Goal: Task Accomplishment & Management: Use online tool/utility

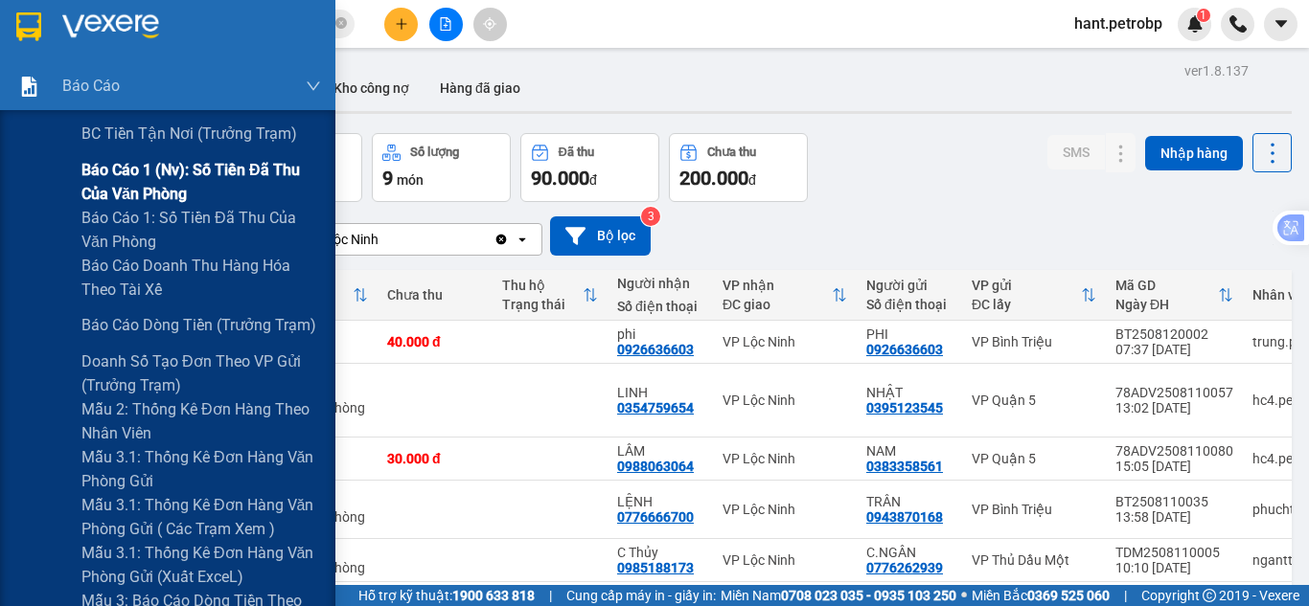
click at [201, 171] on span "Báo cáo 1 (nv): Số tiền đã thu của văn phòng" at bounding box center [200, 182] width 239 height 48
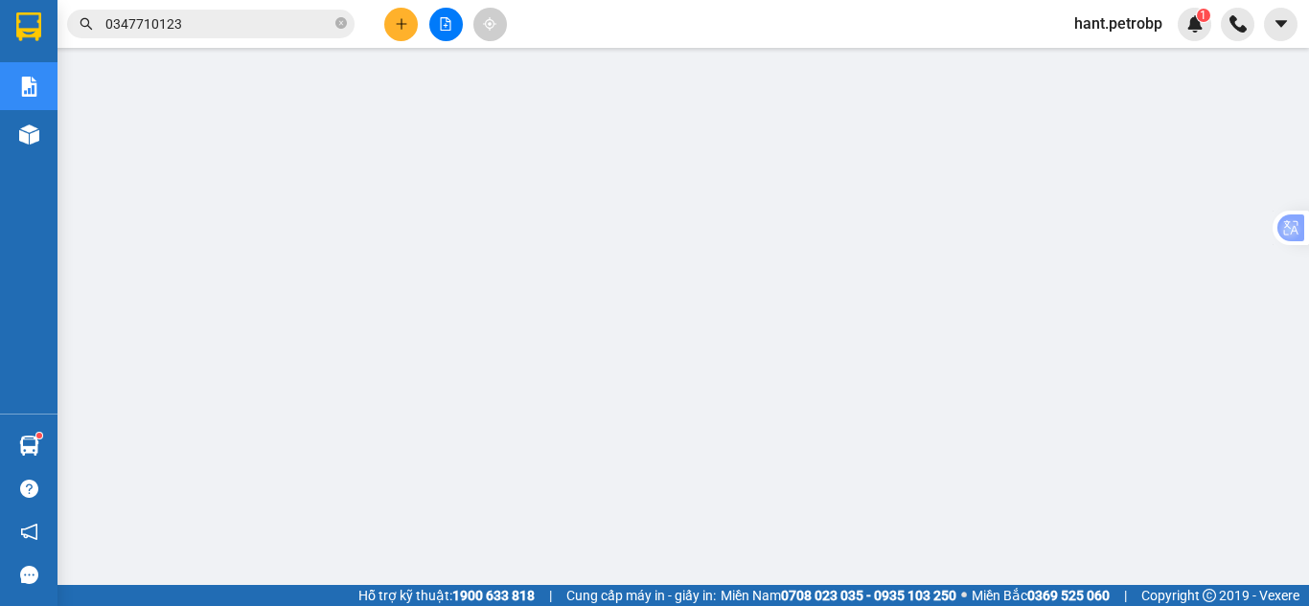
click at [1098, 25] on span "hant.petrobp" at bounding box center [1118, 23] width 119 height 24
click at [1088, 52] on span "Đăng xuất" at bounding box center [1126, 59] width 80 height 21
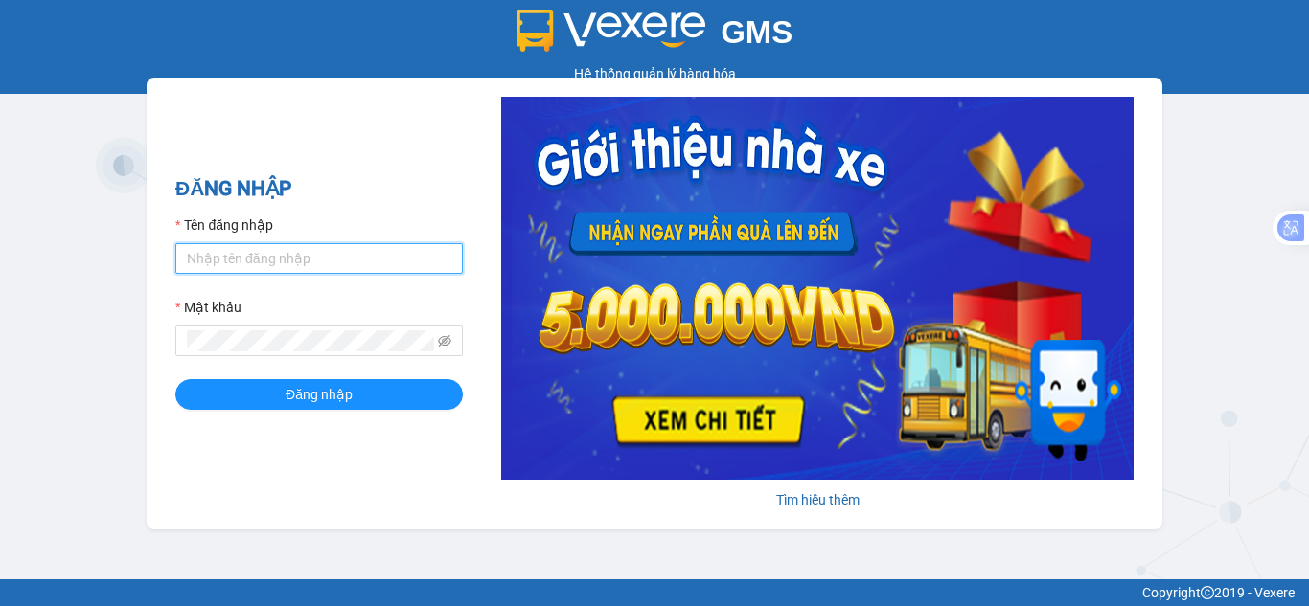
click at [330, 262] on input "Tên đăng nhập" at bounding box center [318, 258] width 287 height 31
type input "nhungnth.petrobp"
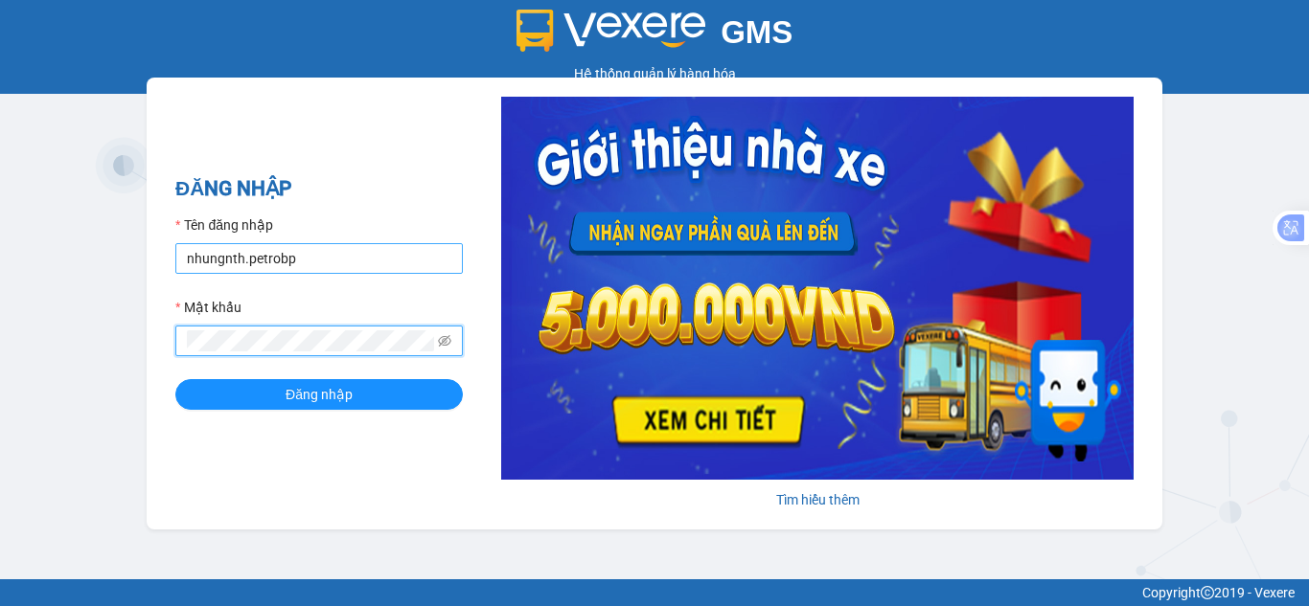
click at [175, 379] on button "Đăng nhập" at bounding box center [318, 394] width 287 height 31
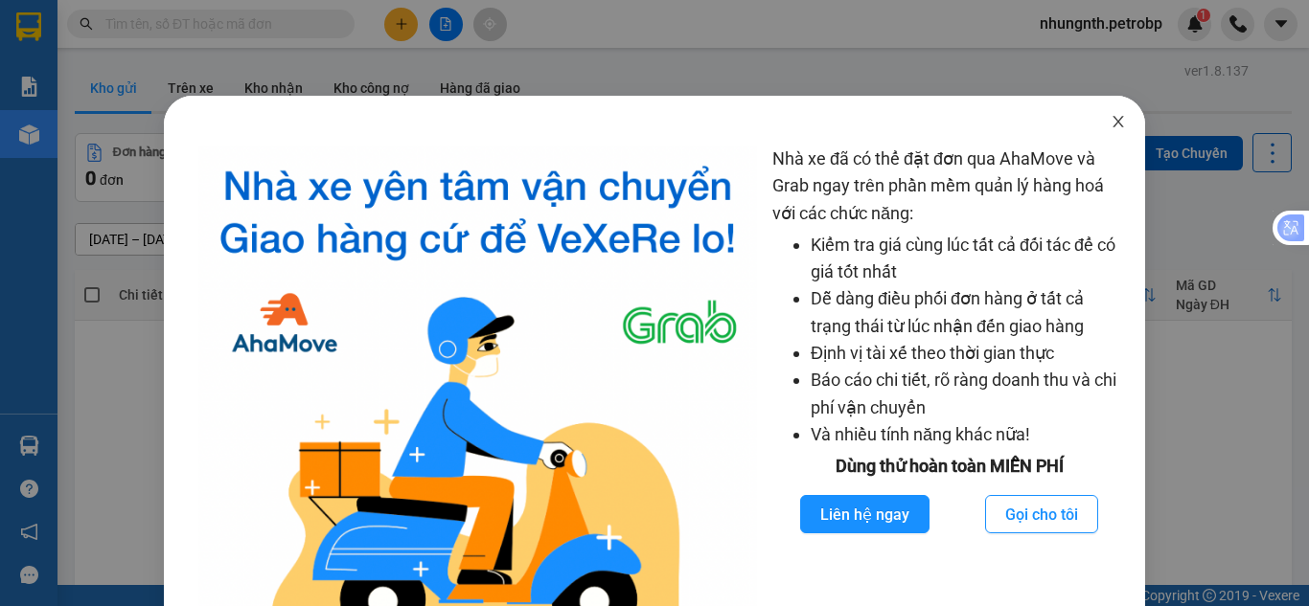
click at [1112, 123] on icon "close" at bounding box center [1117, 121] width 15 height 15
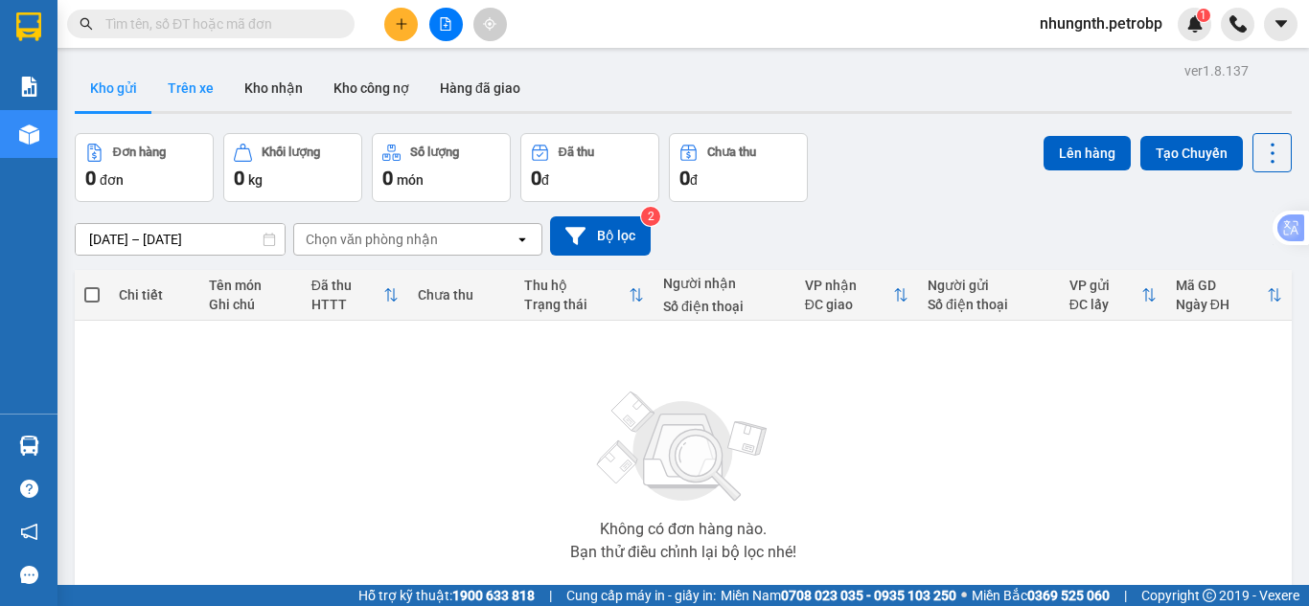
click at [199, 94] on button "Trên xe" at bounding box center [190, 88] width 77 height 46
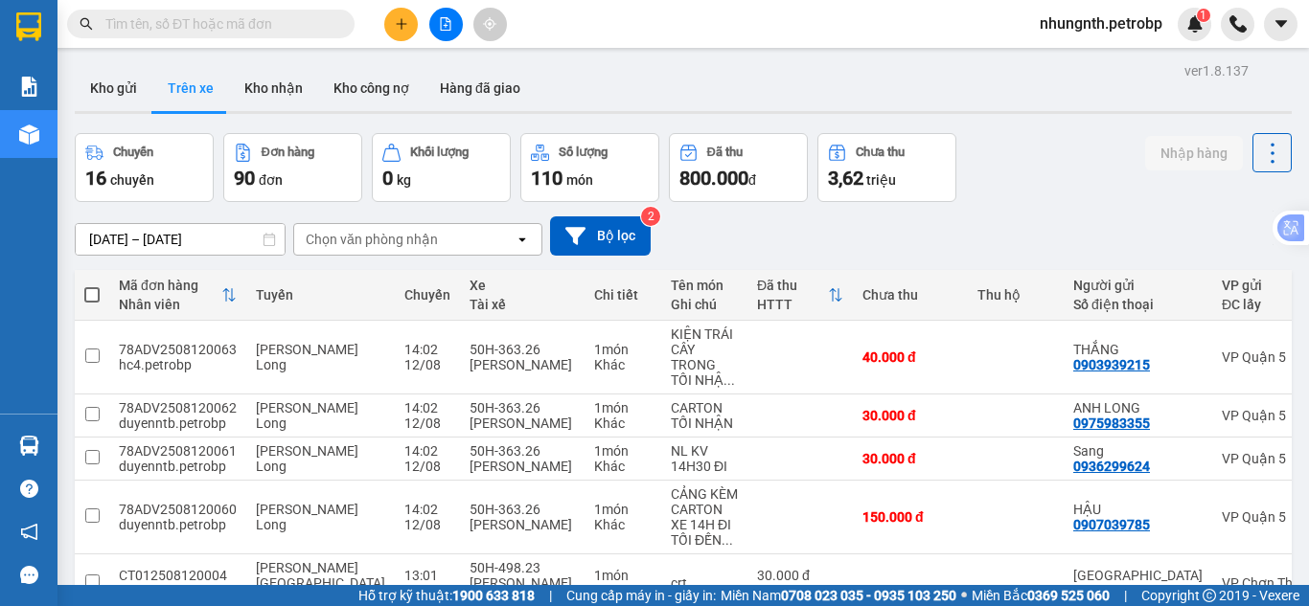
click at [346, 242] on div "Chọn văn phòng nhận" at bounding box center [372, 239] width 132 height 19
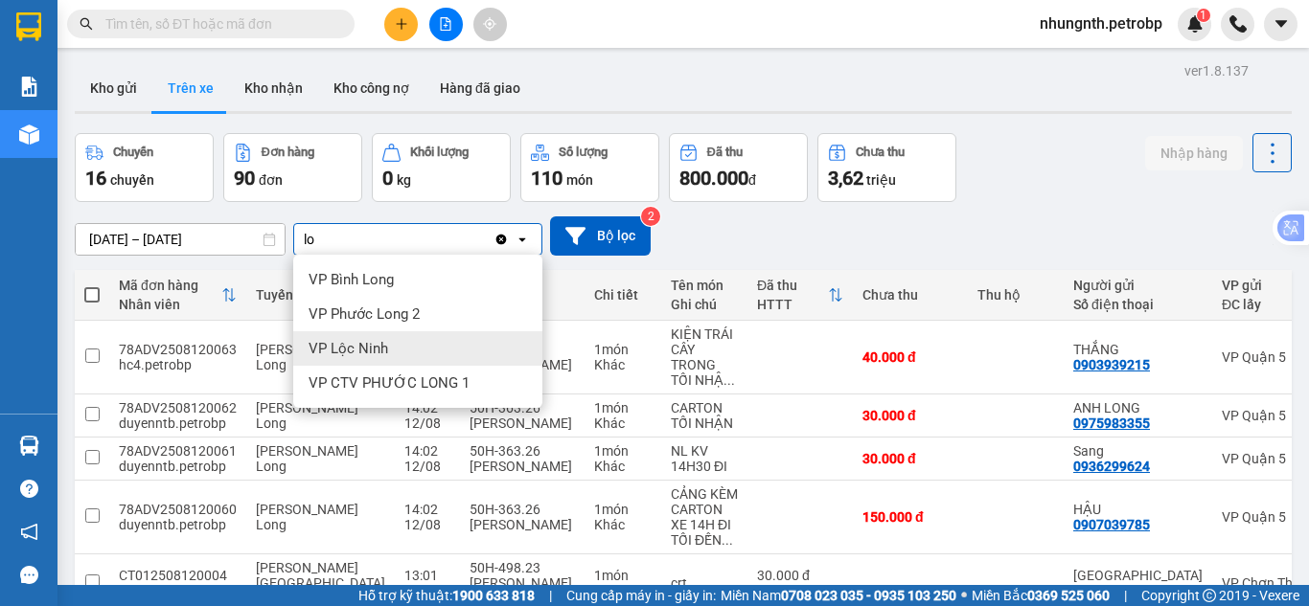
type input "lo"
click at [340, 347] on span "VP Lộc Ninh" at bounding box center [348, 348] width 80 height 19
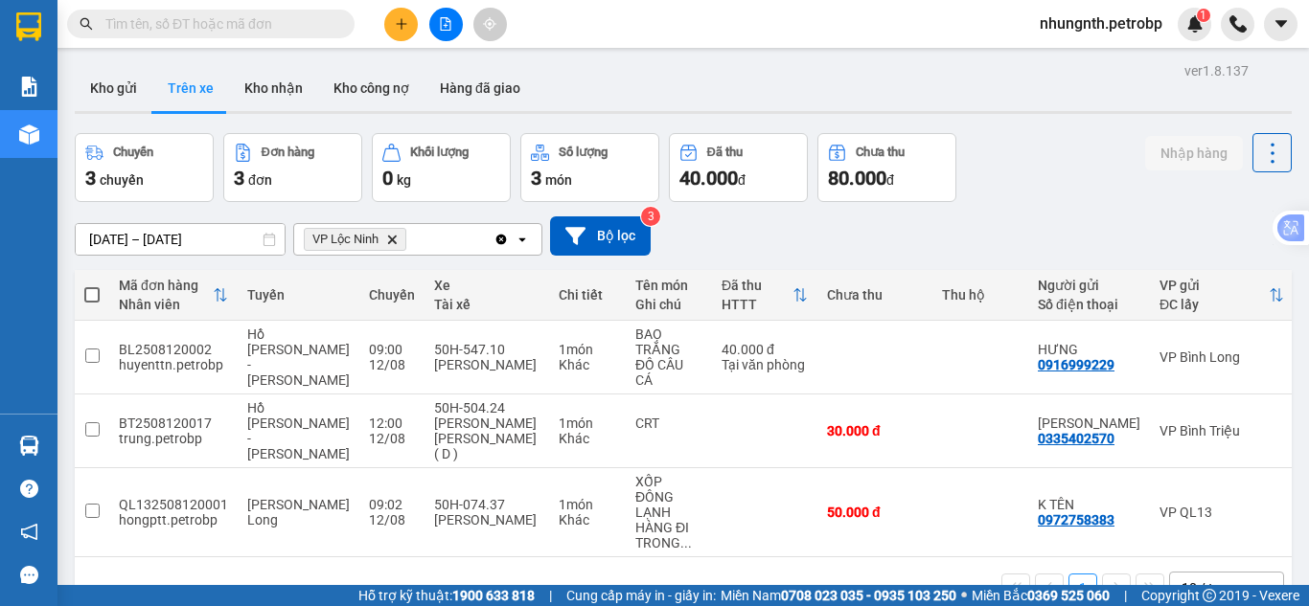
click at [107, 237] on input "[DATE] – [DATE]" at bounding box center [180, 239] width 209 height 31
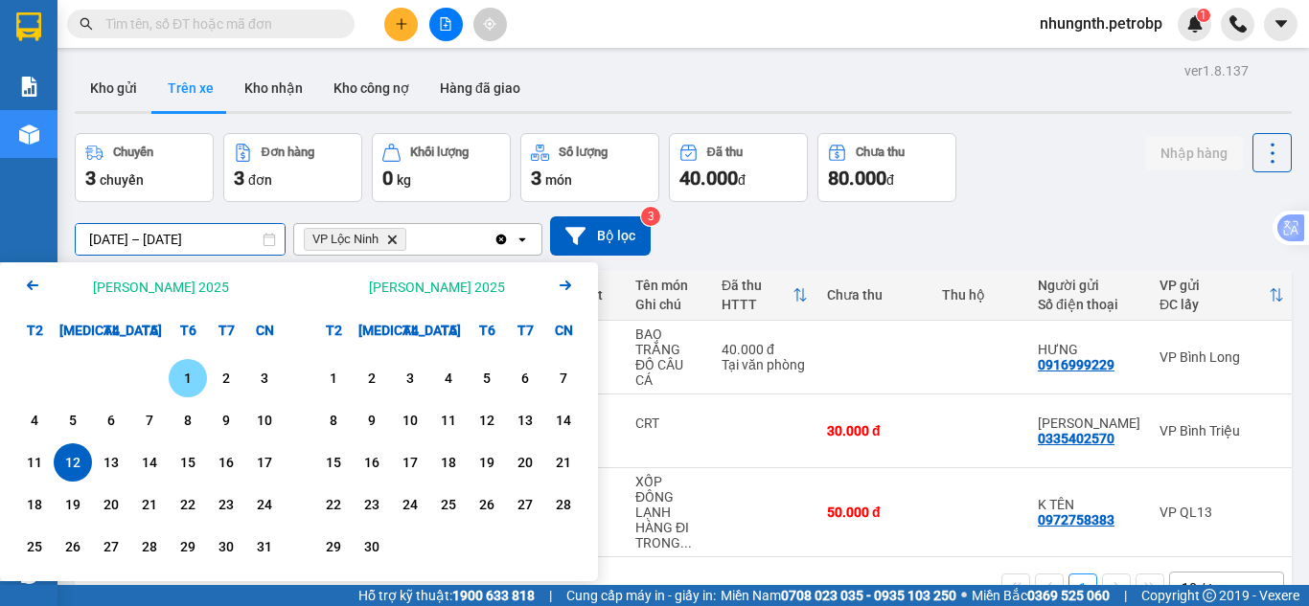
click at [182, 378] on div "1" at bounding box center [187, 378] width 27 height 23
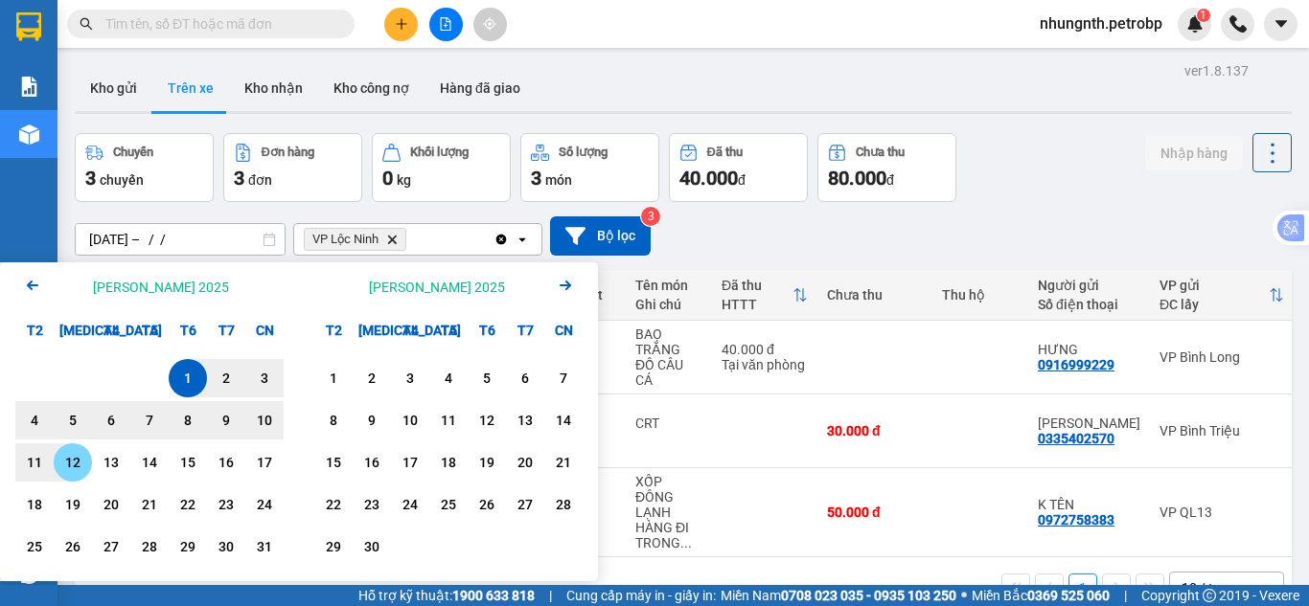
click at [71, 464] on div "12" at bounding box center [72, 462] width 27 height 23
type input "[DATE] – [DATE]"
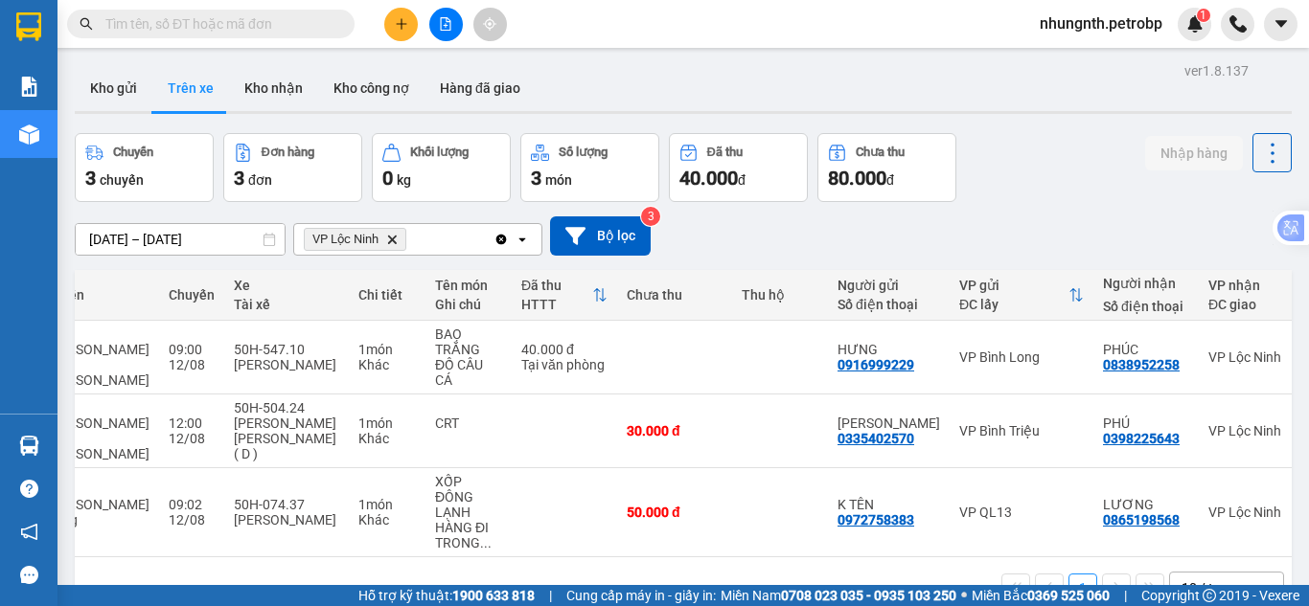
scroll to position [0, 162]
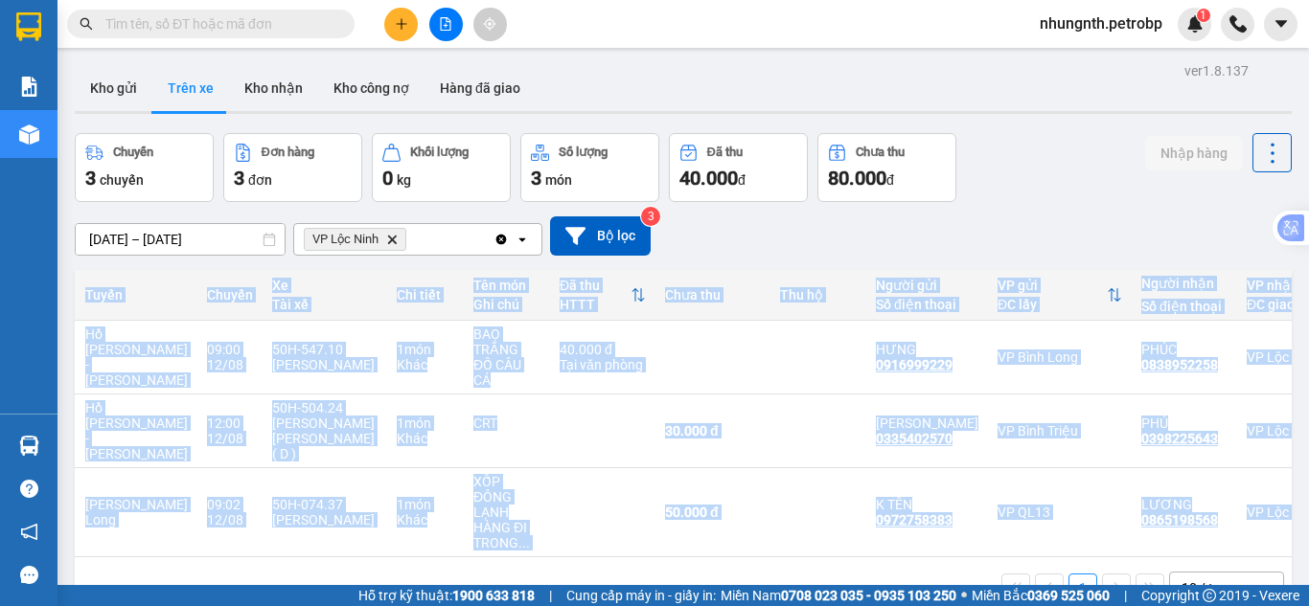
drag, startPoint x: 815, startPoint y: 535, endPoint x: 843, endPoint y: 534, distance: 27.8
click at [843, 534] on div "Mã đơn hàng [PERSON_NAME] [PERSON_NAME] Xe Tài xế [PERSON_NAME] Tên món Ghi chú…" at bounding box center [683, 444] width 1217 height 349
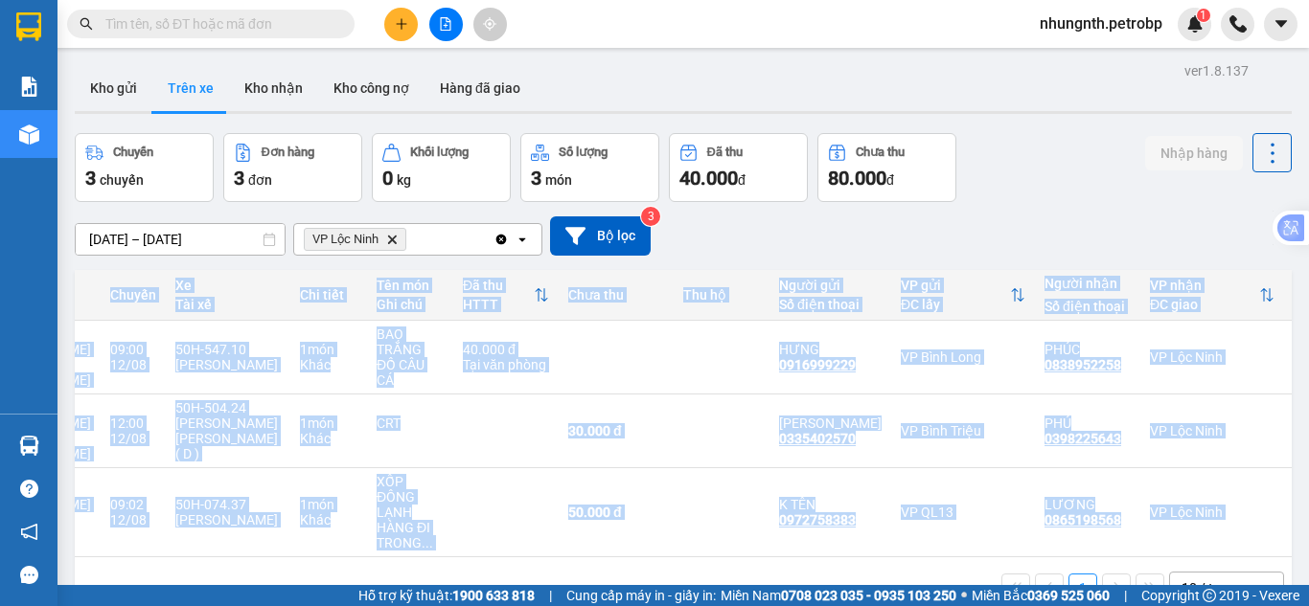
scroll to position [0, 262]
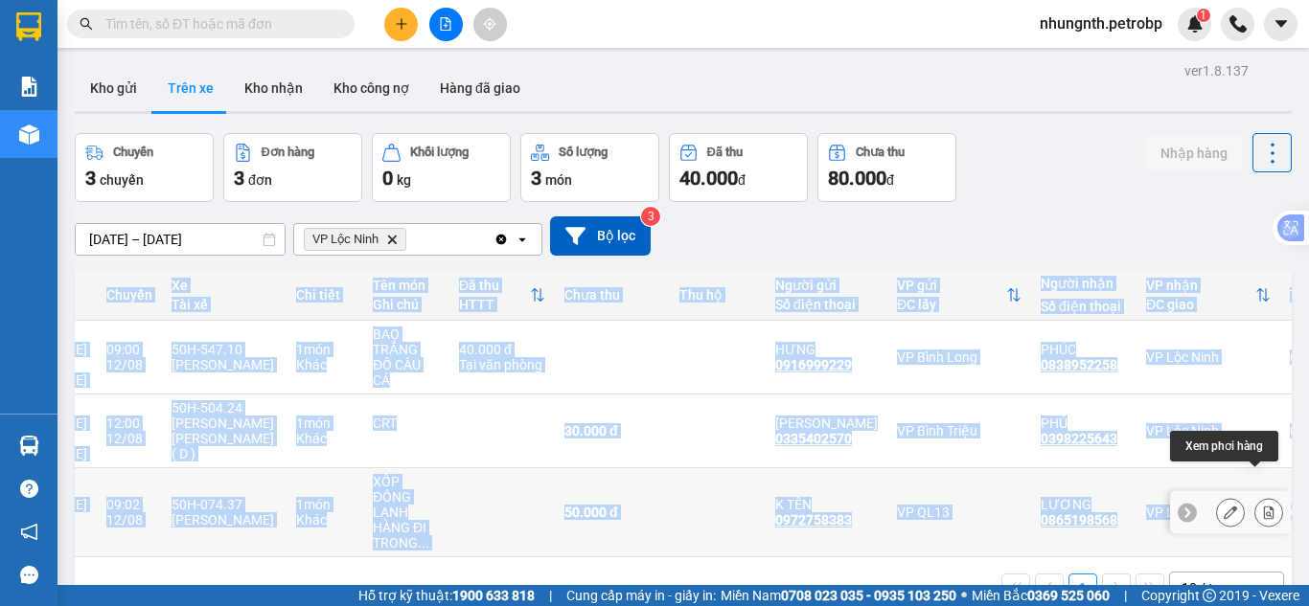
click at [1255, 496] on button at bounding box center [1268, 513] width 27 height 34
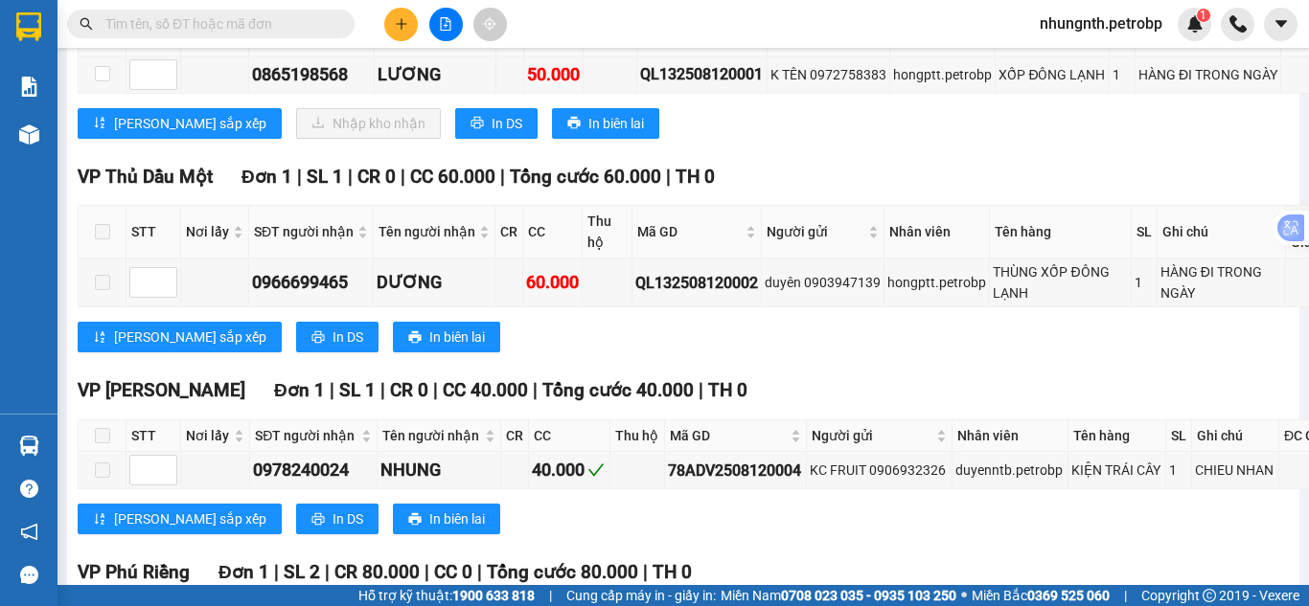
scroll to position [1820, 0]
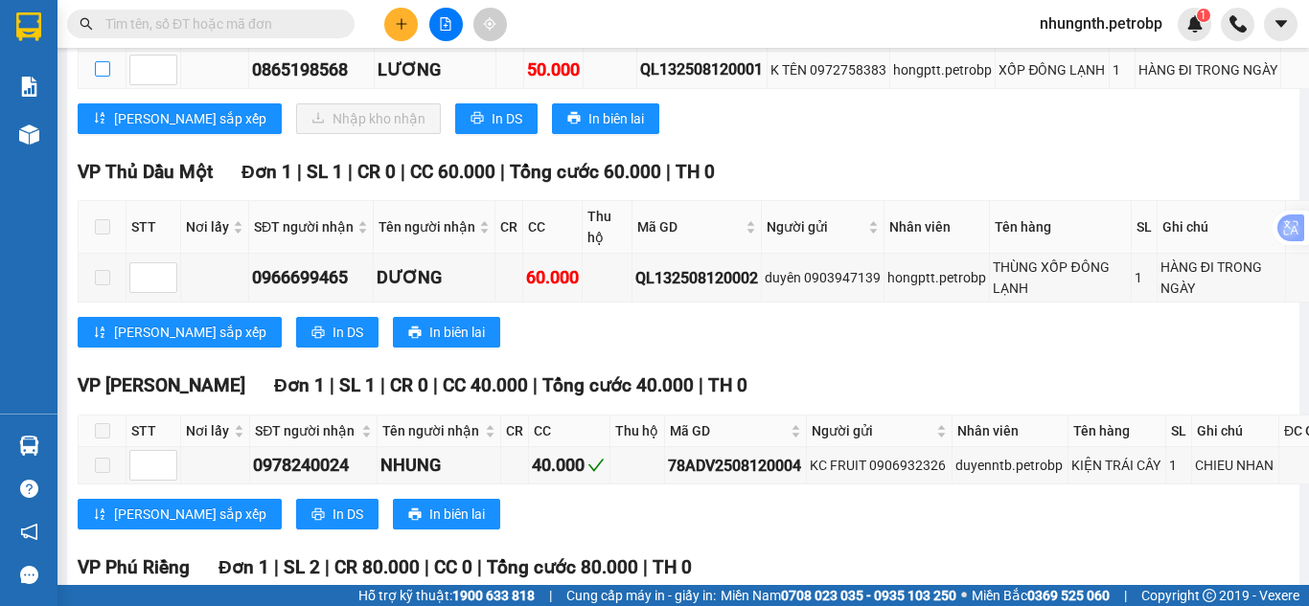
drag, startPoint x: 100, startPoint y: 166, endPoint x: 161, endPoint y: 194, distance: 67.3
click at [101, 77] on input "checkbox" at bounding box center [102, 68] width 15 height 15
checkbox input "true"
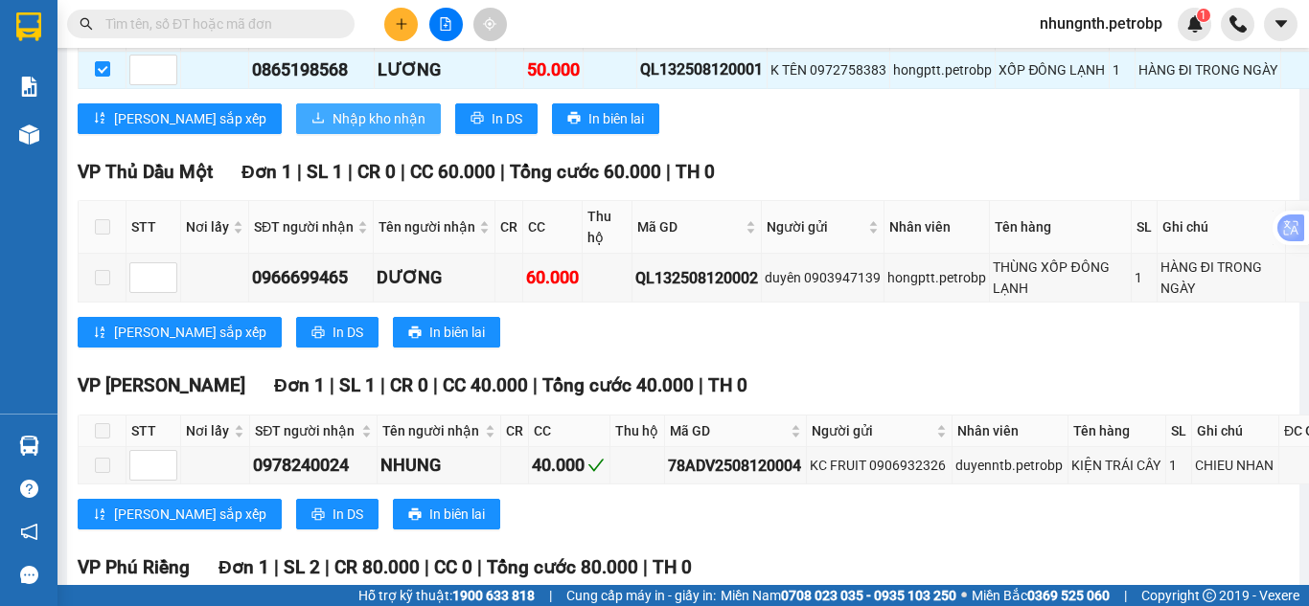
click at [332, 129] on span "Nhập kho nhận" at bounding box center [378, 118] width 93 height 21
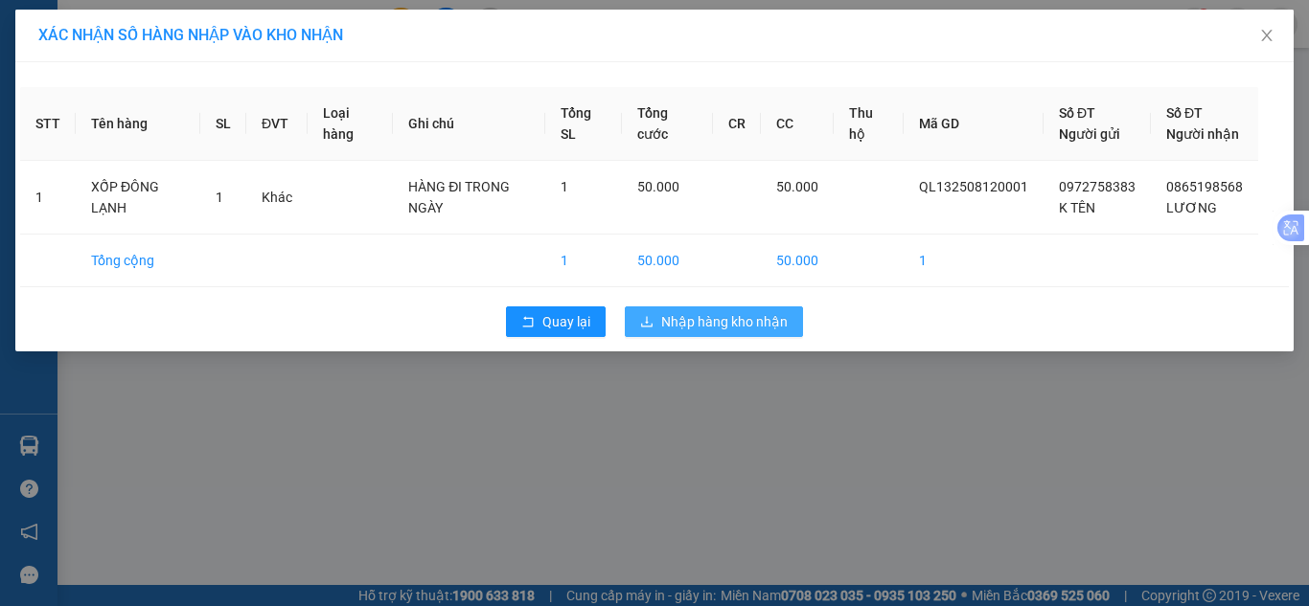
click at [662, 332] on span "Nhập hàng kho nhận" at bounding box center [724, 321] width 126 height 21
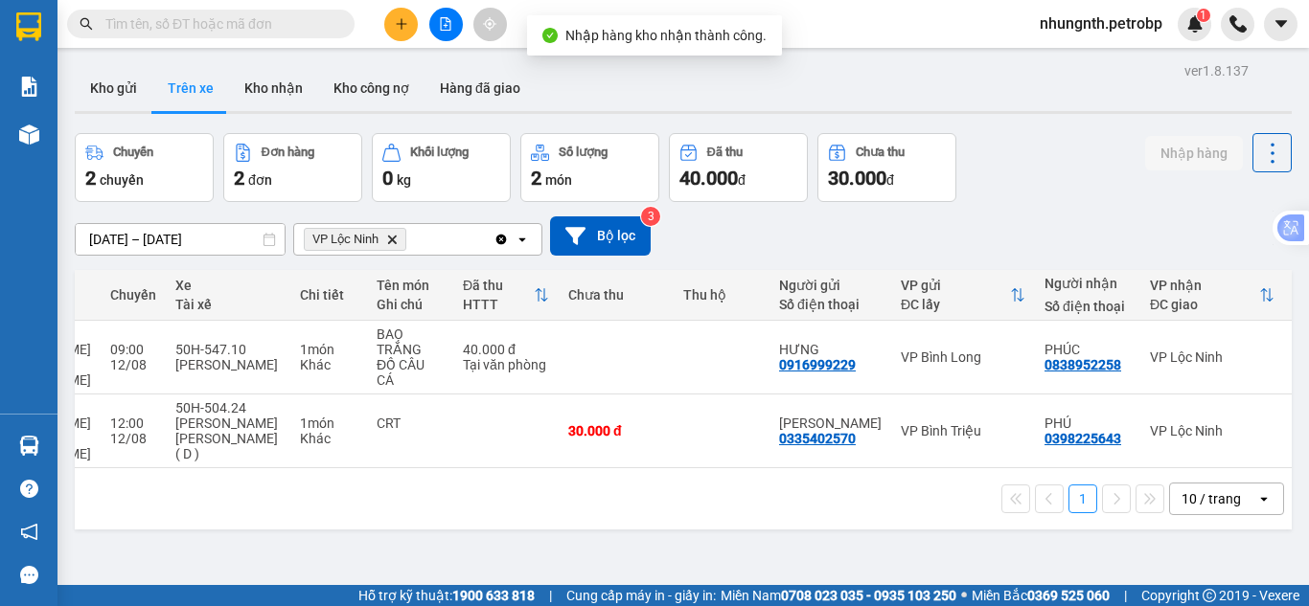
scroll to position [0, 256]
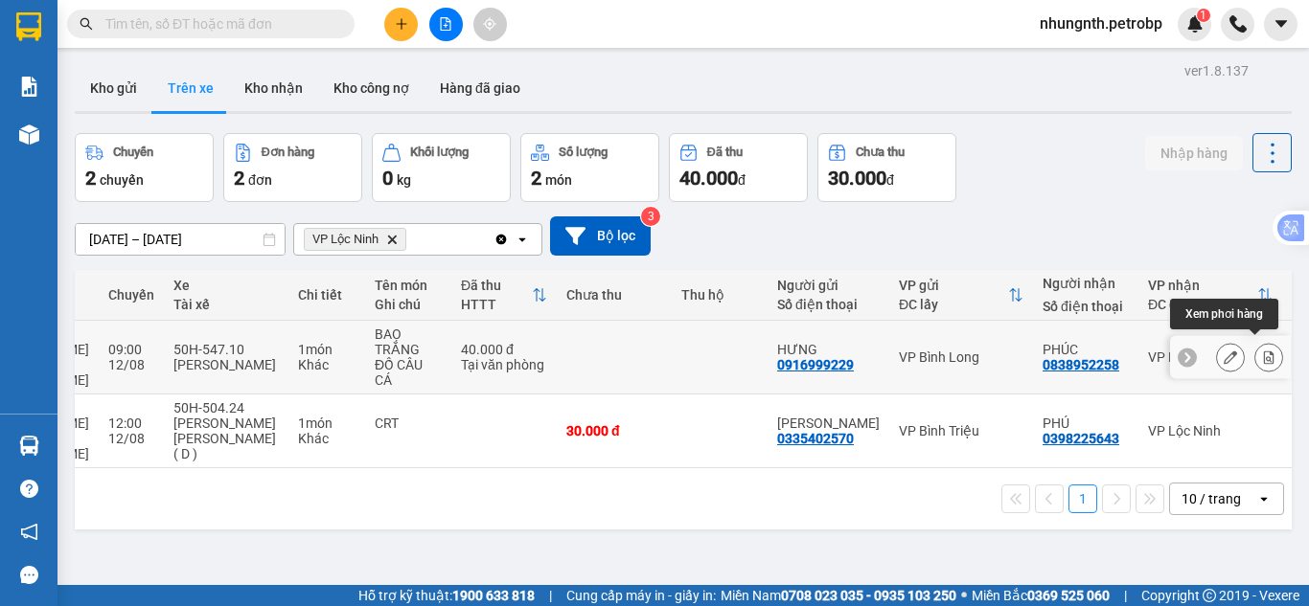
click at [1255, 352] on button at bounding box center [1268, 358] width 27 height 34
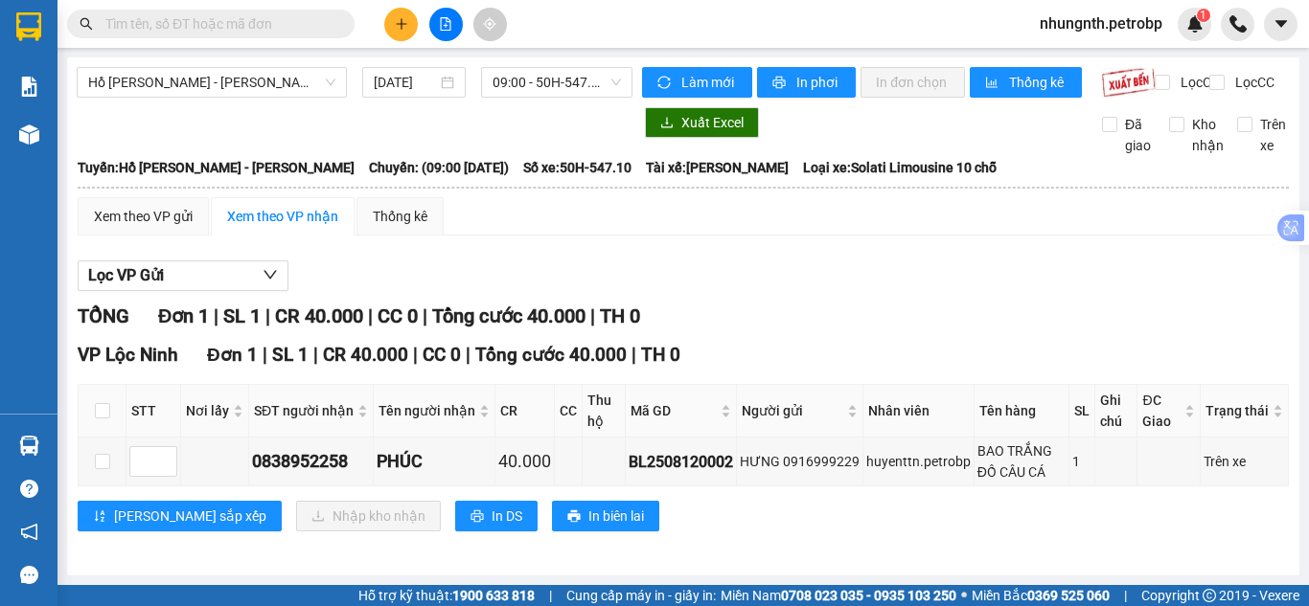
scroll to position [16, 0]
click at [102, 465] on input "checkbox" at bounding box center [102, 461] width 15 height 15
checkbox input "true"
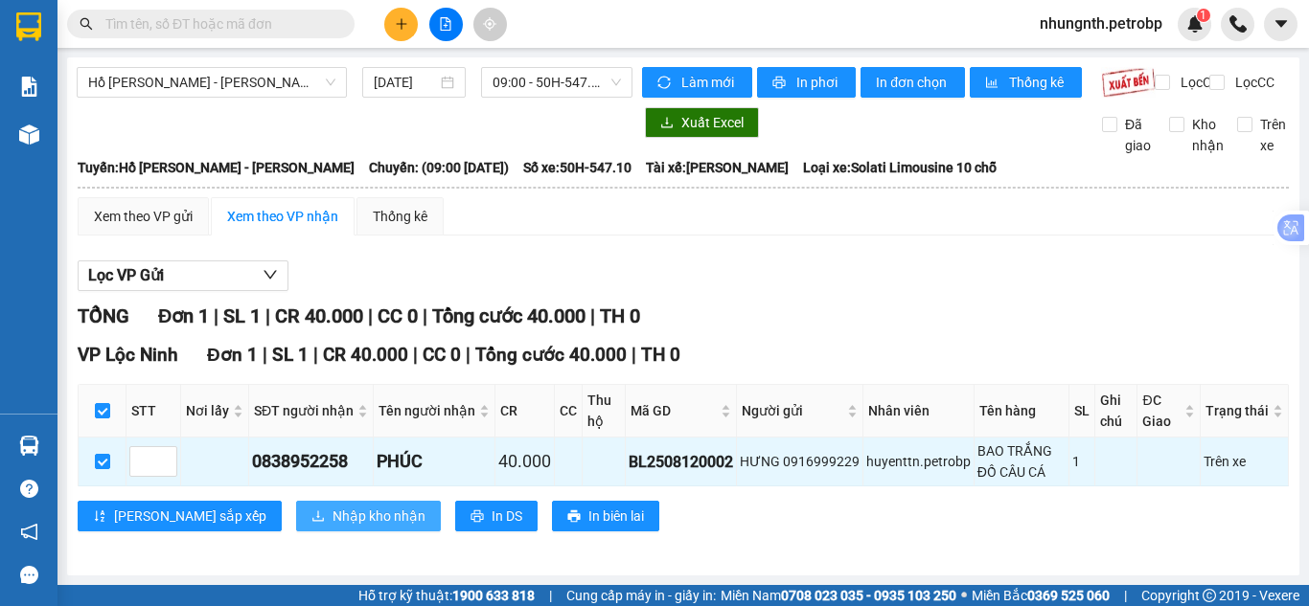
click at [332, 513] on span "Nhập kho nhận" at bounding box center [378, 516] width 93 height 21
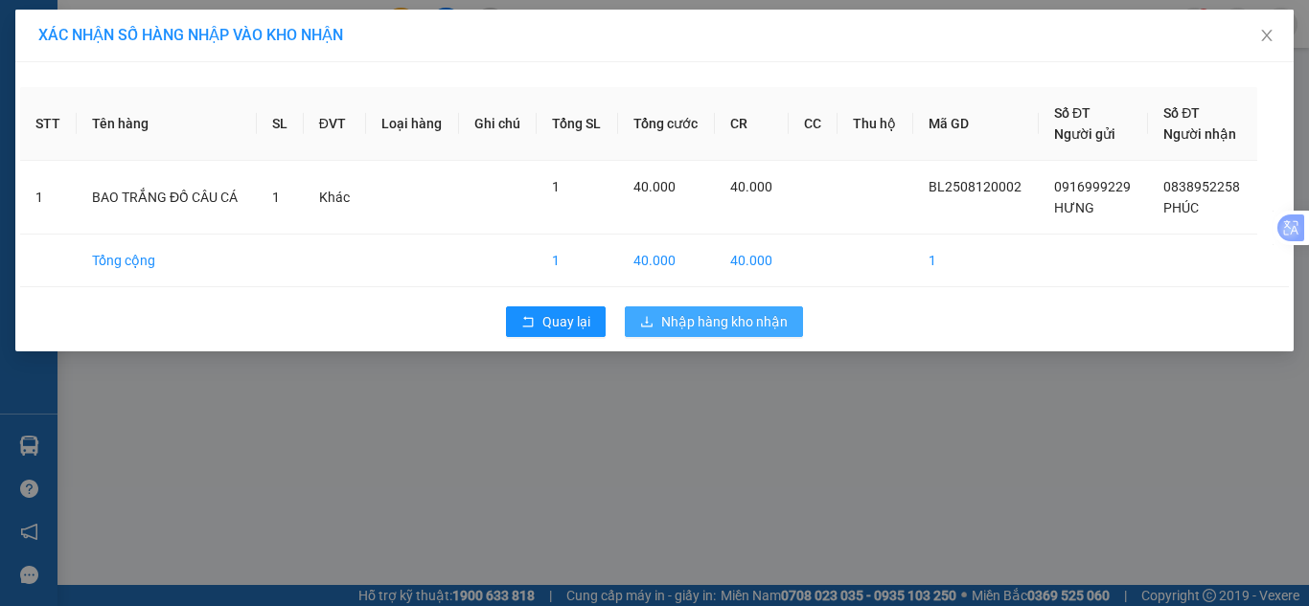
click at [735, 331] on span "Nhập hàng kho nhận" at bounding box center [724, 321] width 126 height 21
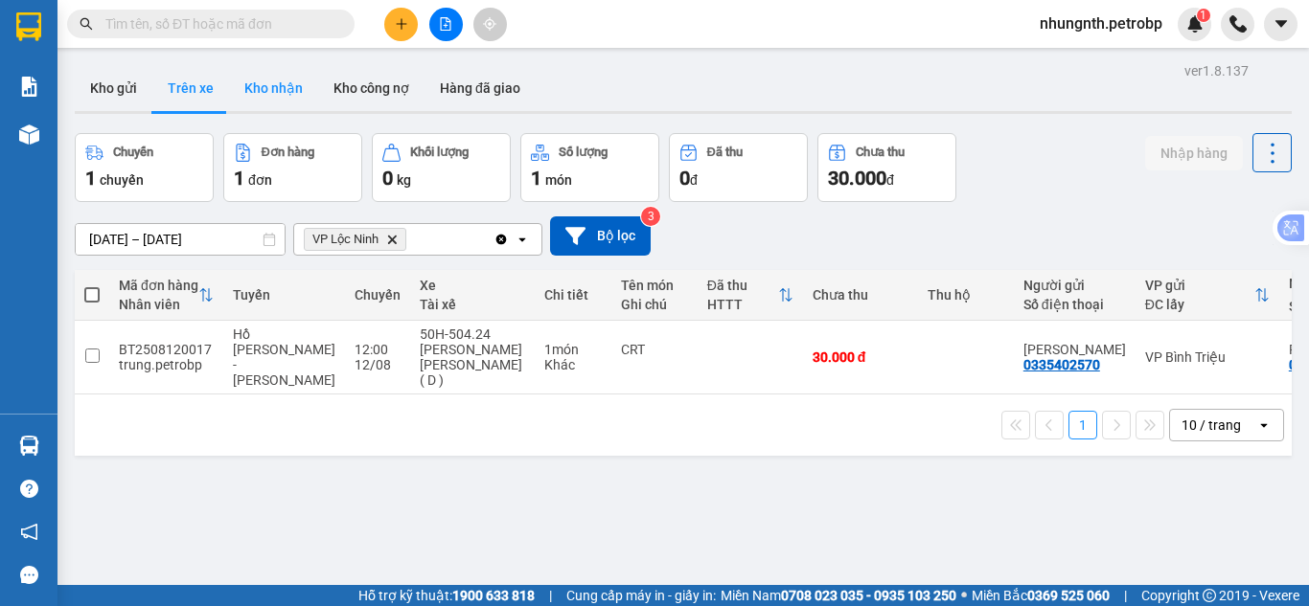
click at [273, 86] on button "Kho nhận" at bounding box center [273, 88] width 89 height 46
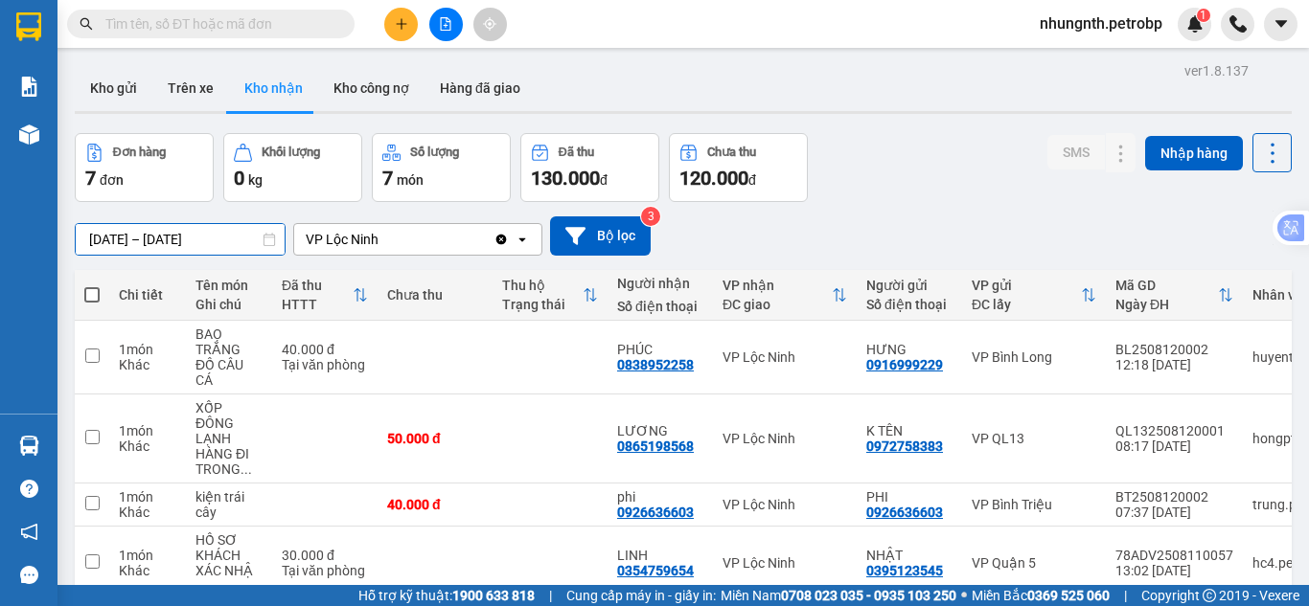
click at [92, 249] on div "ver 1.8.137 Kho gửi Trên xe Kho [PERSON_NAME] công nợ Hàng đã [PERSON_NAME] hàn…" at bounding box center [683, 435] width 1232 height 757
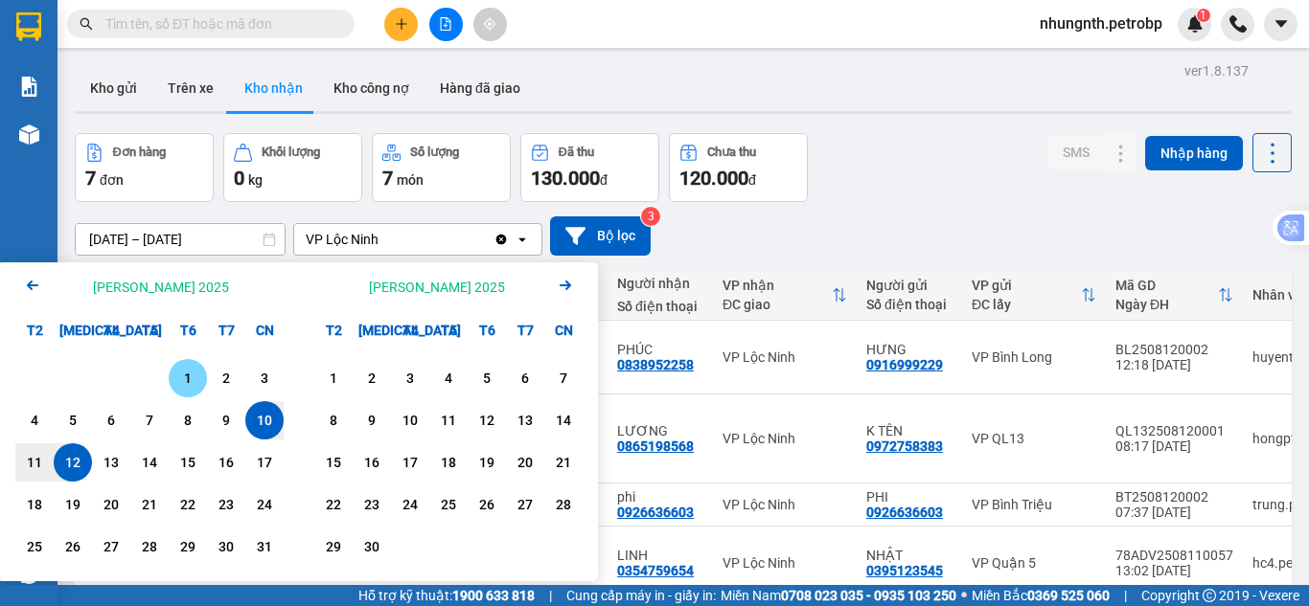
click at [184, 380] on div "1" at bounding box center [187, 378] width 27 height 23
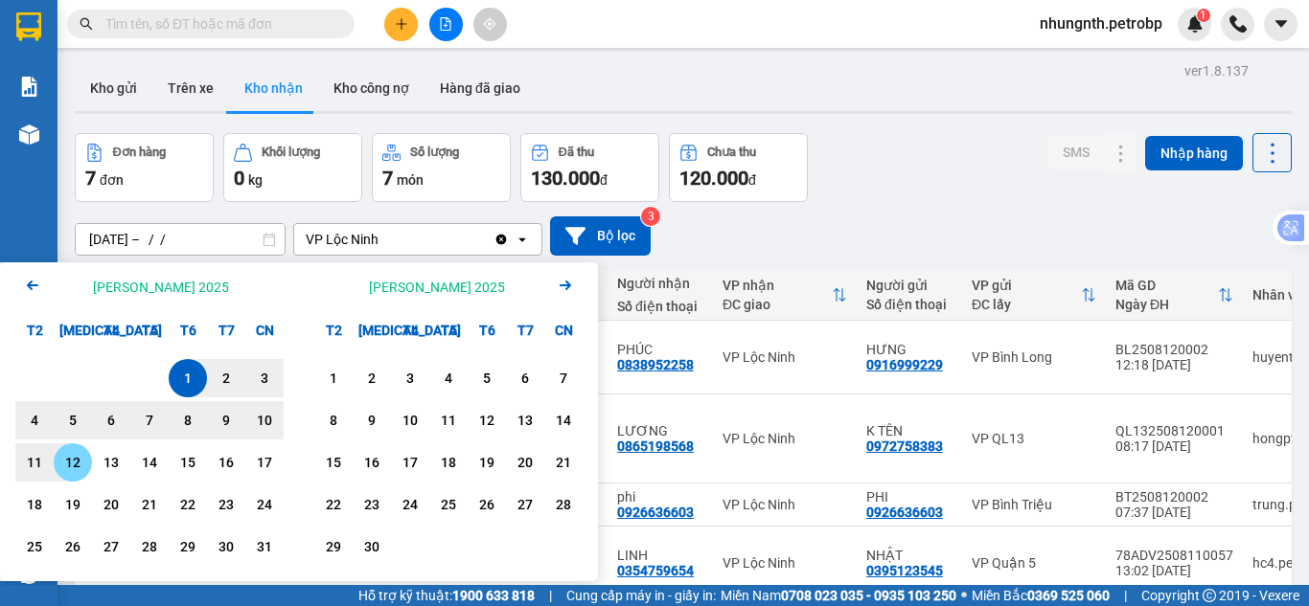
click at [72, 465] on div "12" at bounding box center [72, 462] width 27 height 23
type input "[DATE] – [DATE]"
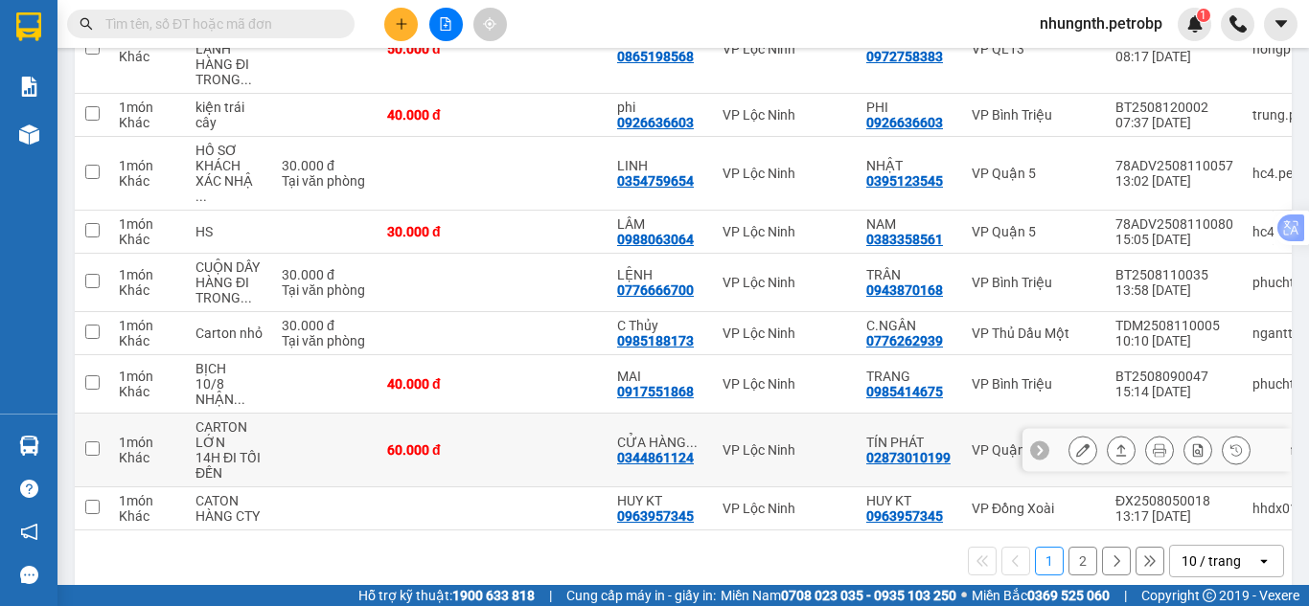
scroll to position [391, 0]
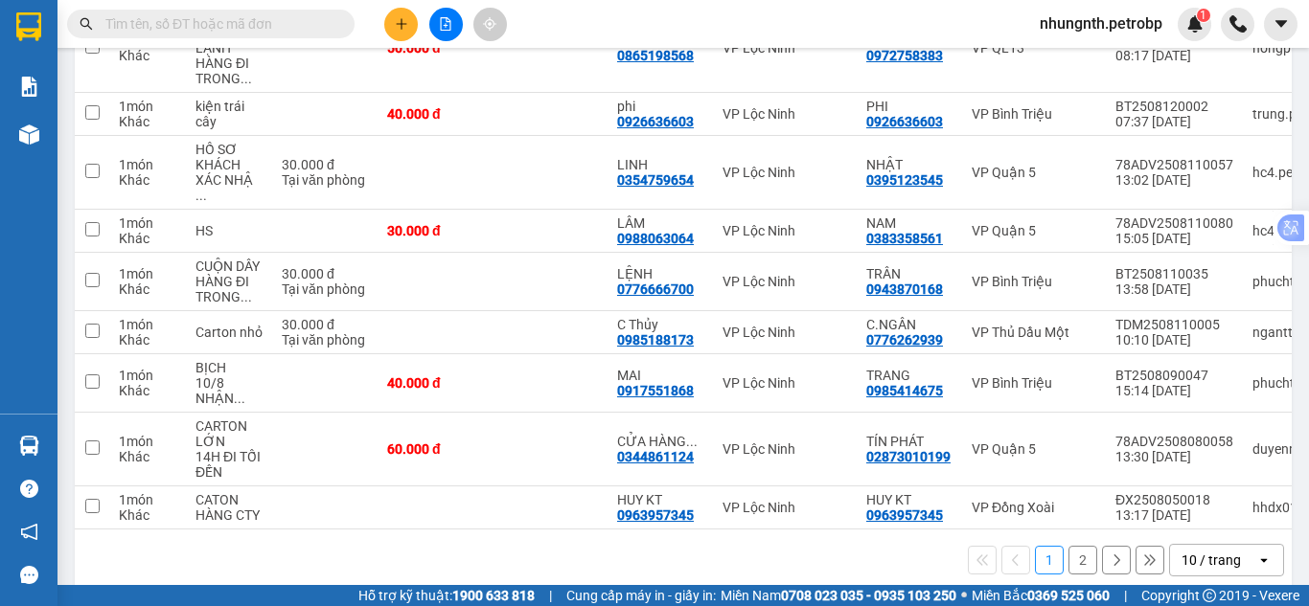
click at [1068, 546] on button "2" at bounding box center [1082, 560] width 29 height 29
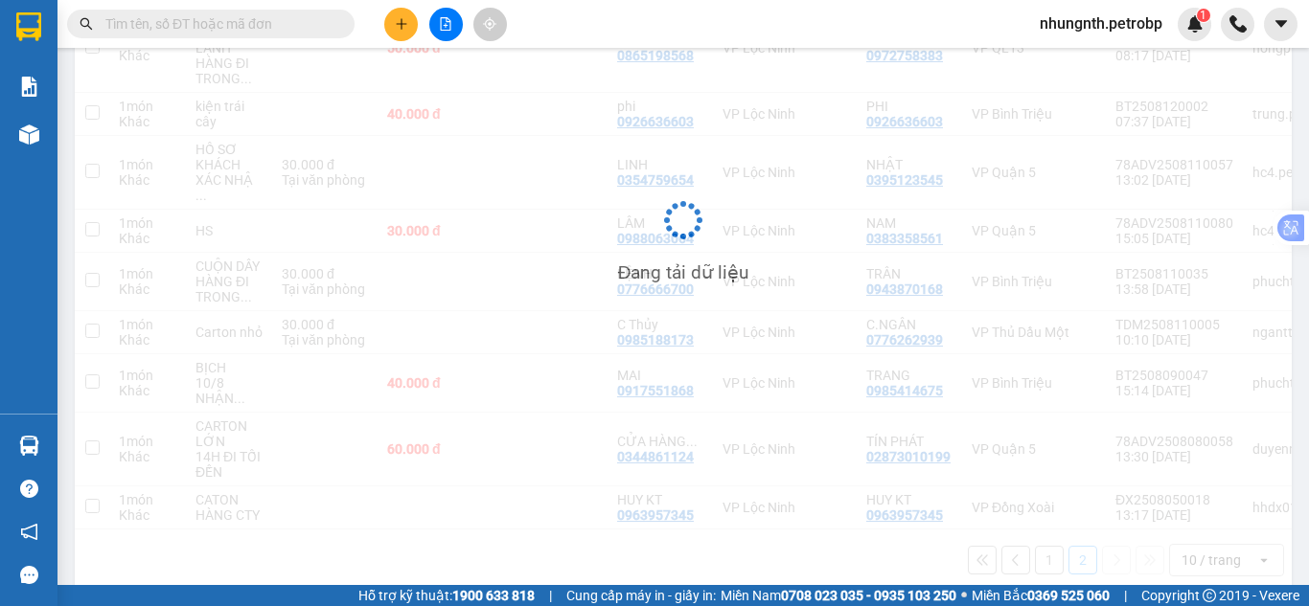
scroll to position [88, 0]
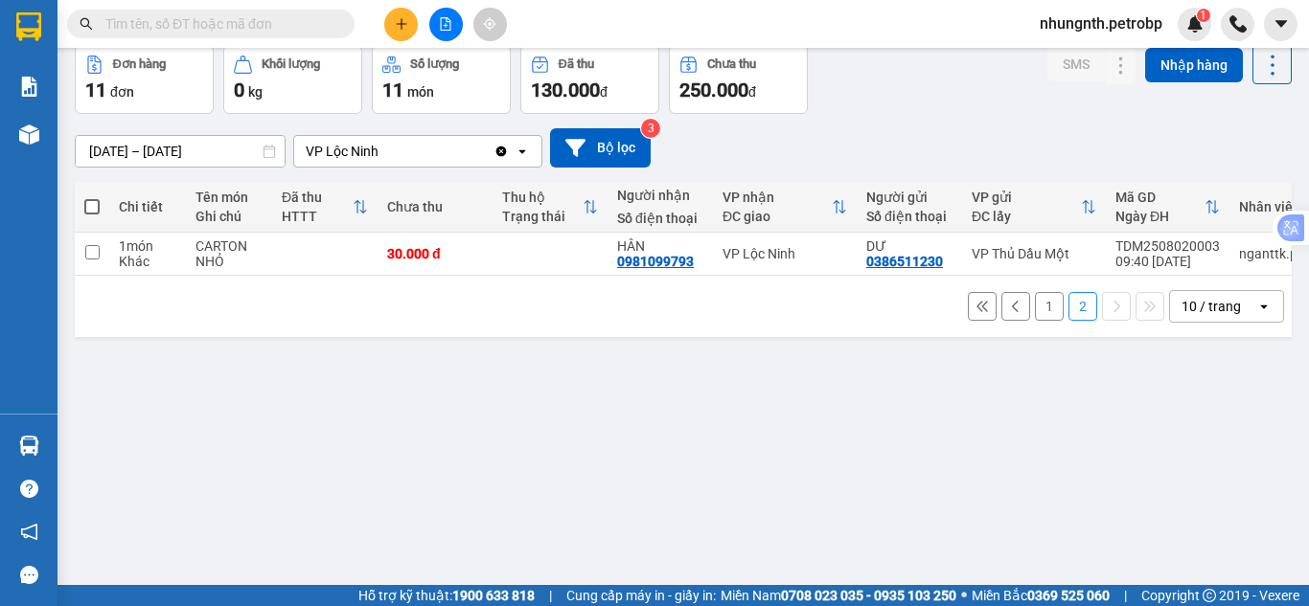
click at [1035, 318] on button "1" at bounding box center [1049, 306] width 29 height 29
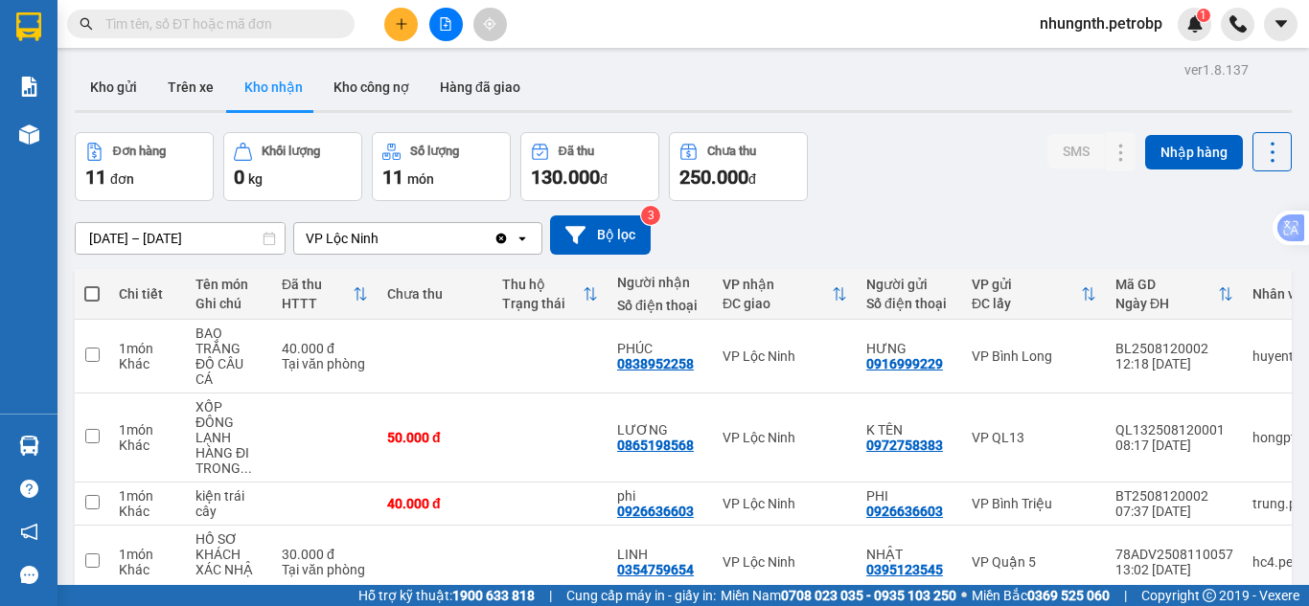
scroll to position [0, 0]
click at [182, 87] on button "Trên xe" at bounding box center [190, 88] width 77 height 46
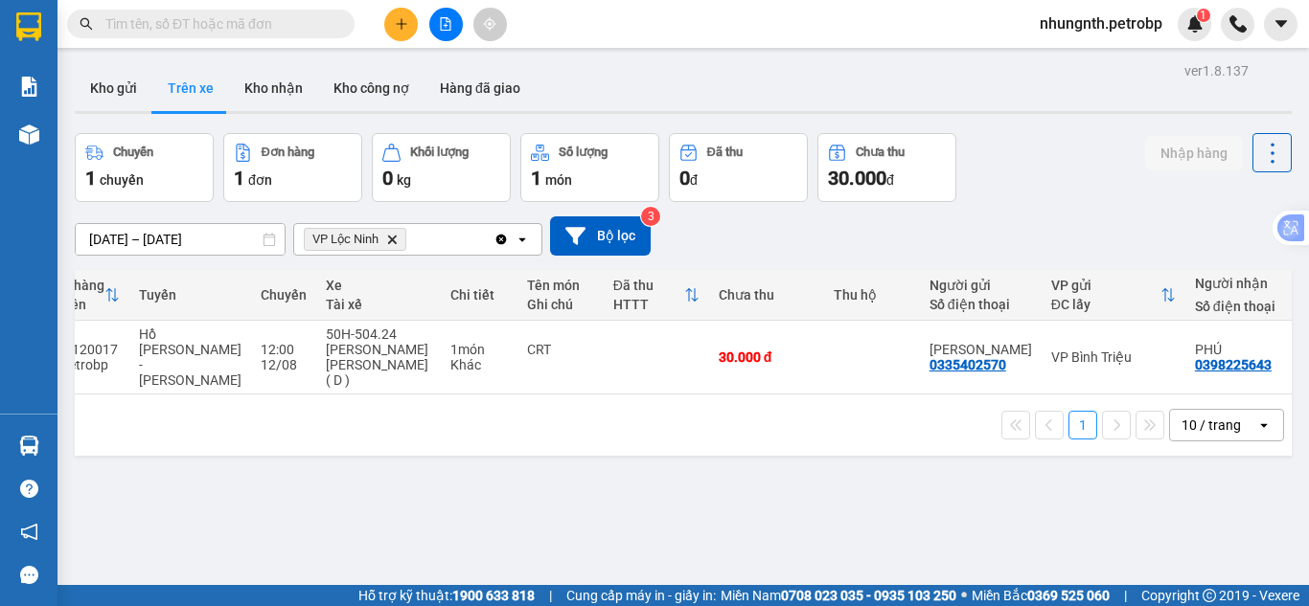
scroll to position [0, 98]
click at [257, 31] on input "text" at bounding box center [218, 23] width 226 height 21
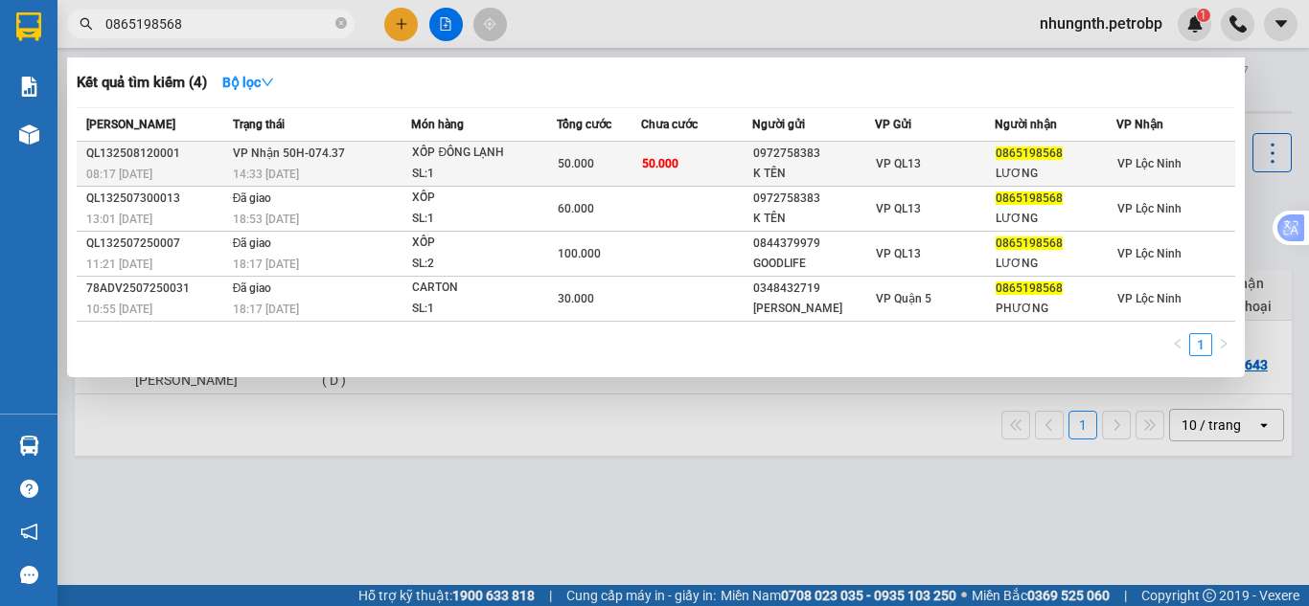
type input "0865198568"
click at [700, 170] on td "50.000" at bounding box center [696, 164] width 111 height 45
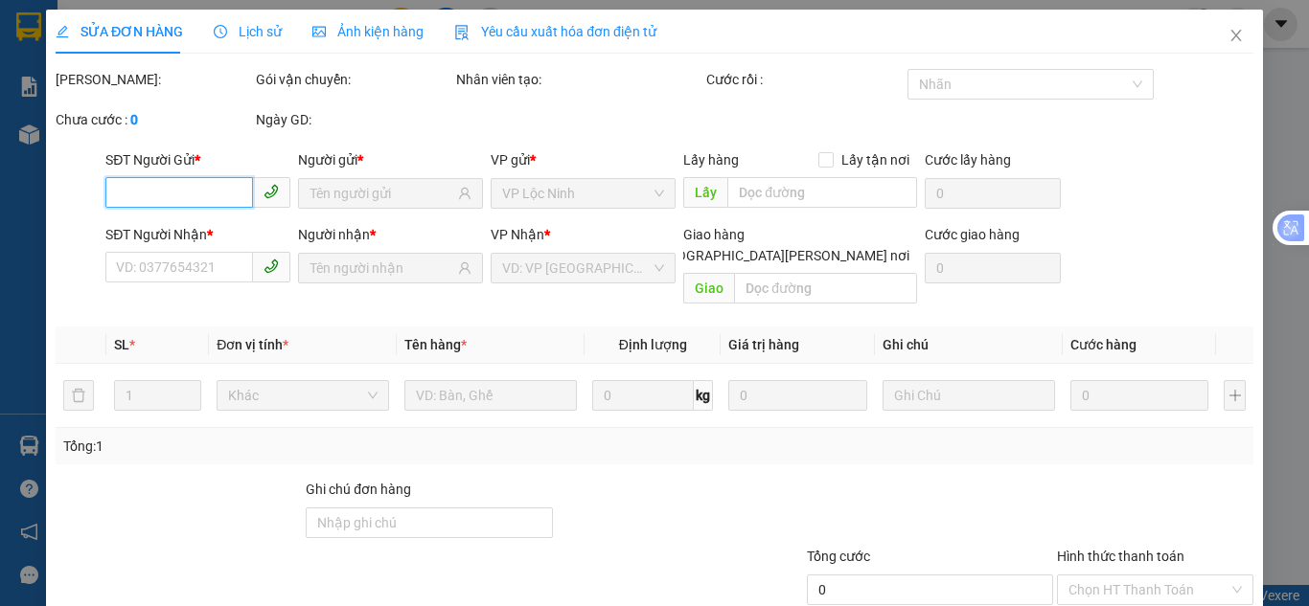
type input "0972758383"
type input "K TÊN"
type input "0865198568"
type input "LƯƠNG"
type input "50.000"
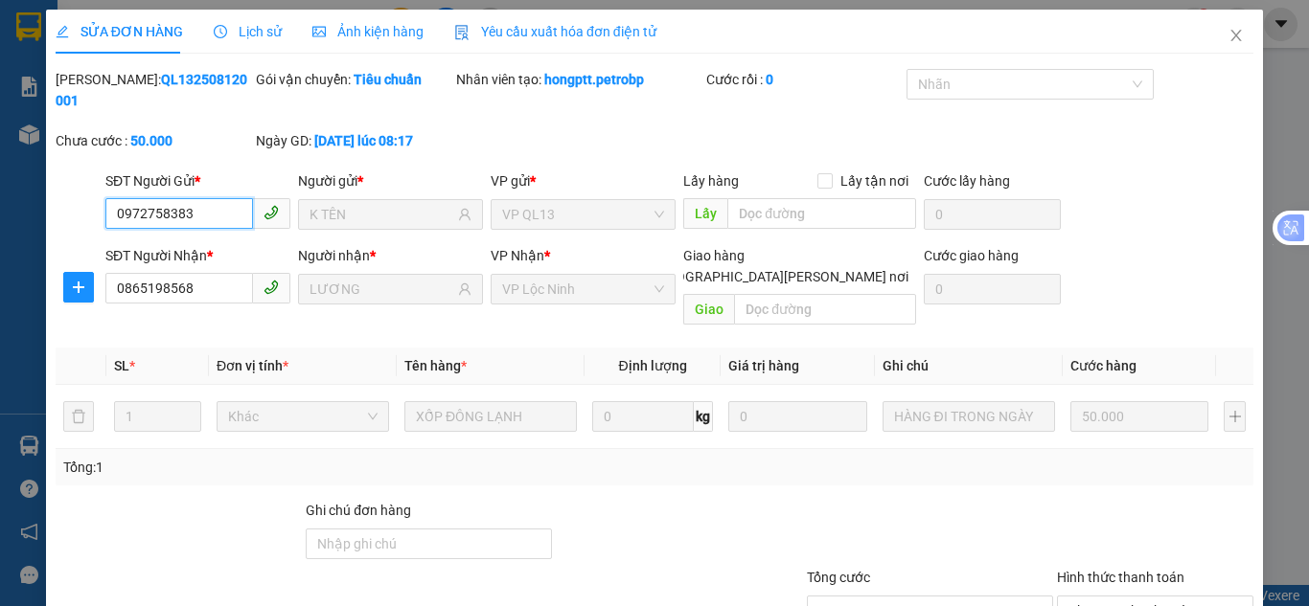
scroll to position [106, 0]
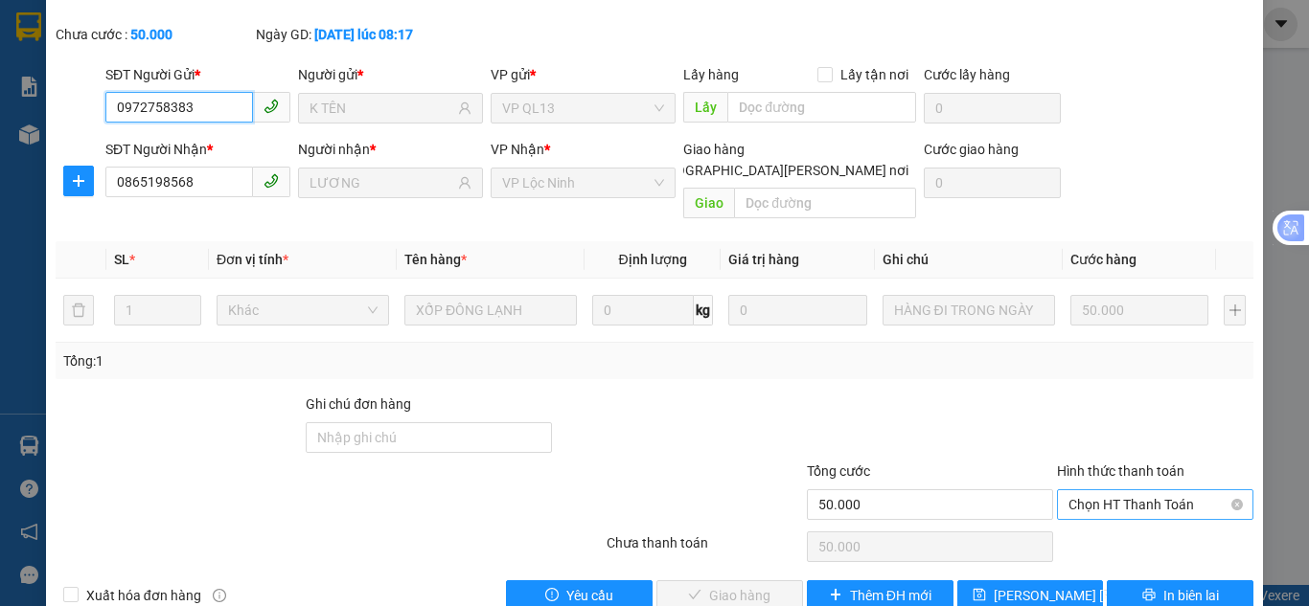
drag, startPoint x: 1072, startPoint y: 460, endPoint x: 1072, endPoint y: 474, distance: 14.4
click at [1072, 490] on span "Chọn HT Thanh Toán" at bounding box center [1154, 504] width 173 height 29
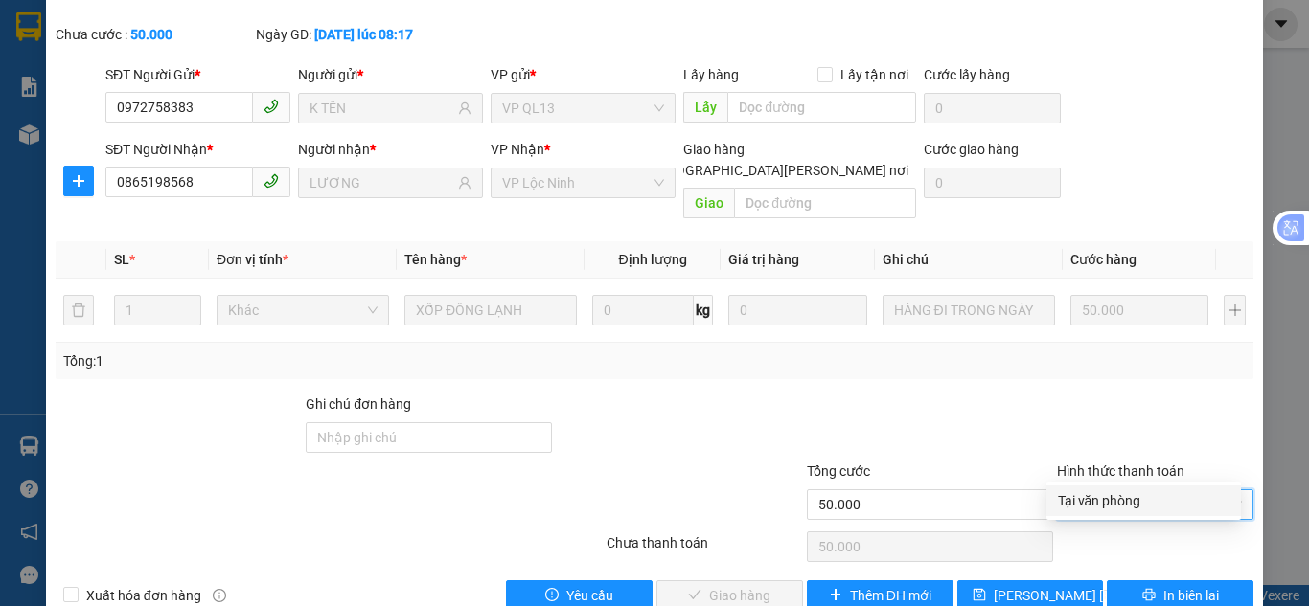
click at [1072, 498] on div "Tại văn phòng" at bounding box center [1143, 500] width 171 height 21
type input "0"
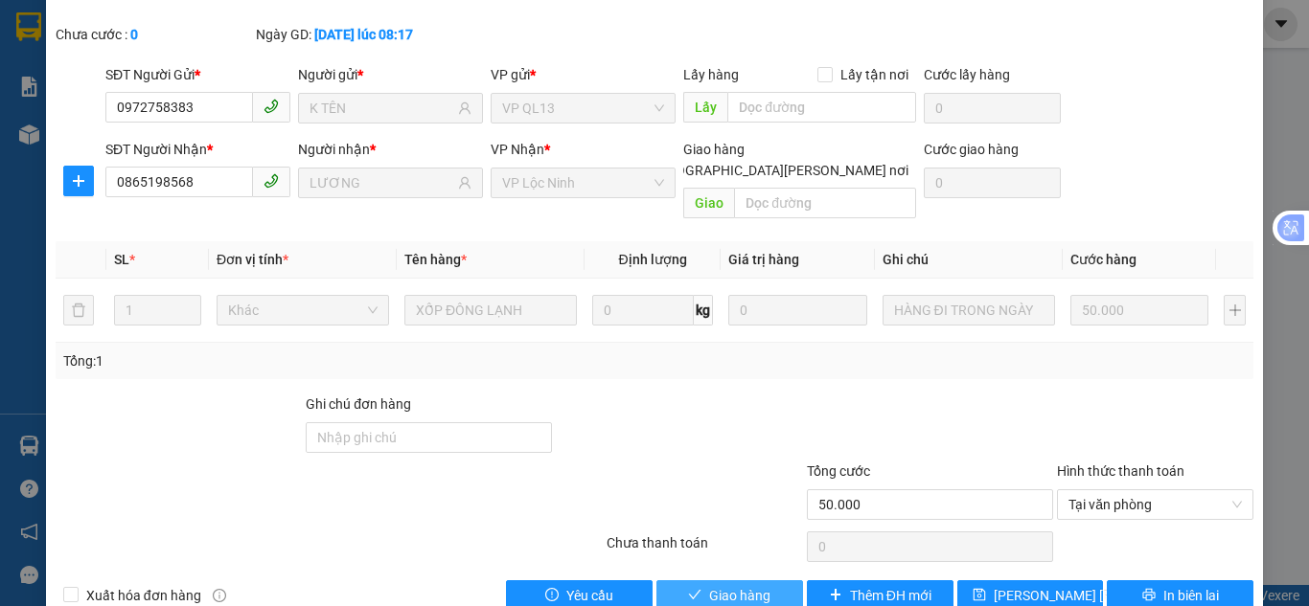
drag, startPoint x: 712, startPoint y: 552, endPoint x: 718, endPoint y: 536, distance: 17.6
click at [711, 585] on span "Giao hàng" at bounding box center [739, 595] width 61 height 21
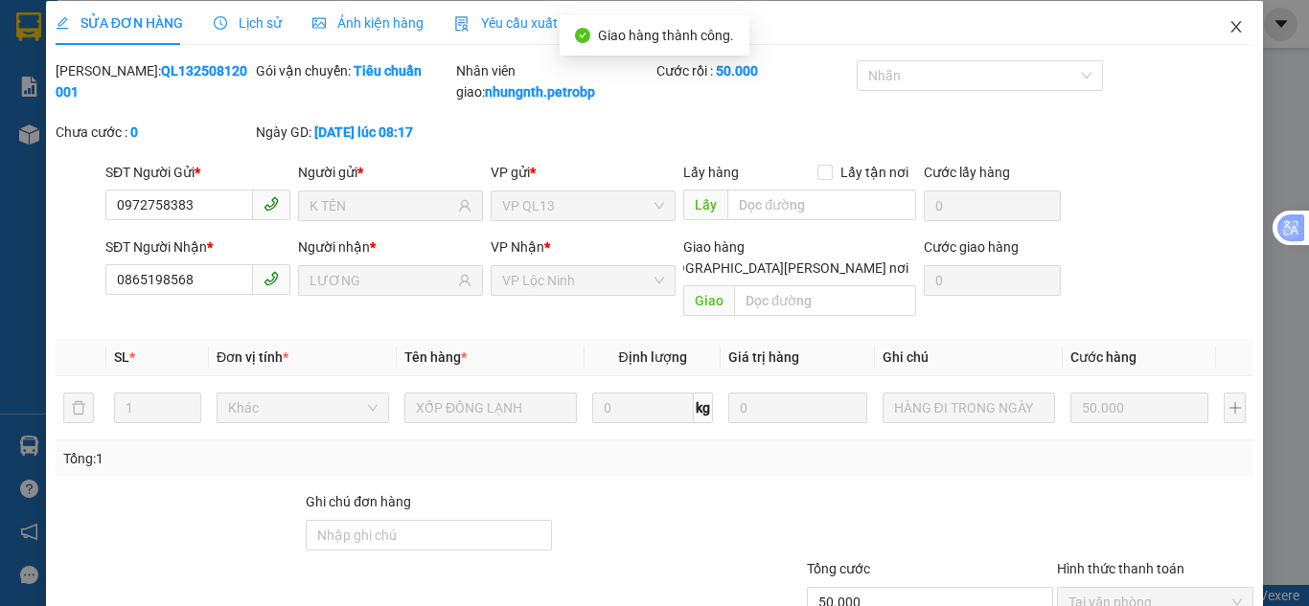
scroll to position [0, 0]
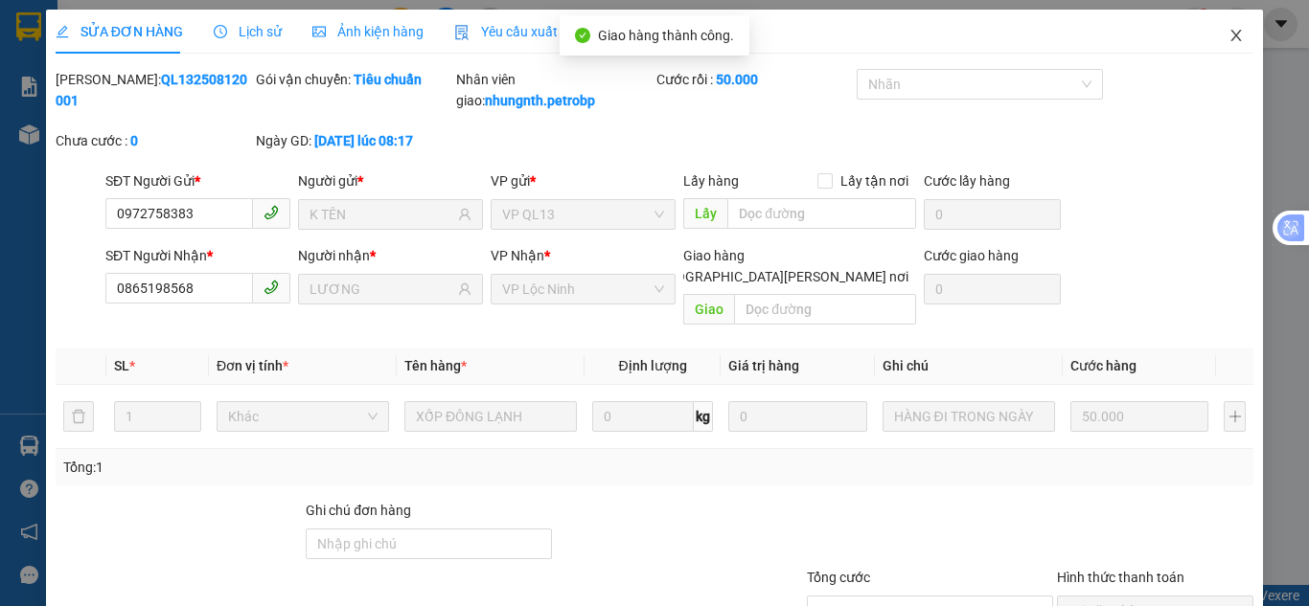
click at [1228, 37] on icon "close" at bounding box center [1235, 35] width 15 height 15
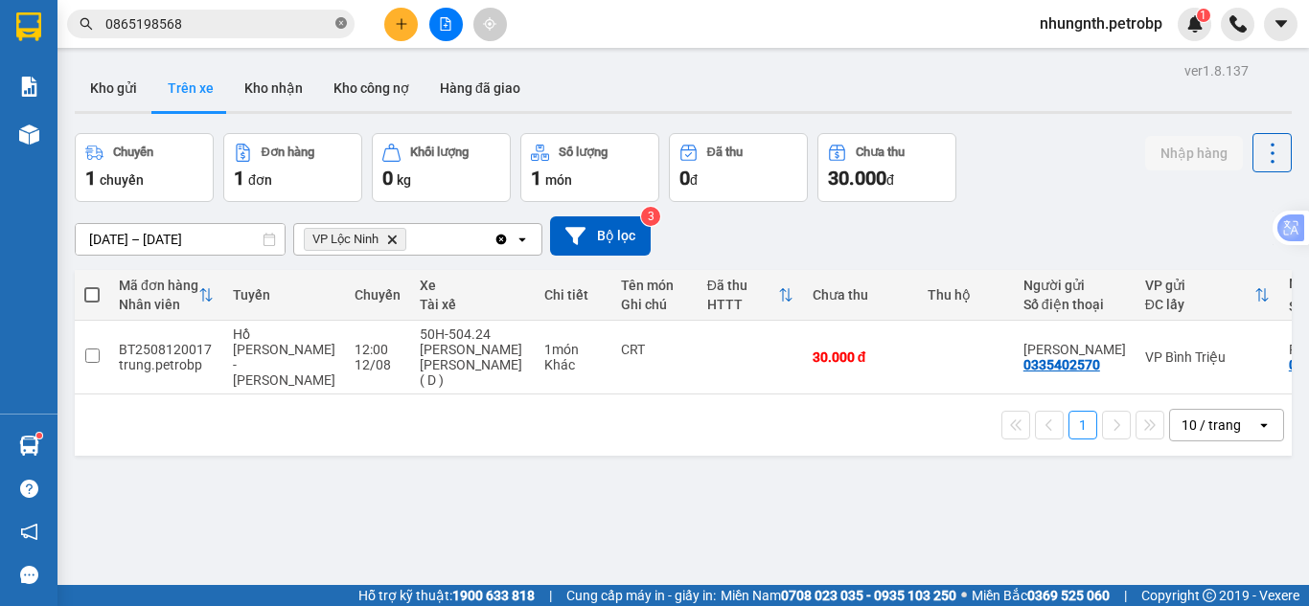
click at [339, 18] on icon "close-circle" at bounding box center [340, 22] width 11 height 11
click at [299, 21] on input "text" at bounding box center [218, 23] width 226 height 21
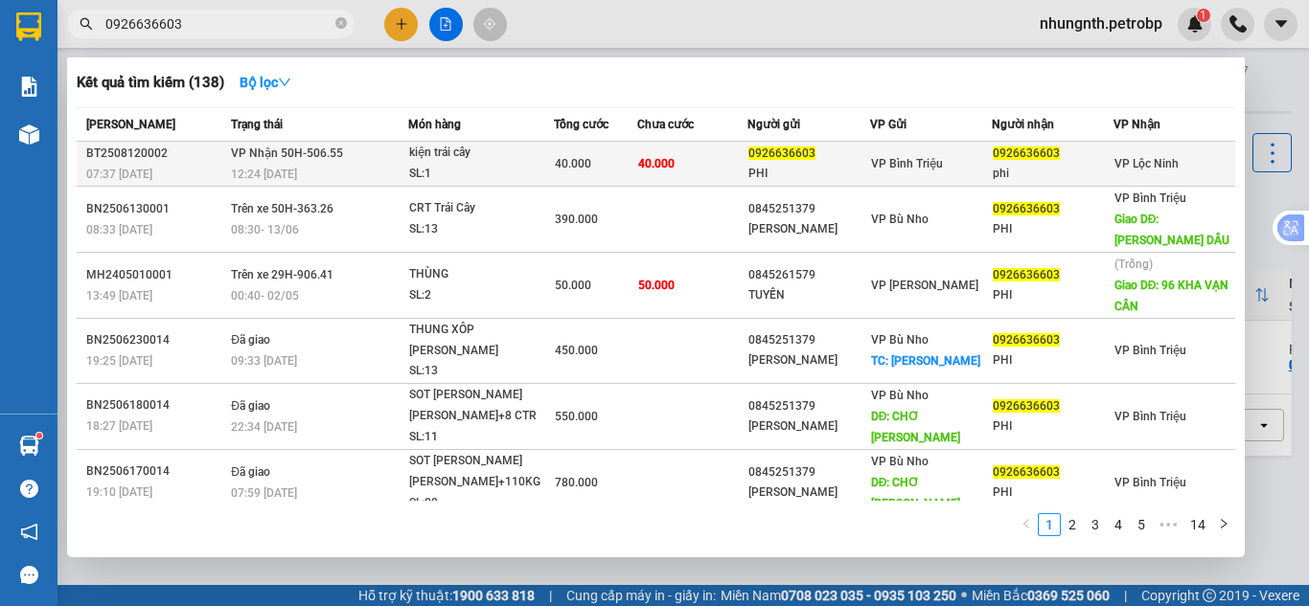
type input "0926636603"
click at [611, 158] on div "40.000" at bounding box center [595, 163] width 81 height 21
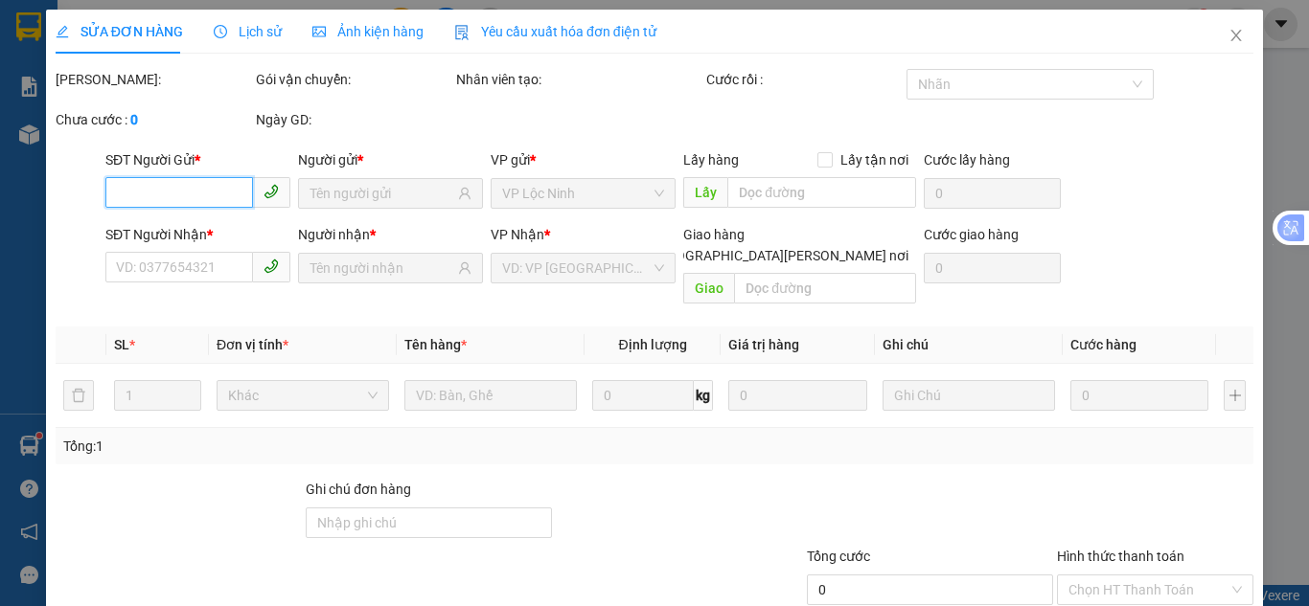
type input "0926636603"
type input "PHI"
type input "0926636603"
type input "phi"
type input "40.000"
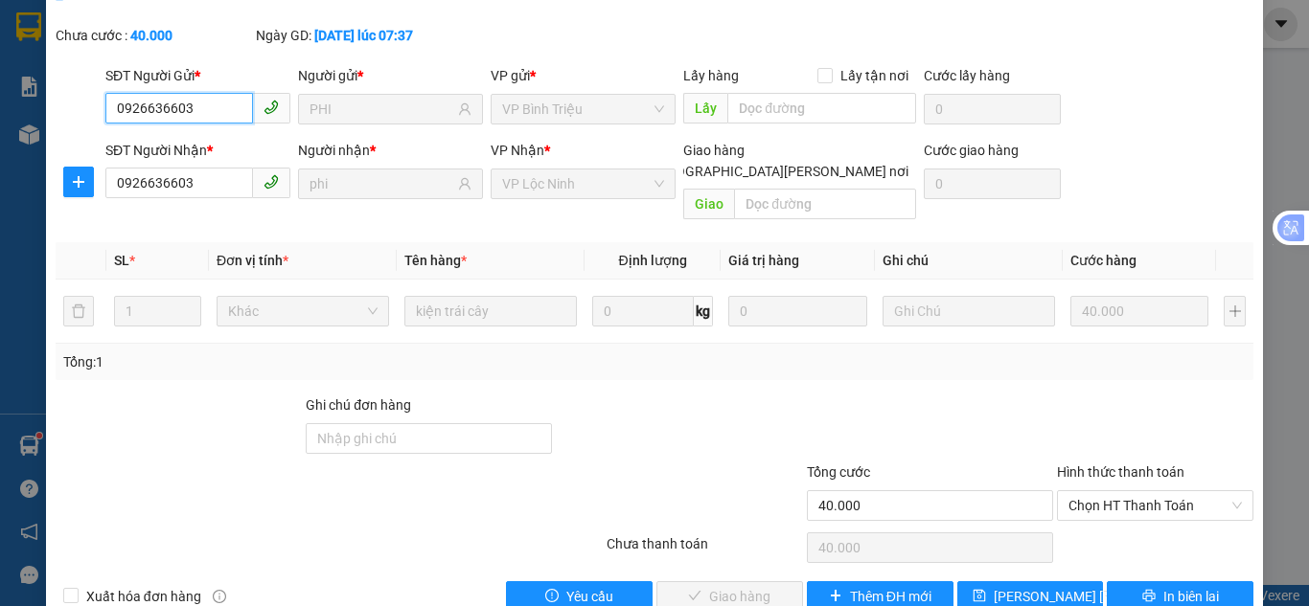
scroll to position [106, 0]
click at [1103, 490] on span "Chọn HT Thanh Toán" at bounding box center [1154, 504] width 173 height 29
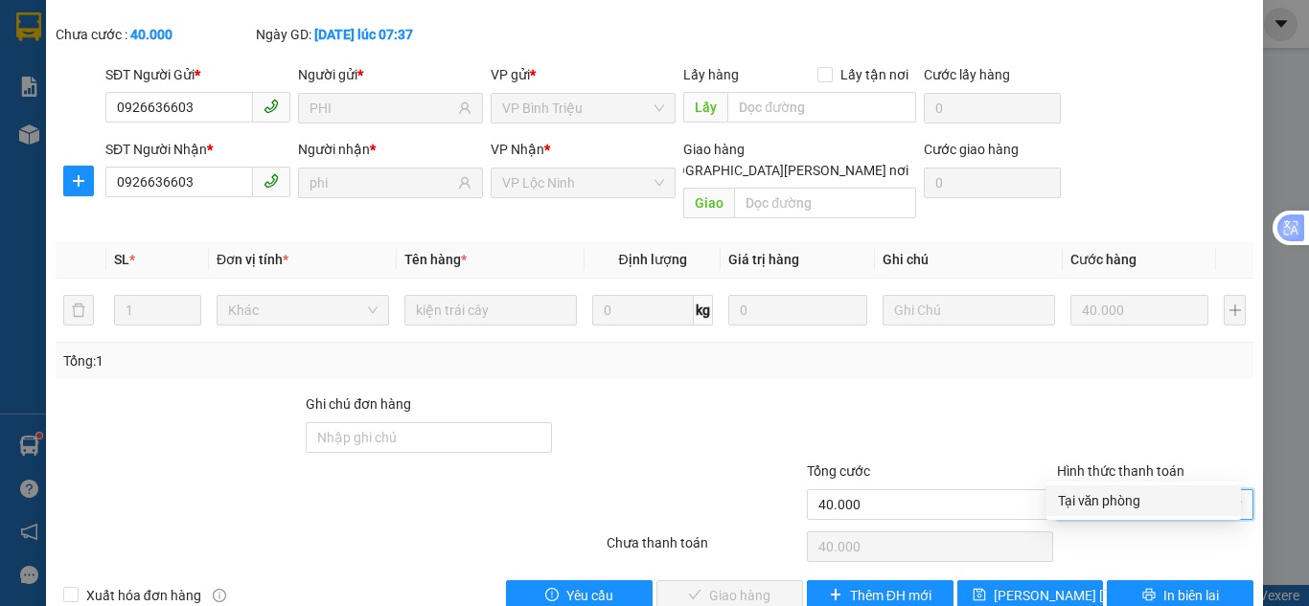
click at [1090, 502] on div "Tại văn phòng" at bounding box center [1143, 500] width 171 height 21
type input "0"
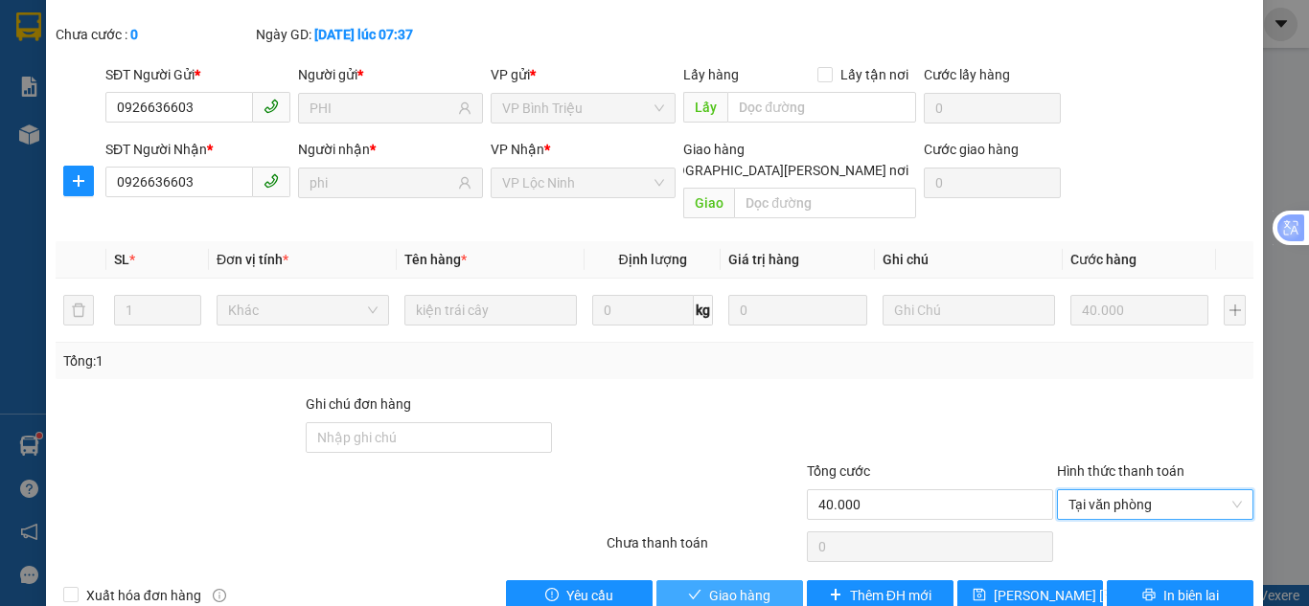
click at [694, 588] on icon "check" at bounding box center [694, 594] width 13 height 13
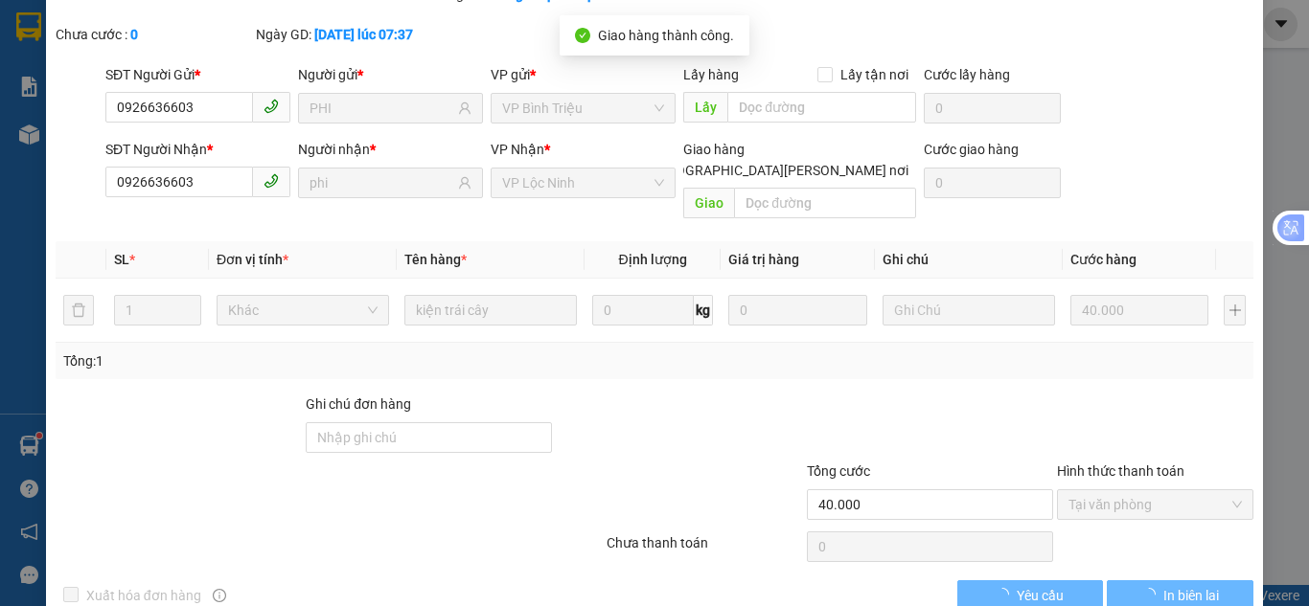
scroll to position [0, 0]
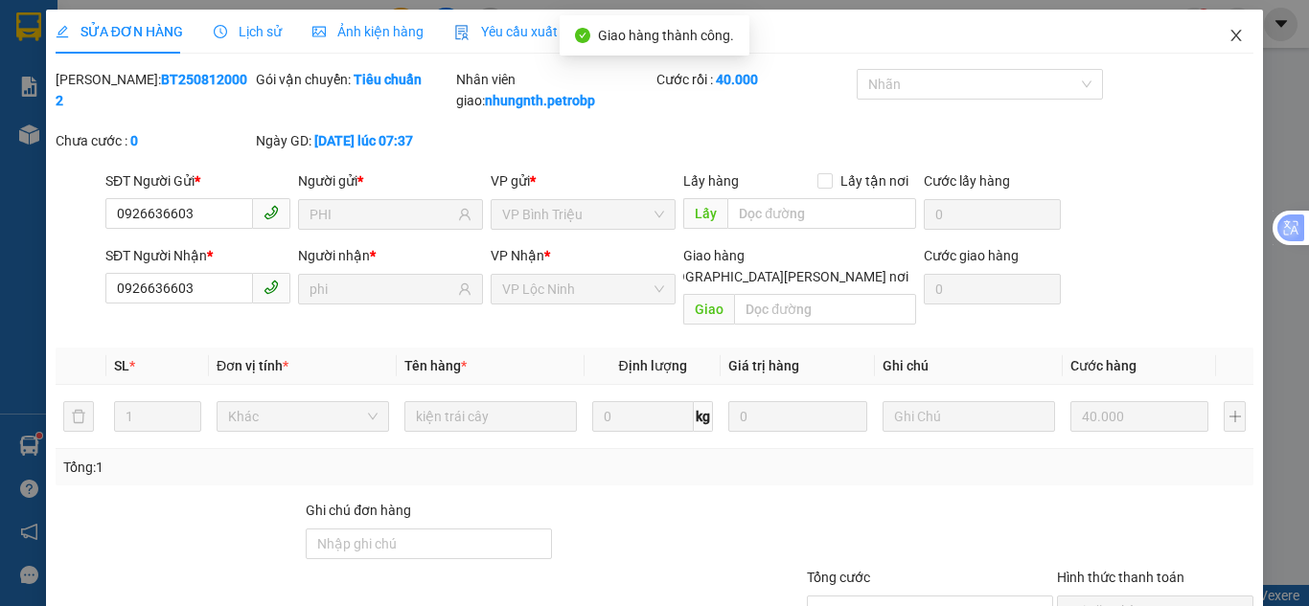
click at [1228, 38] on icon "close" at bounding box center [1235, 35] width 15 height 15
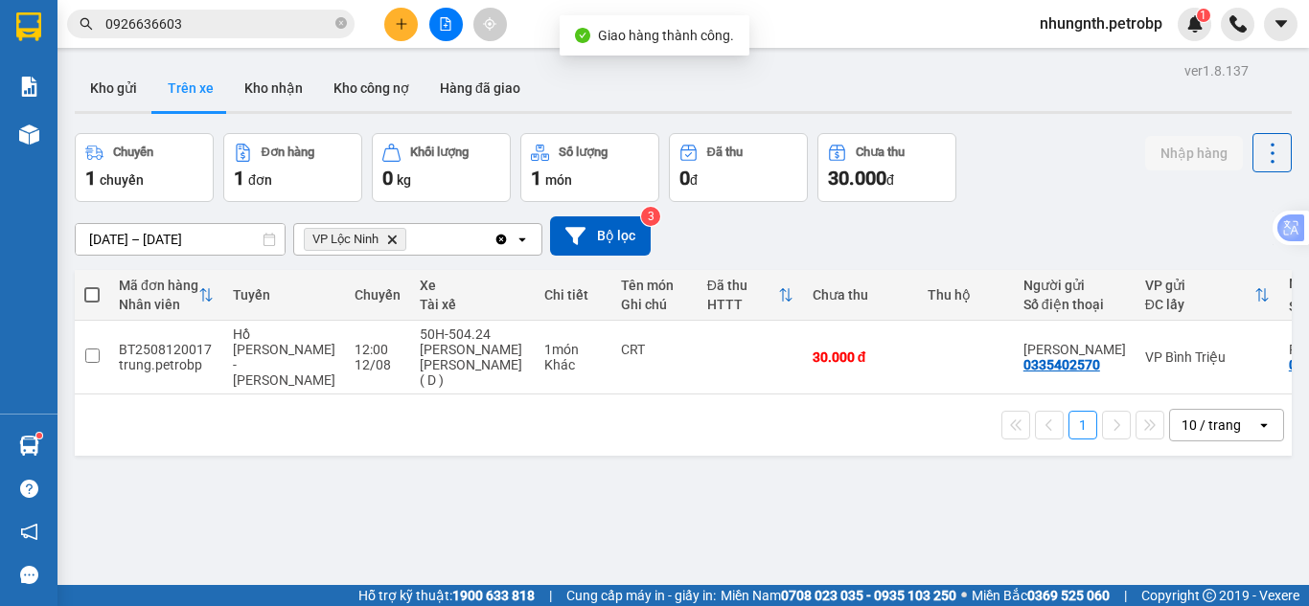
drag, startPoint x: 270, startPoint y: 84, endPoint x: 277, endPoint y: 148, distance: 63.6
click at [273, 93] on button "Kho nhận" at bounding box center [273, 88] width 89 height 46
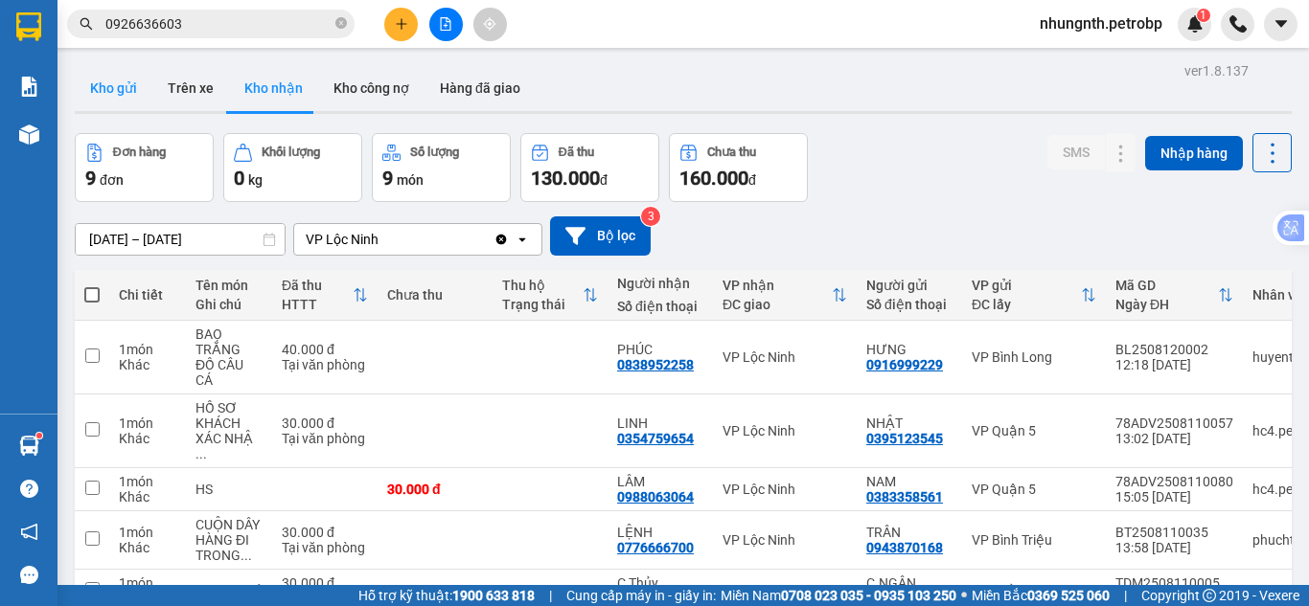
click at [104, 90] on button "Kho gửi" at bounding box center [114, 88] width 78 height 46
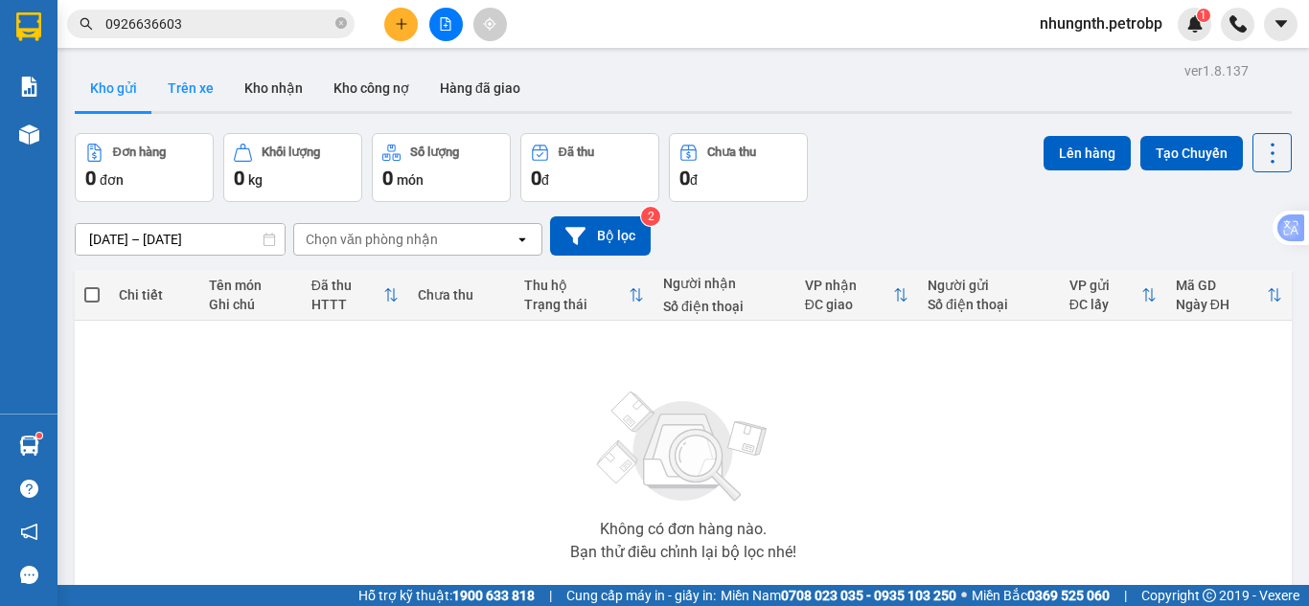
click at [206, 95] on button "Trên xe" at bounding box center [190, 88] width 77 height 46
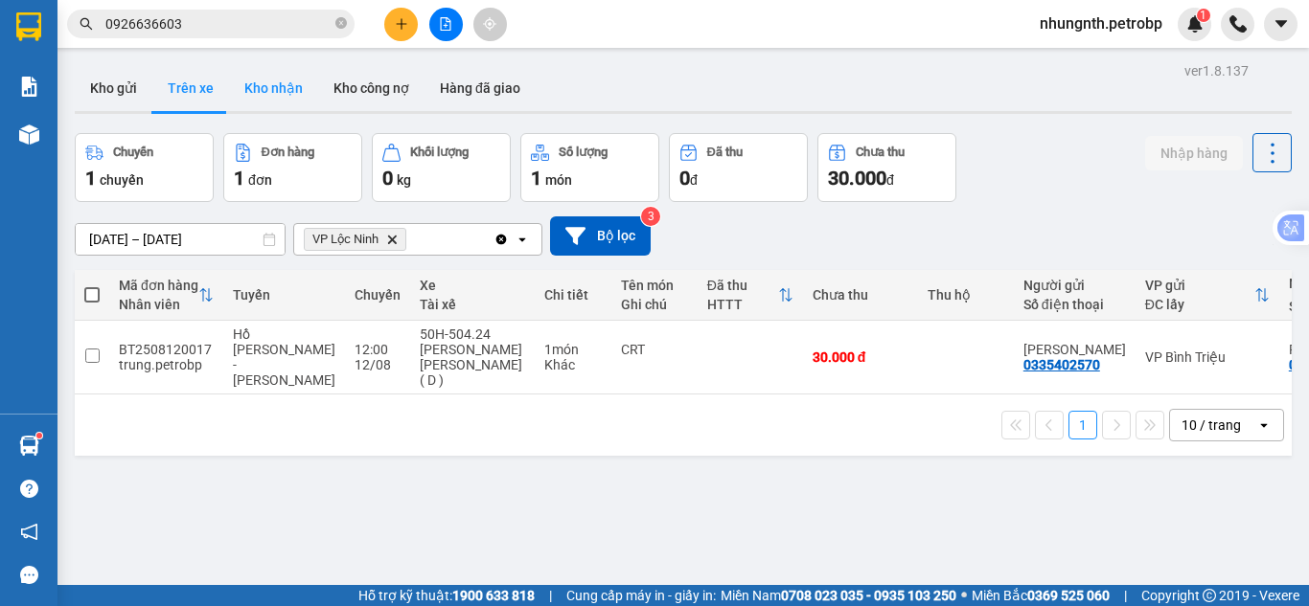
click at [281, 93] on button "Kho nhận" at bounding box center [273, 88] width 89 height 46
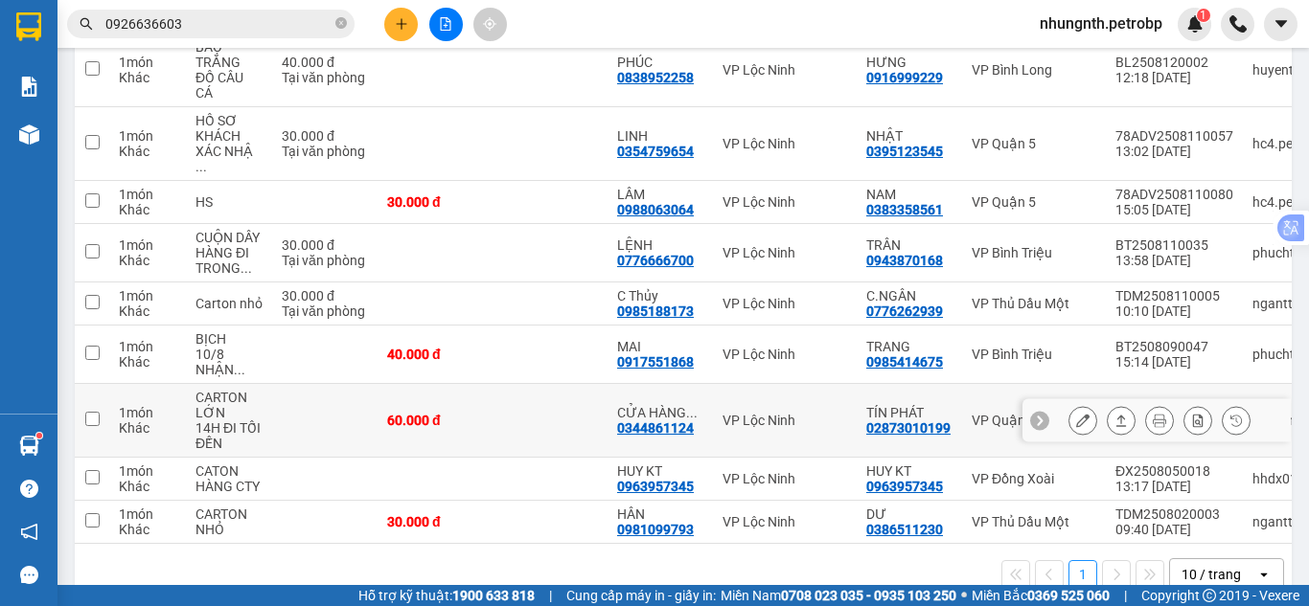
scroll to position [302, 0]
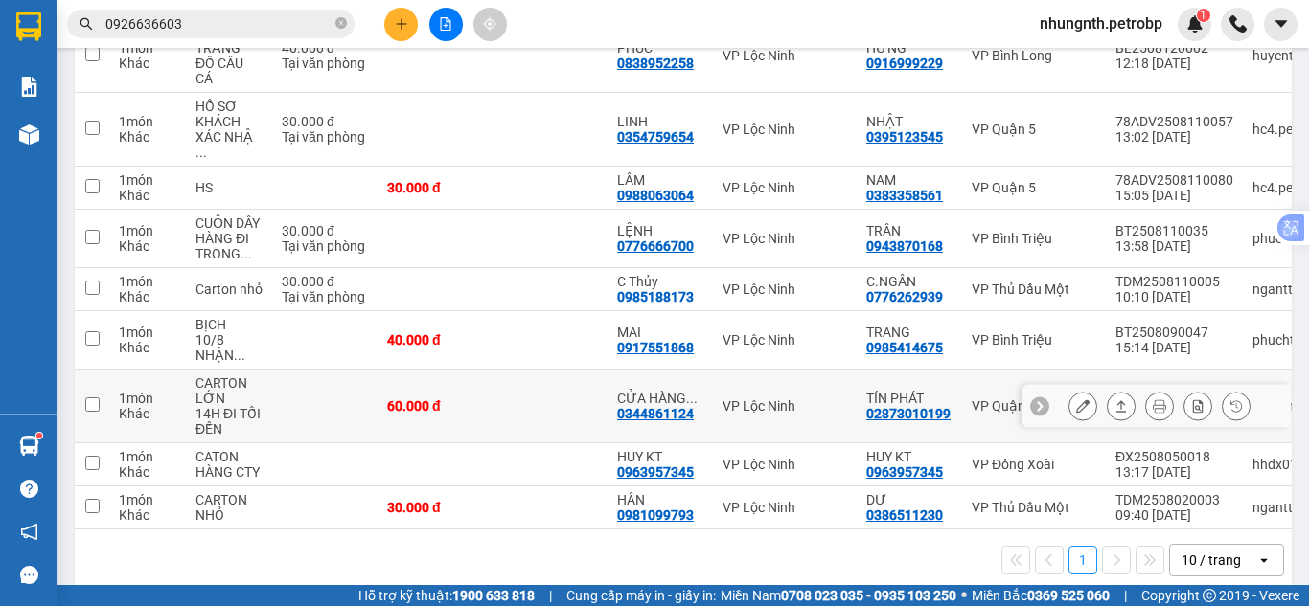
click at [1076, 399] on icon at bounding box center [1082, 405] width 13 height 13
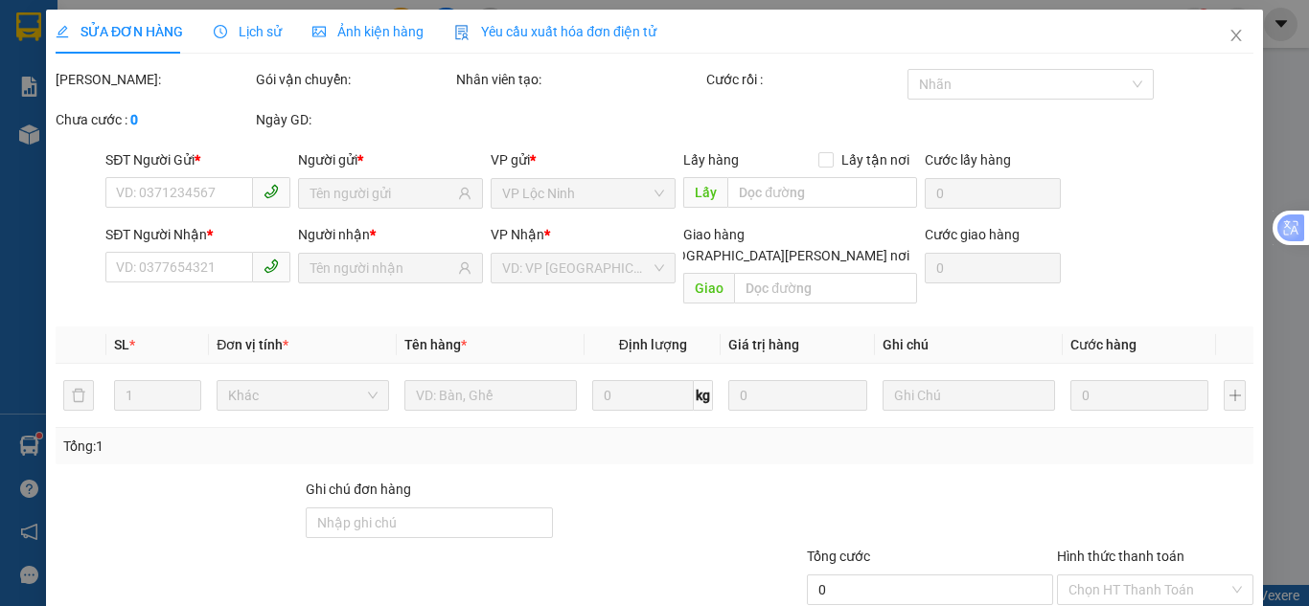
type input "02873010199"
type input "TÍN PHÁT"
type input "0344861124"
type input "CỬA HÀNG TOKI"
type input "60.000"
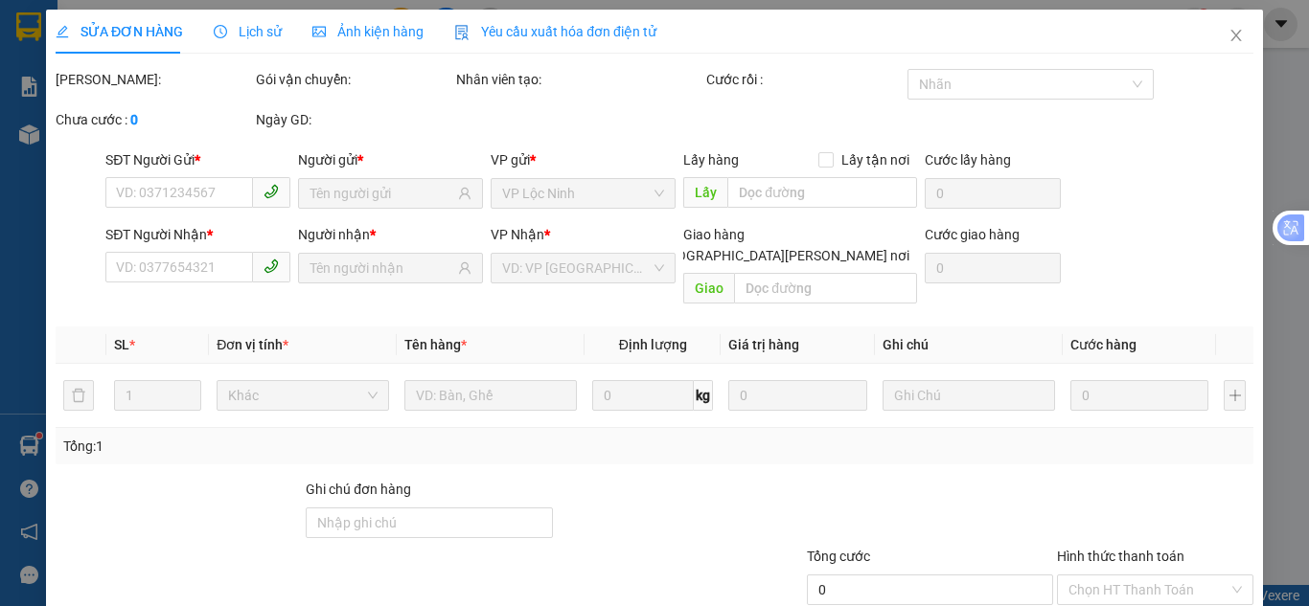
type input "60.000"
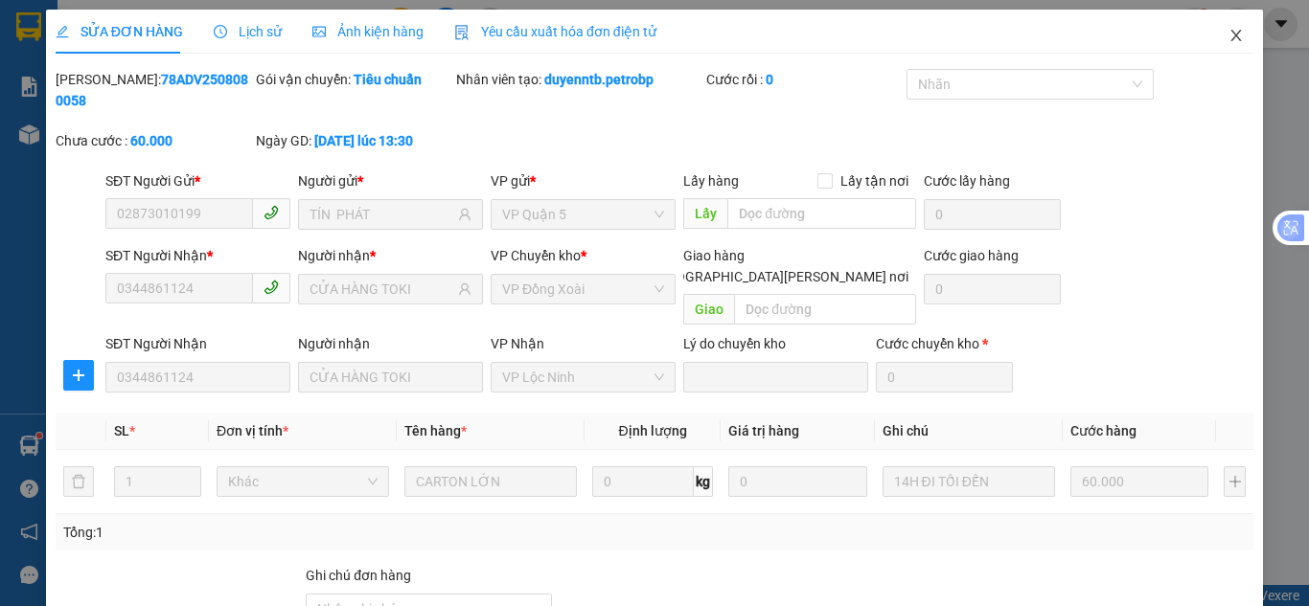
click at [1231, 35] on icon "close" at bounding box center [1236, 35] width 11 height 11
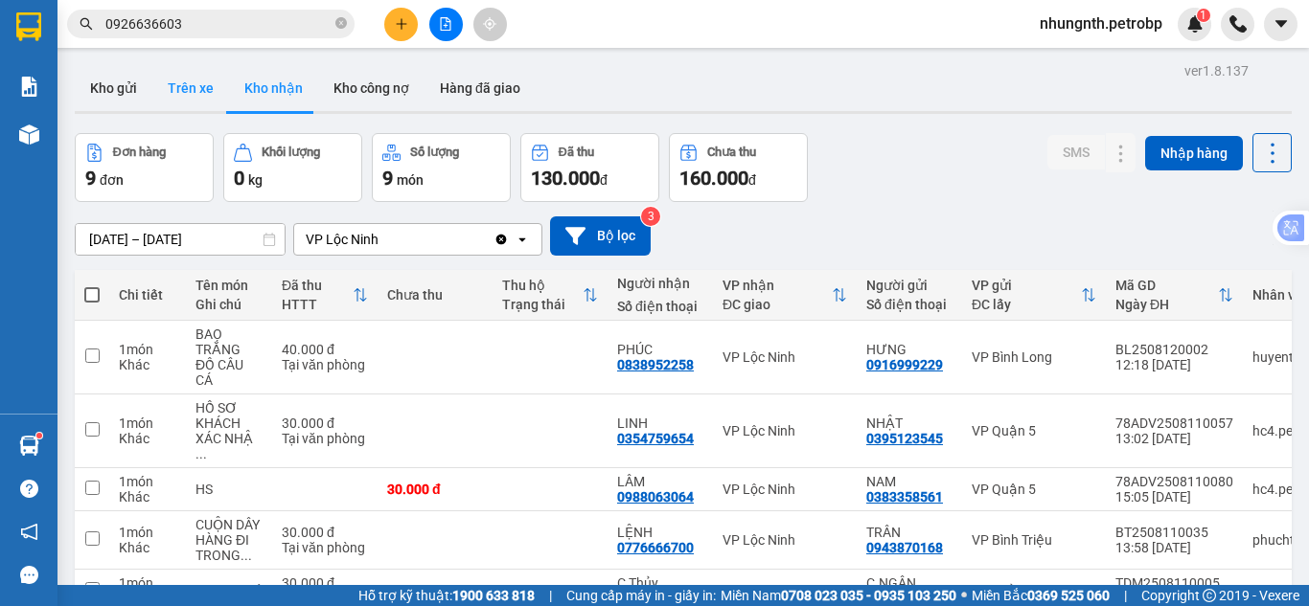
click at [193, 88] on button "Trên xe" at bounding box center [190, 88] width 77 height 46
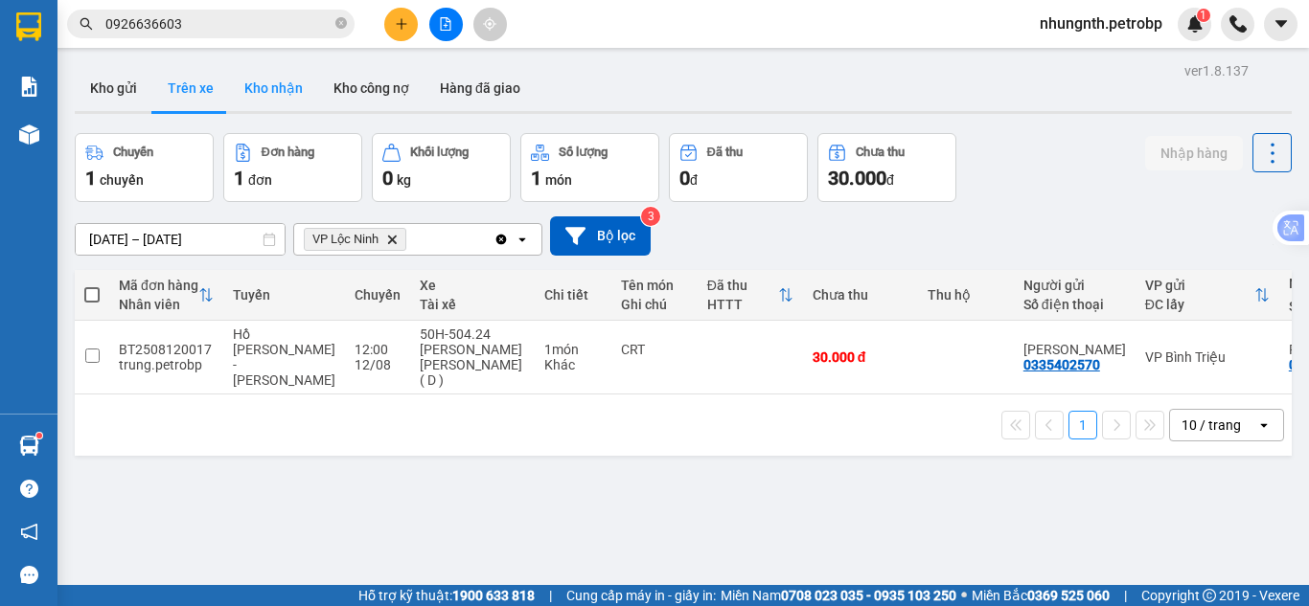
click at [267, 94] on button "Kho nhận" at bounding box center [273, 88] width 89 height 46
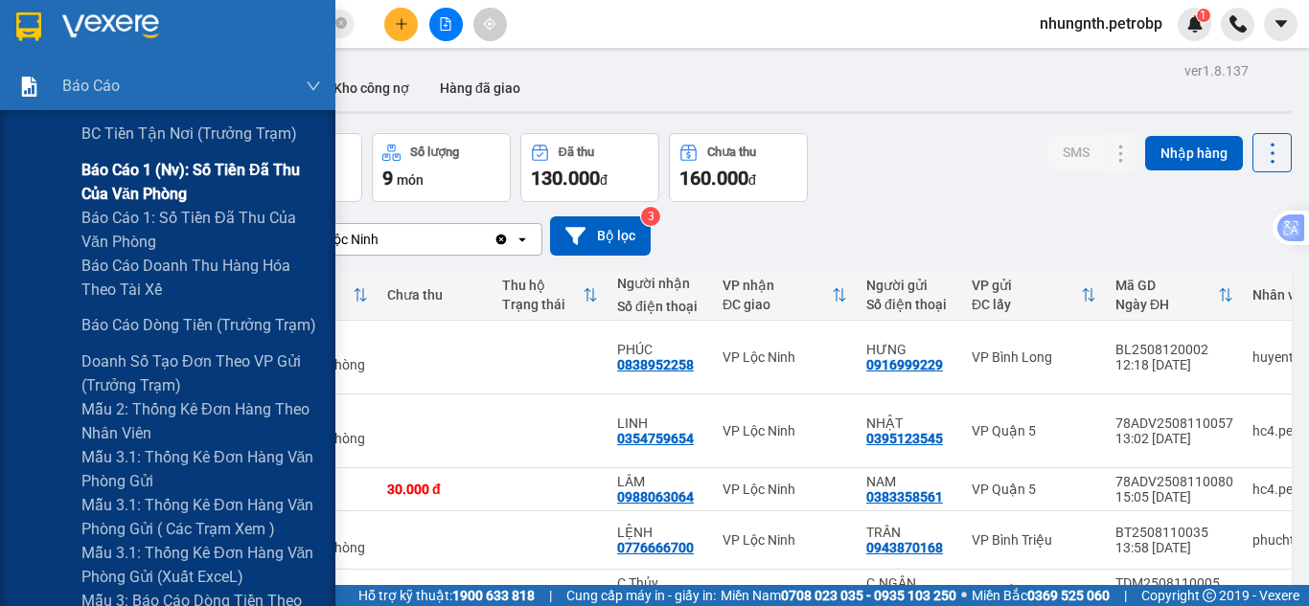
click at [118, 173] on span "Báo cáo 1 (nv): Số tiền đã thu của văn phòng" at bounding box center [200, 182] width 239 height 48
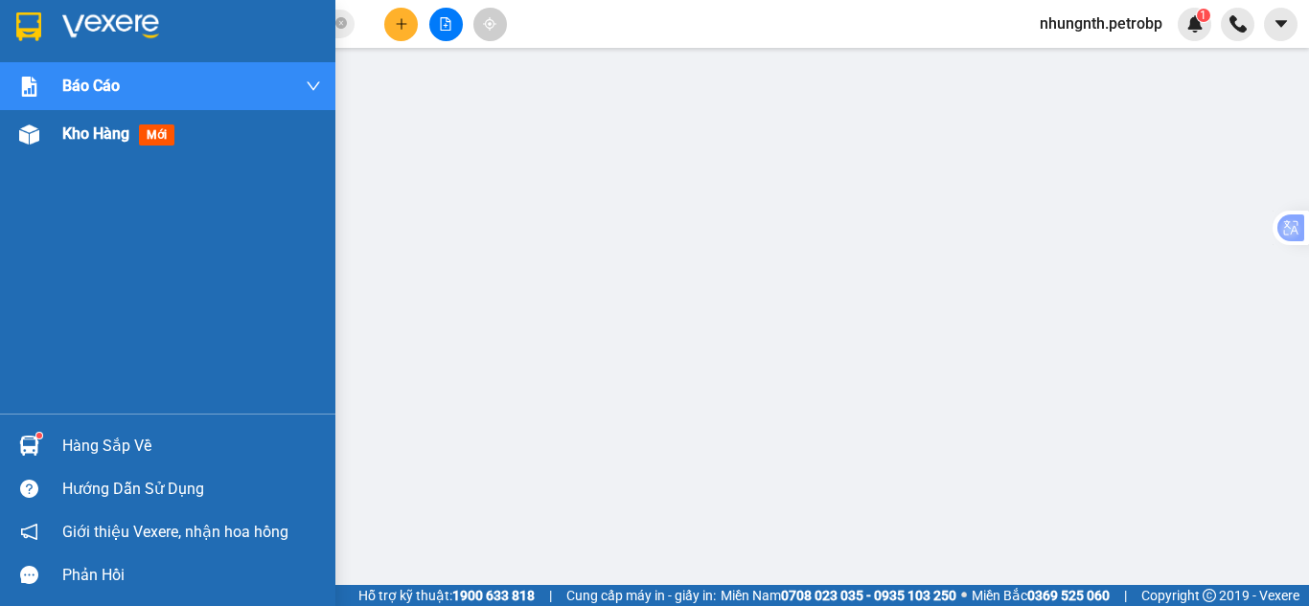
click at [58, 131] on div "Kho hàng mới" at bounding box center [167, 134] width 335 height 48
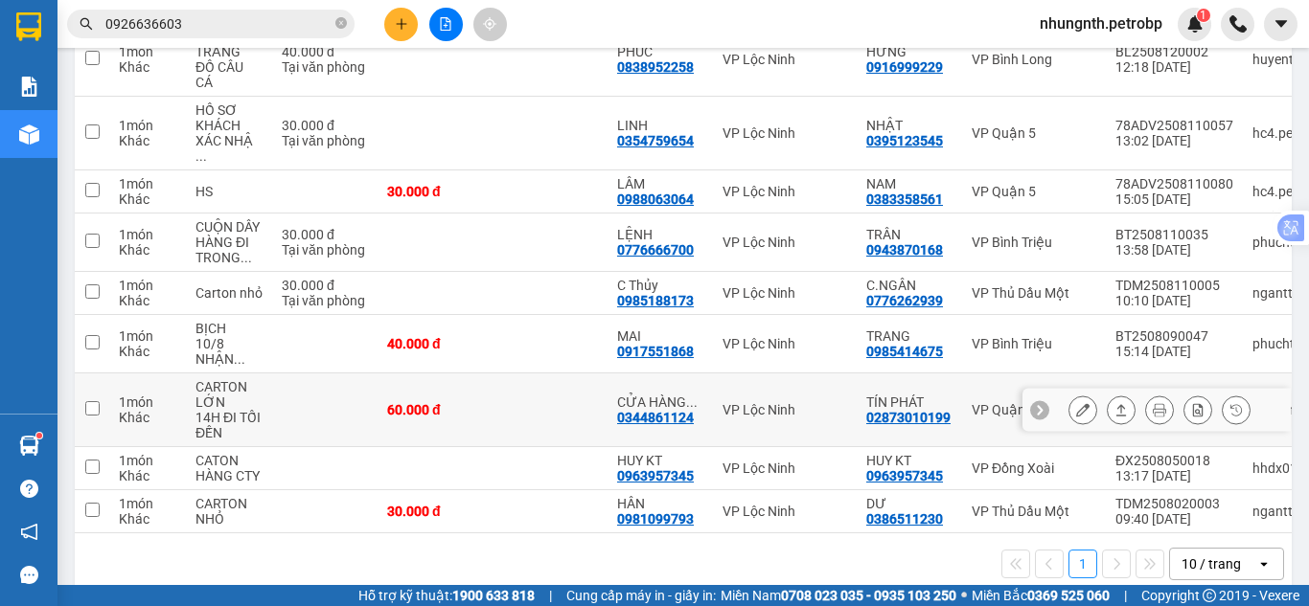
scroll to position [302, 0]
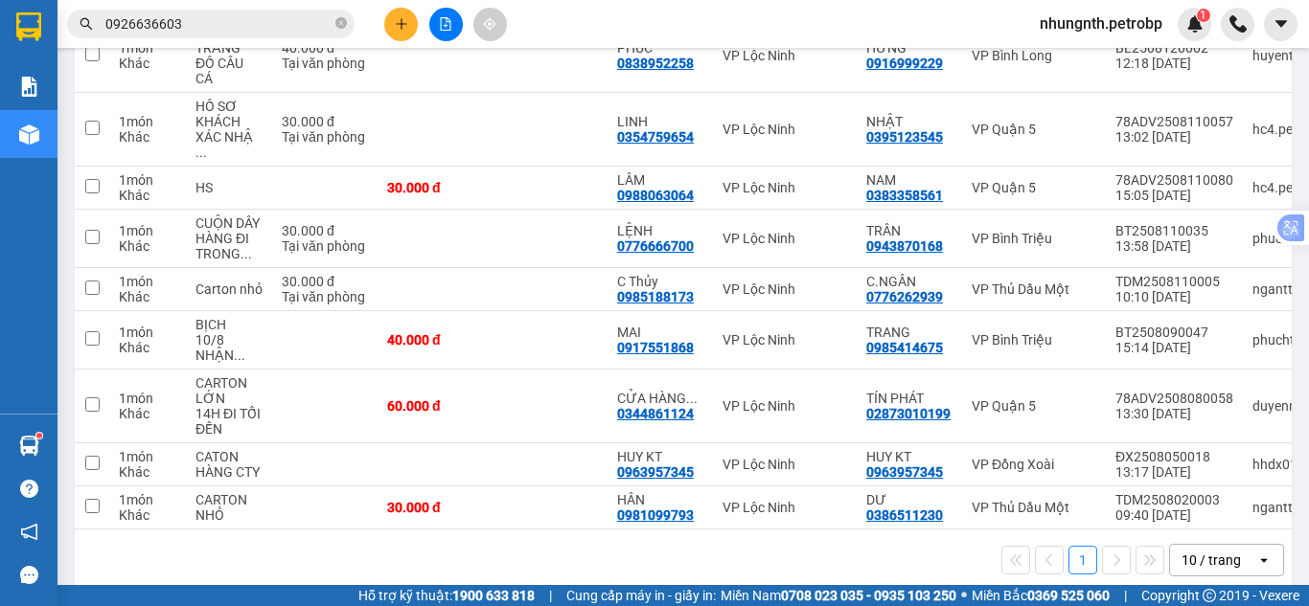
click at [1068, 546] on button "1" at bounding box center [1082, 560] width 29 height 29
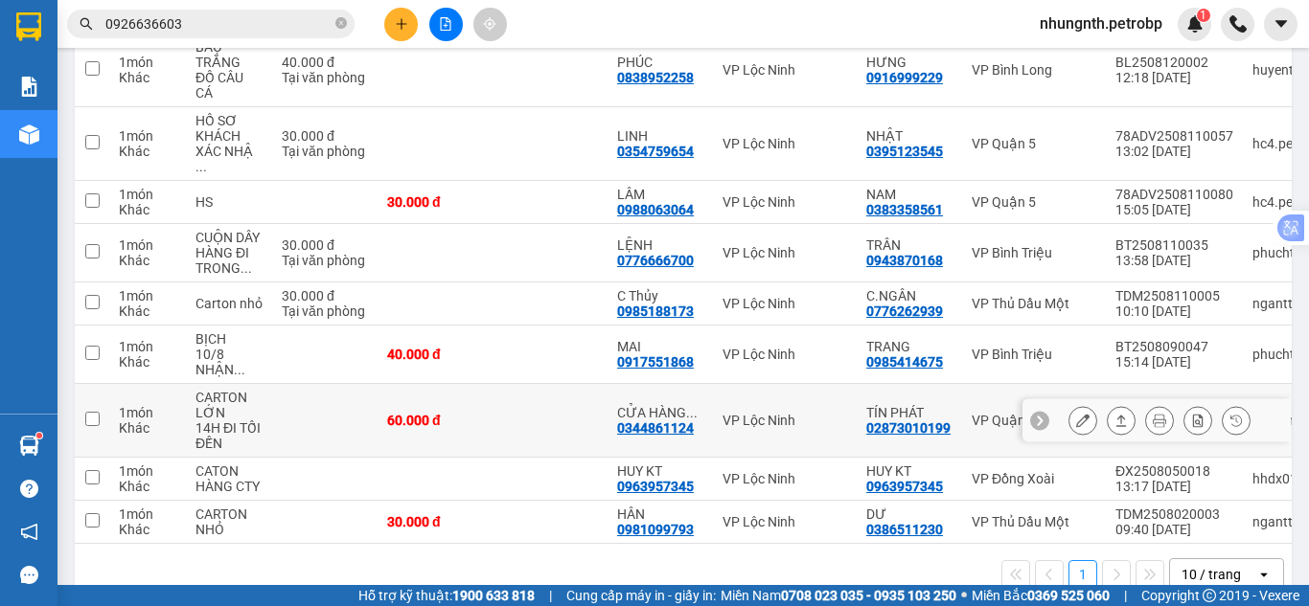
scroll to position [0, 0]
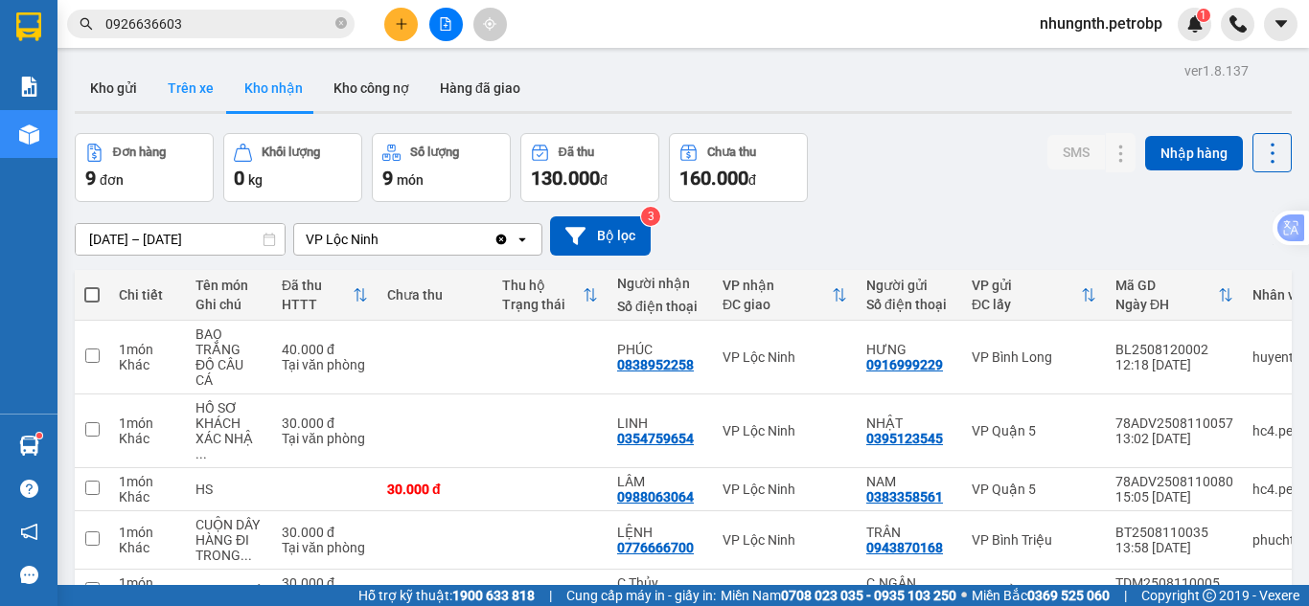
click at [196, 78] on button "Trên xe" at bounding box center [190, 88] width 77 height 46
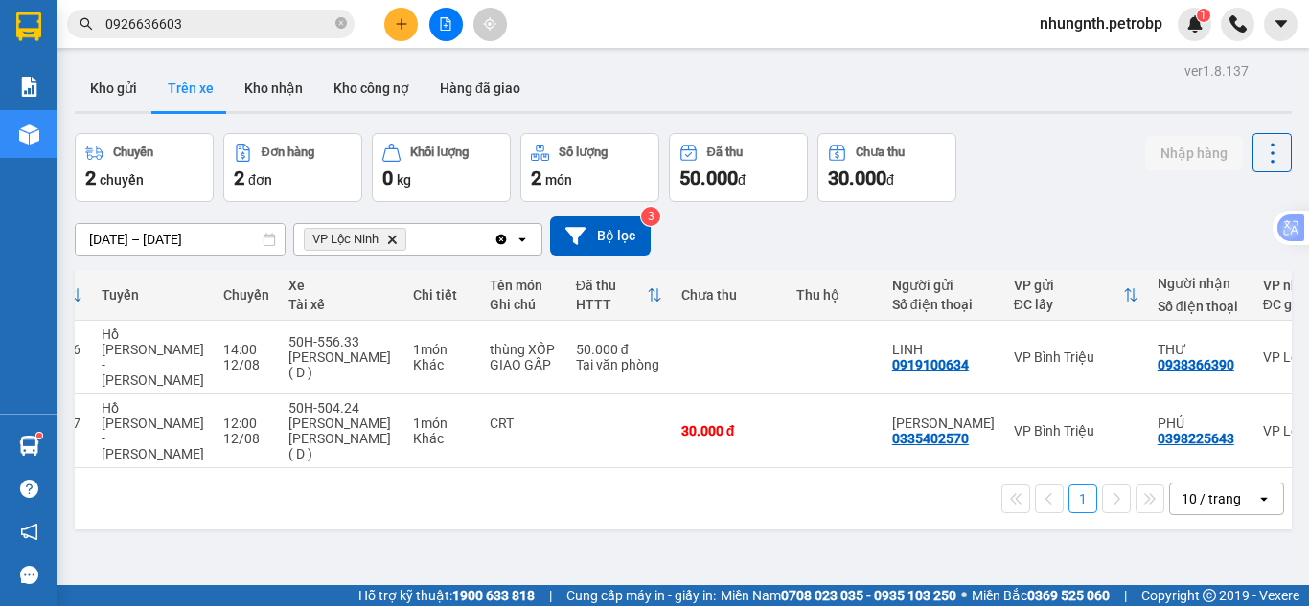
scroll to position [0, 236]
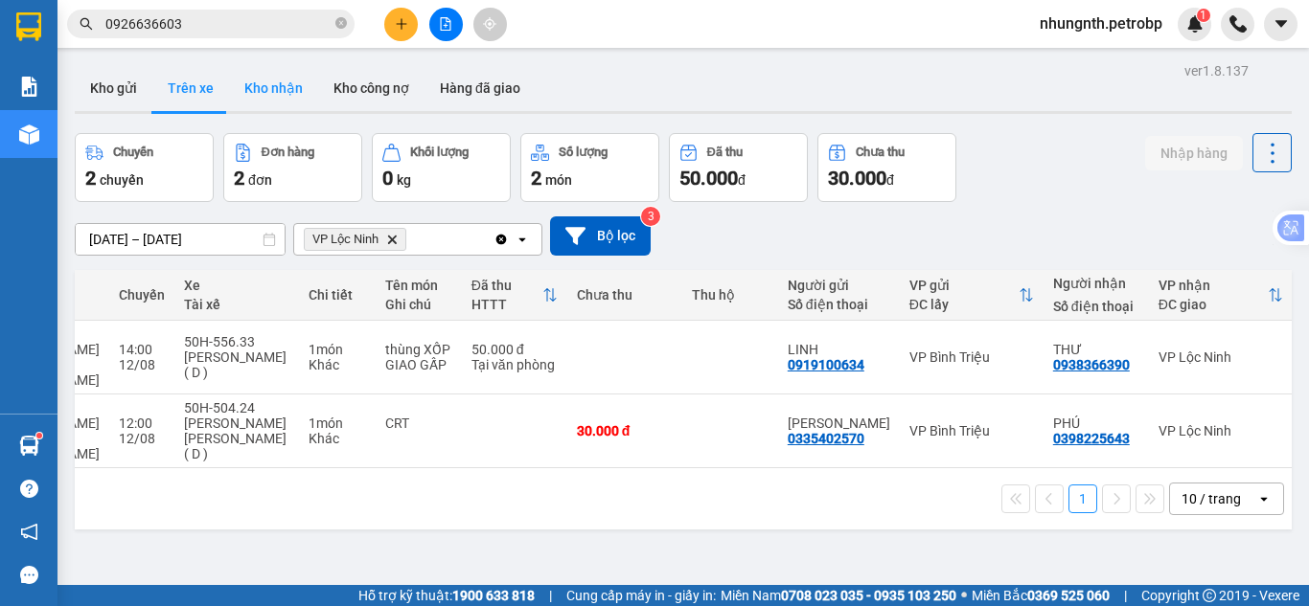
click at [275, 89] on button "Kho nhận" at bounding box center [273, 88] width 89 height 46
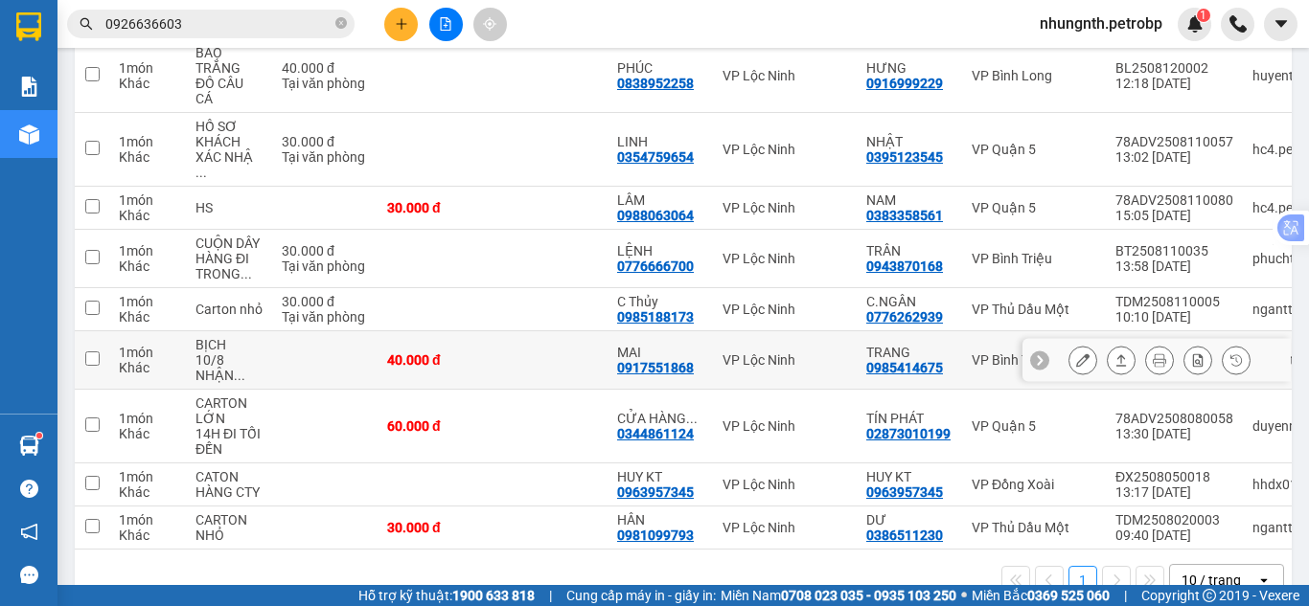
scroll to position [302, 0]
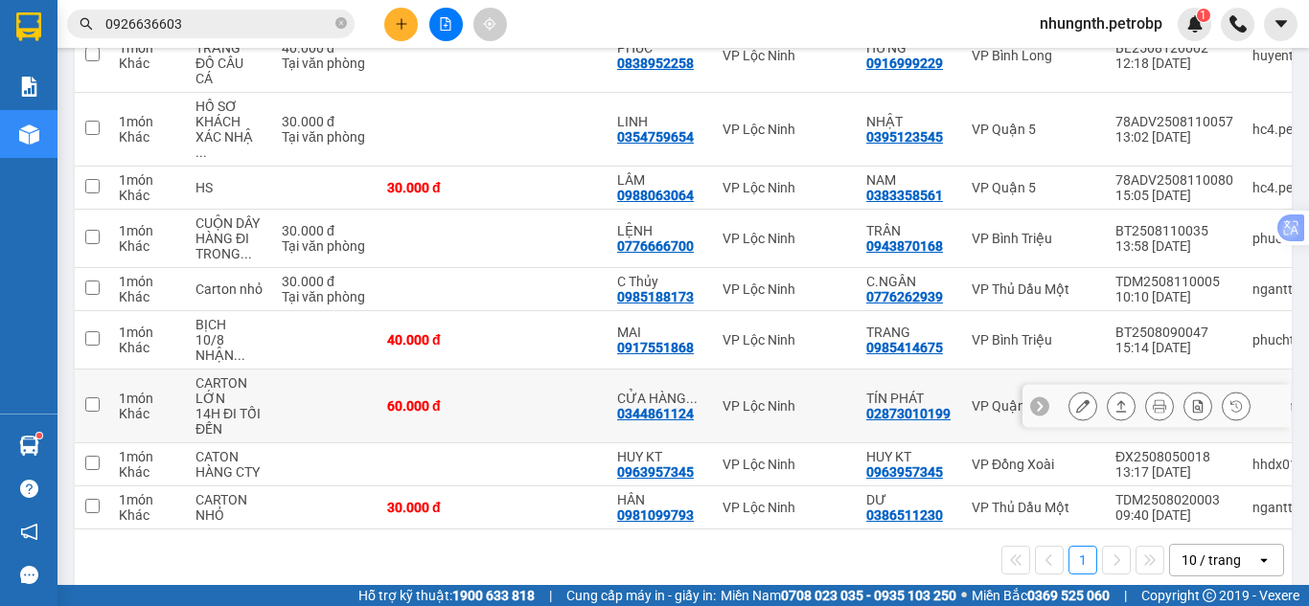
click at [1076, 399] on icon at bounding box center [1082, 405] width 13 height 13
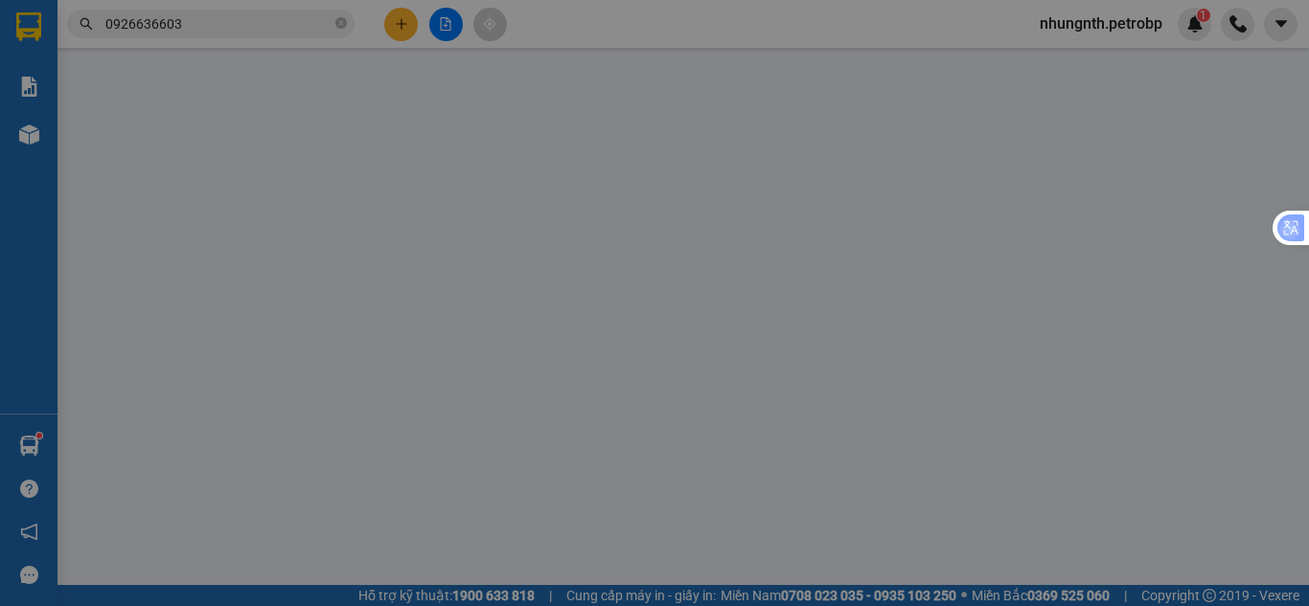
type input "02873010199"
type input "TÍN PHÁT"
type input "0344861124"
type input "CỬA HÀNG TOKI"
type input "60.000"
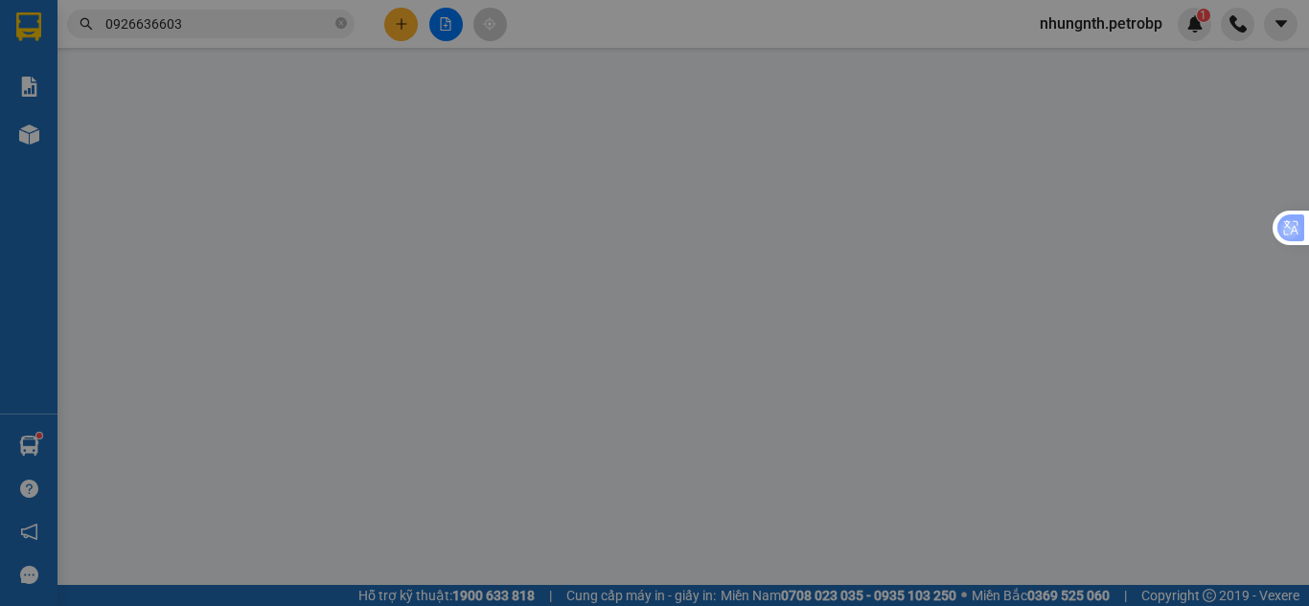
type input "60.000"
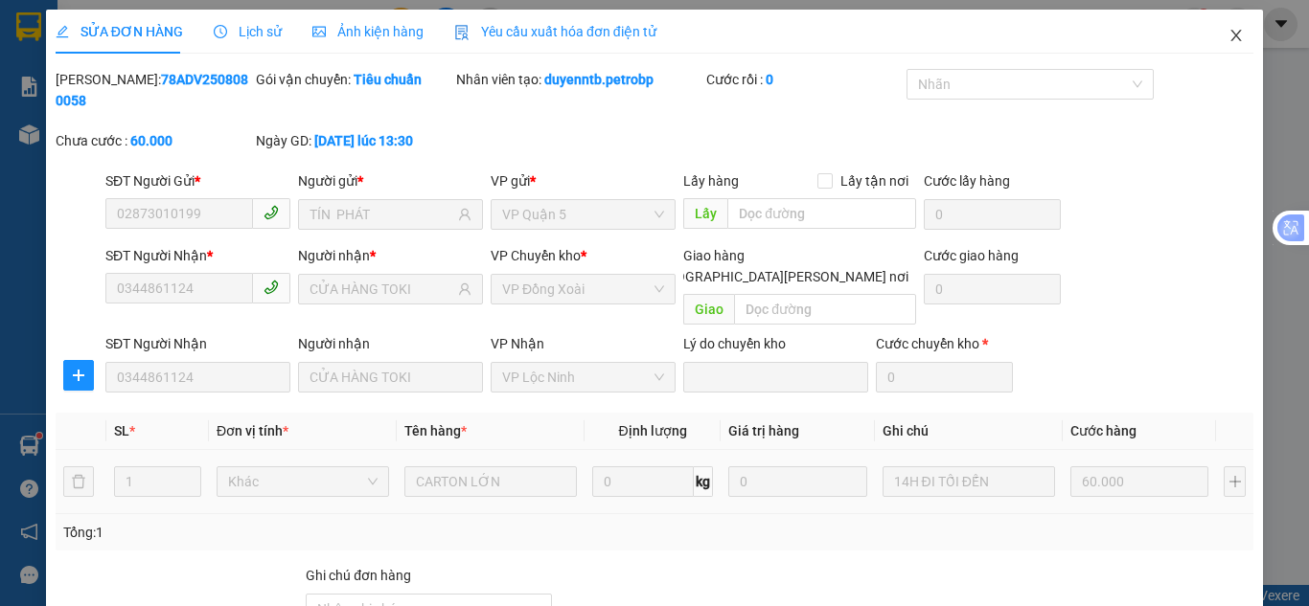
click at [1228, 39] on icon "close" at bounding box center [1235, 35] width 15 height 15
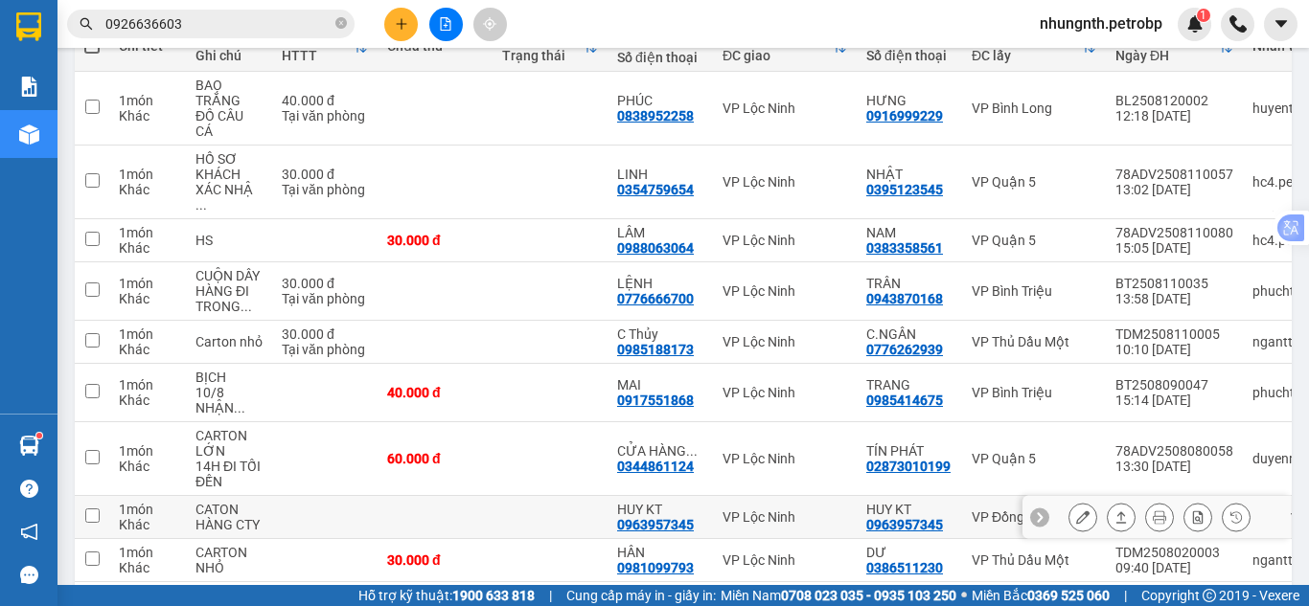
scroll to position [302, 0]
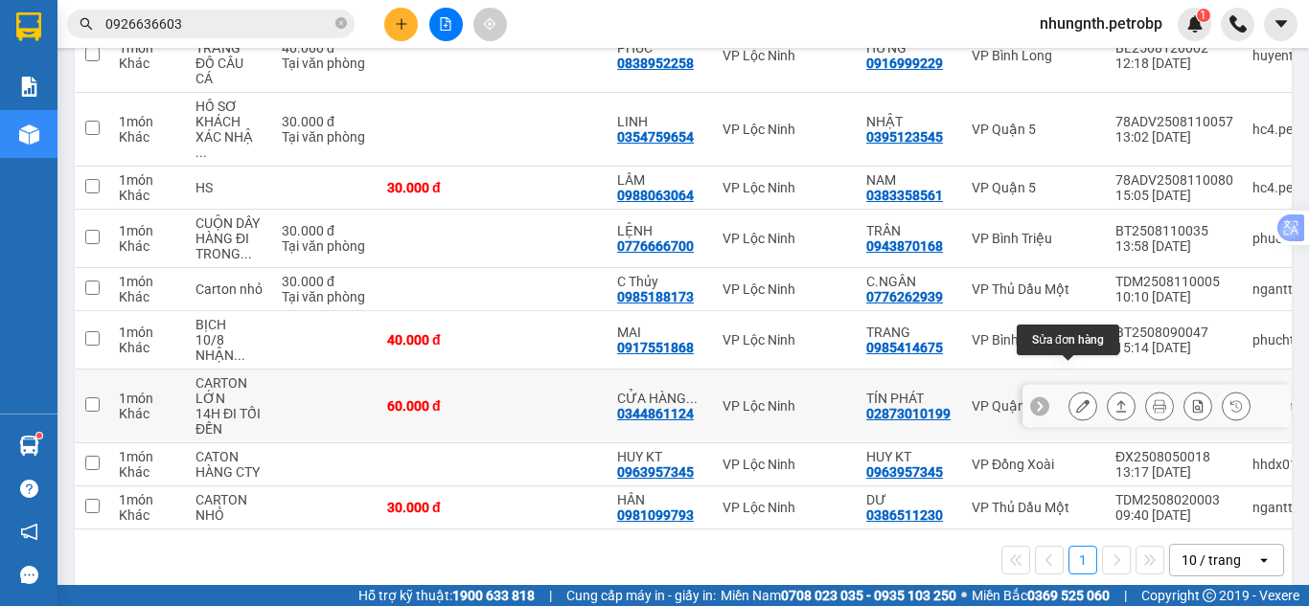
click at [1076, 399] on icon at bounding box center [1082, 405] width 13 height 13
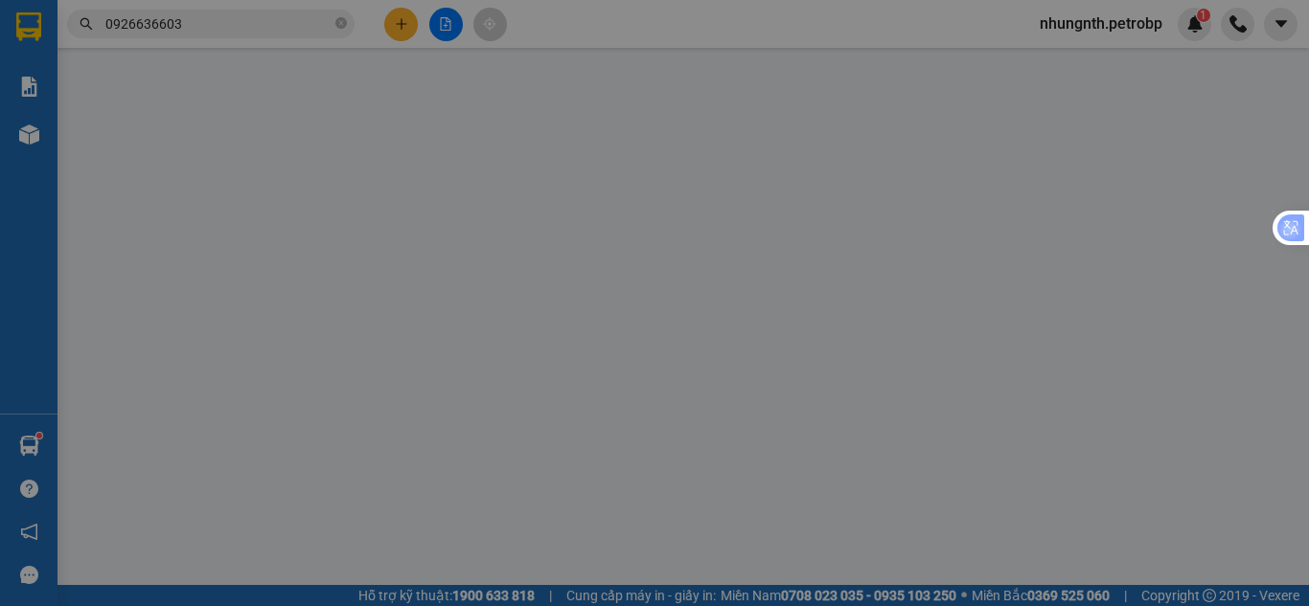
type input "02873010199"
type input "TÍN PHÁT"
type input "0344861124"
type input "CỬA HÀNG TOKI"
type input "60.000"
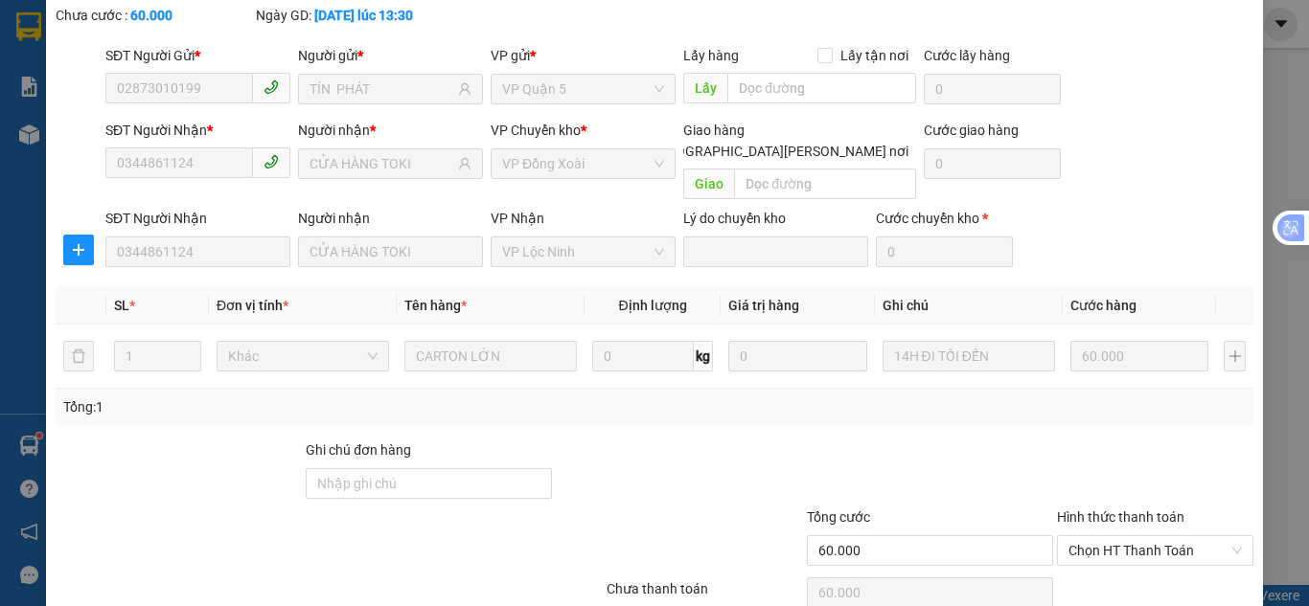
scroll to position [171, 0]
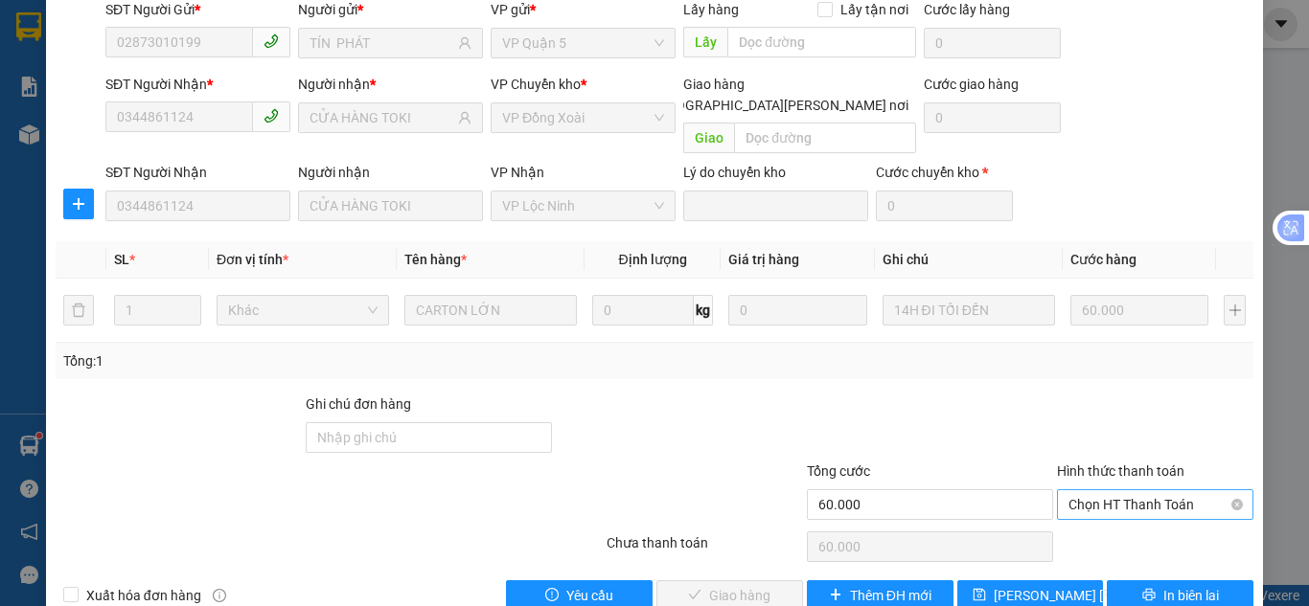
click at [1118, 490] on span "Chọn HT Thanh Toán" at bounding box center [1154, 504] width 173 height 29
drag, startPoint x: 1120, startPoint y: 493, endPoint x: 1020, endPoint y: 518, distance: 102.7
click at [1120, 495] on div "Tại văn phòng" at bounding box center [1143, 500] width 171 height 21
type input "0"
click at [712, 585] on span "Giao hàng" at bounding box center [739, 595] width 61 height 21
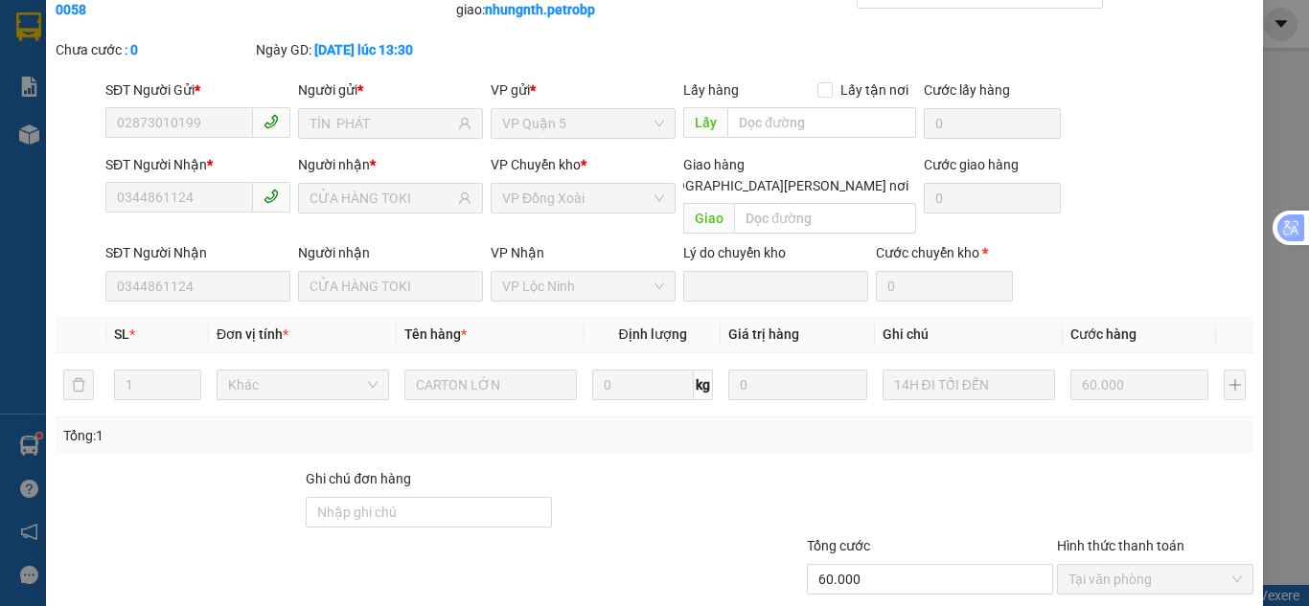
scroll to position [0, 0]
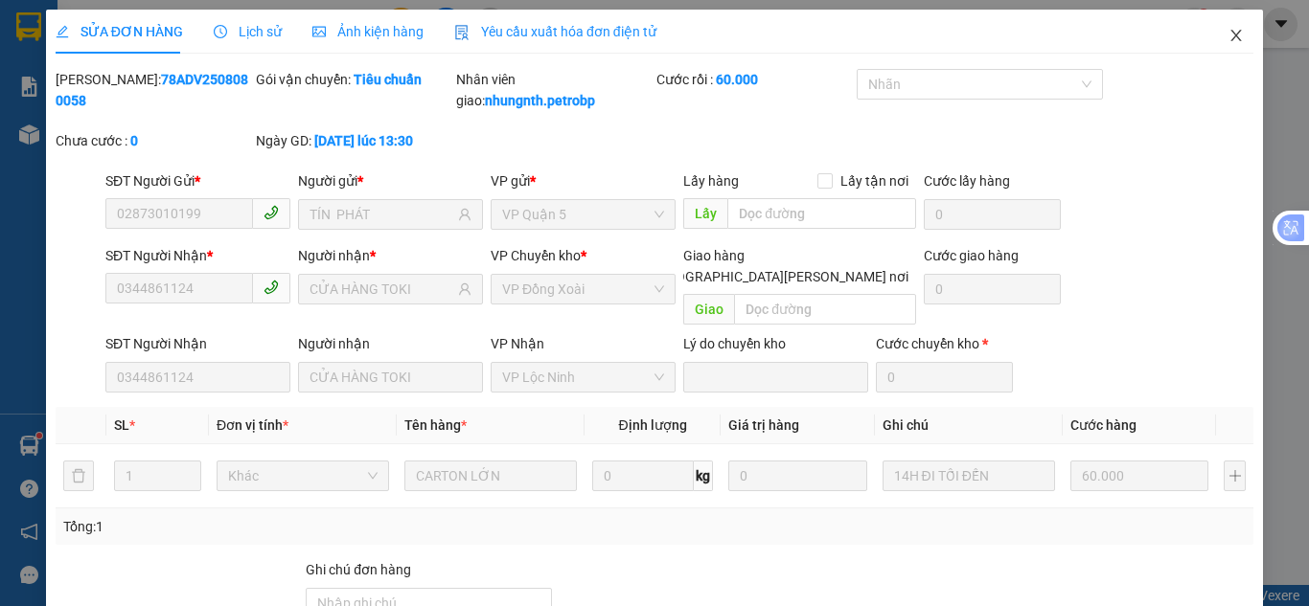
click at [1231, 40] on icon "close" at bounding box center [1236, 35] width 11 height 11
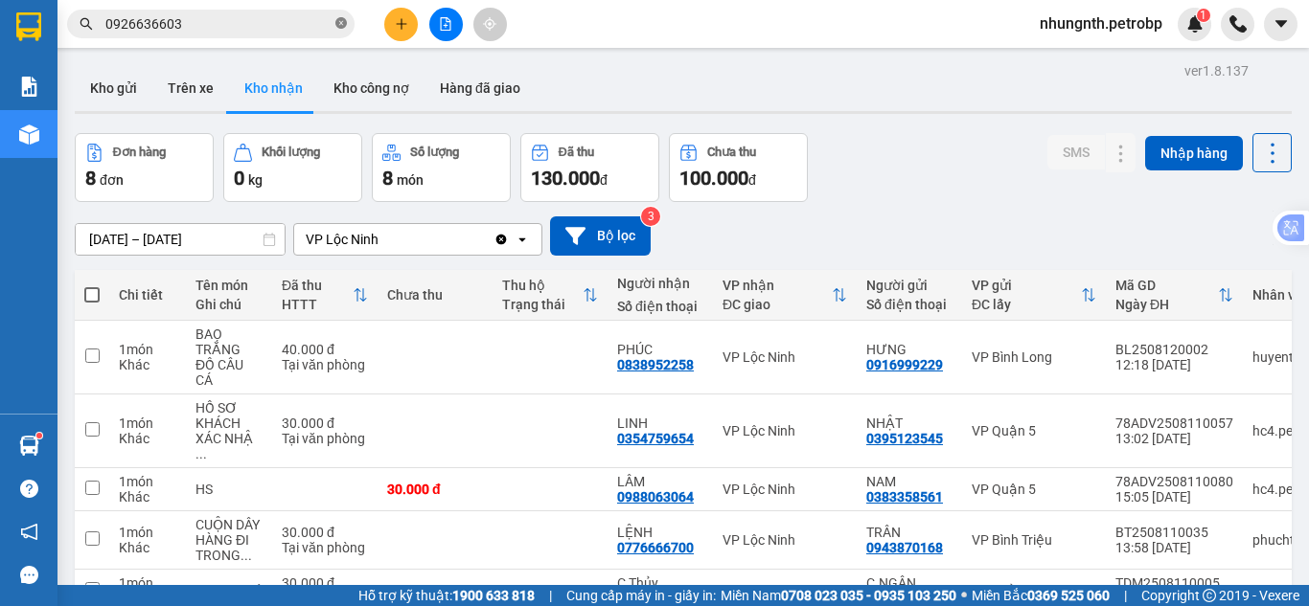
click at [337, 20] on icon "close-circle" at bounding box center [340, 22] width 11 height 11
click at [263, 15] on input "text" at bounding box center [218, 23] width 226 height 21
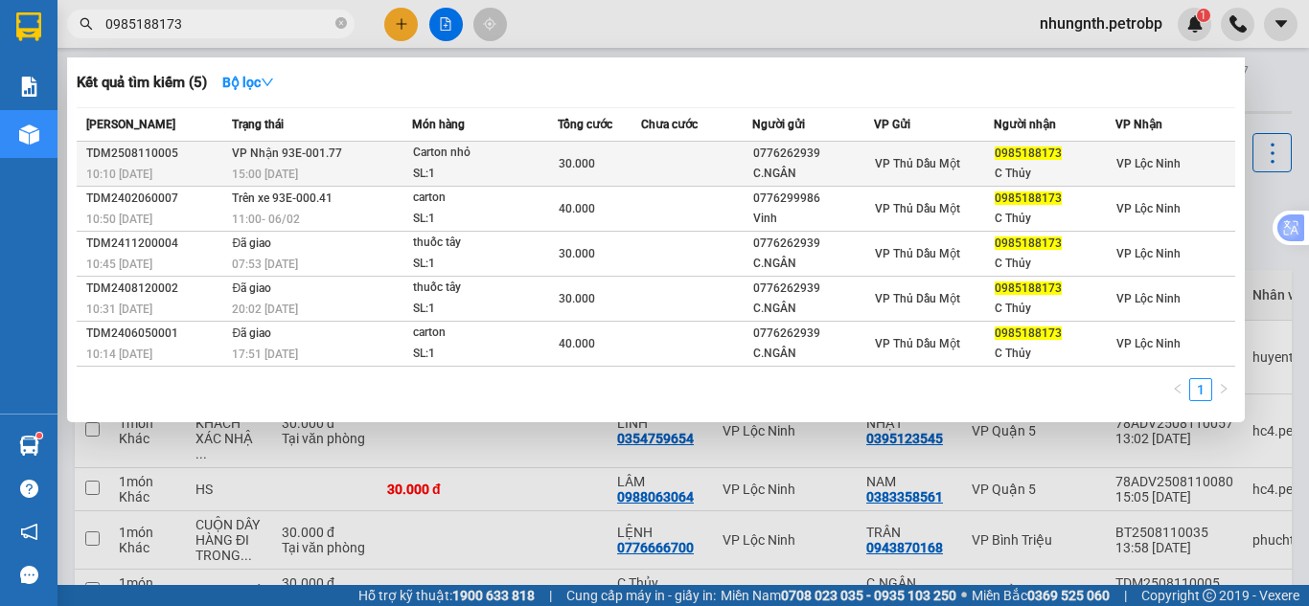
type input "0985188173"
click at [498, 163] on div "Carton nhỏ" at bounding box center [485, 153] width 144 height 21
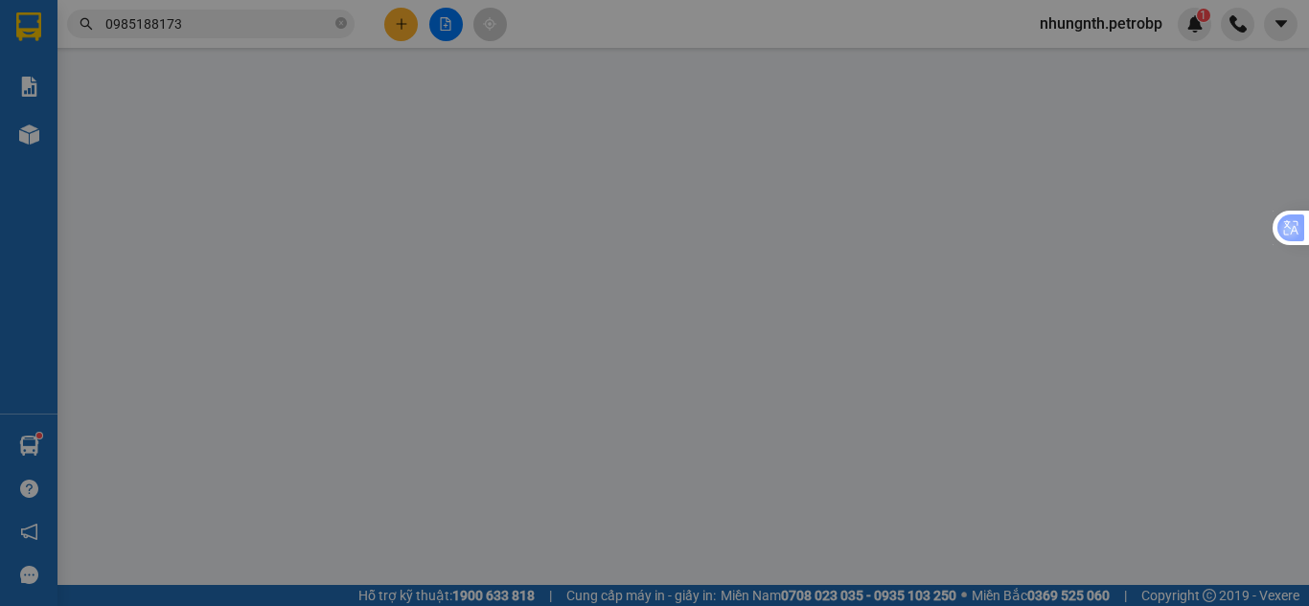
type input "0776262939"
type input "C.NGÂN"
type input "0985188173"
type input "C Thủy"
type input "30.000"
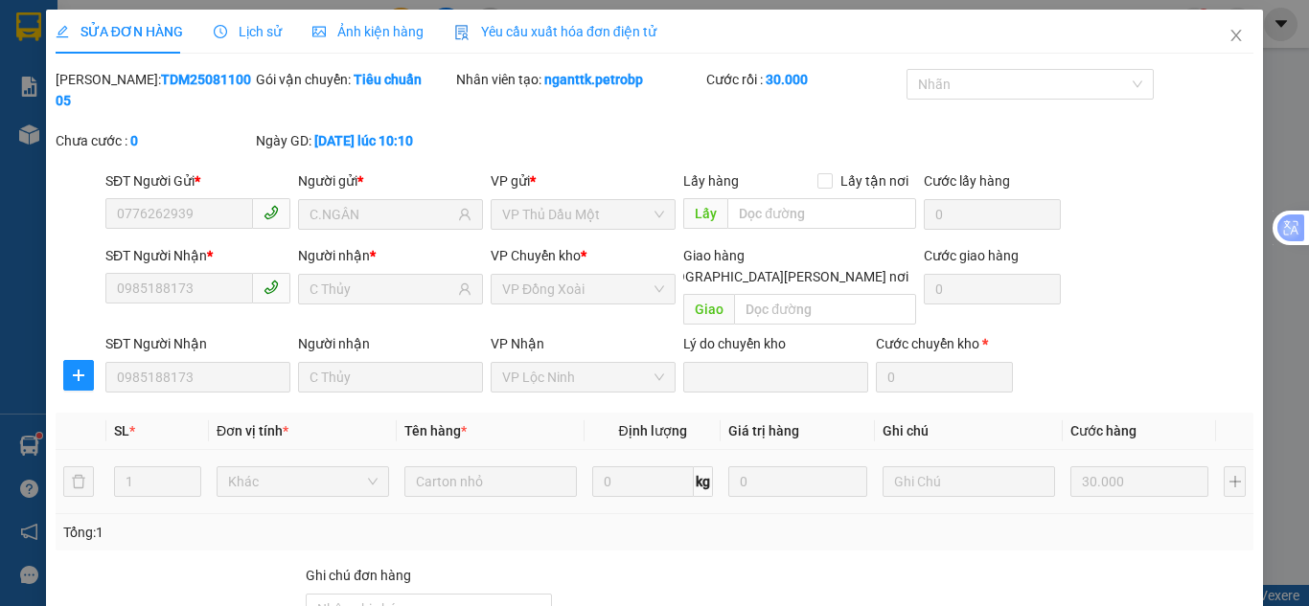
scroll to position [171, 0]
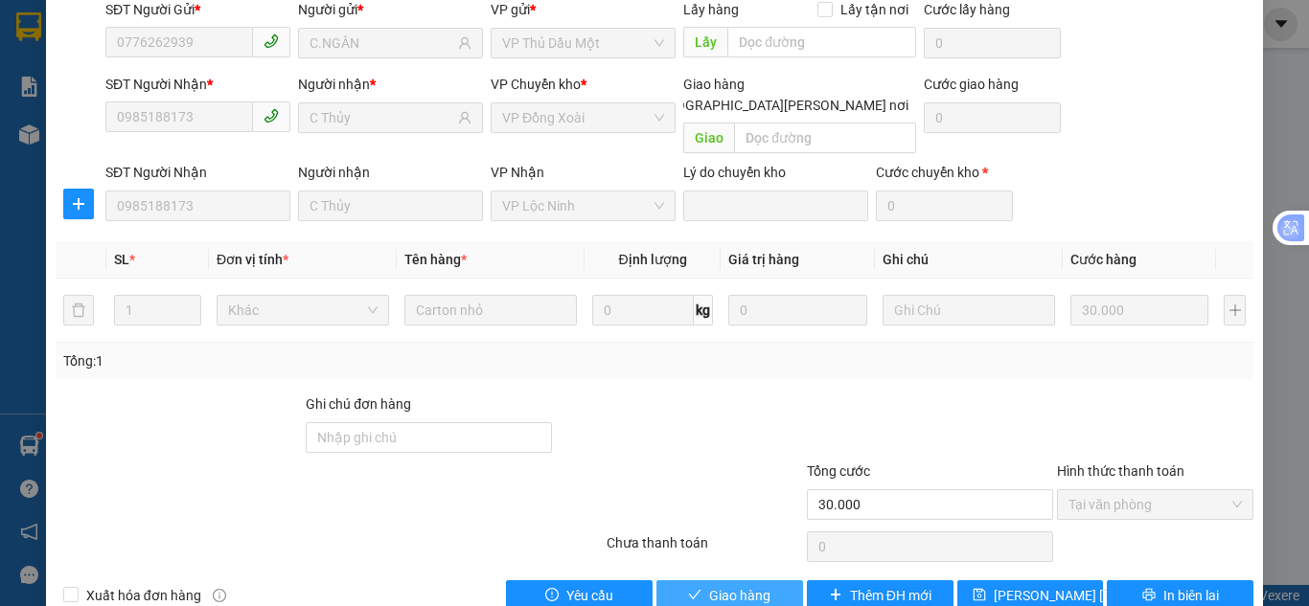
click at [712, 585] on span "Giao hàng" at bounding box center [739, 595] width 61 height 21
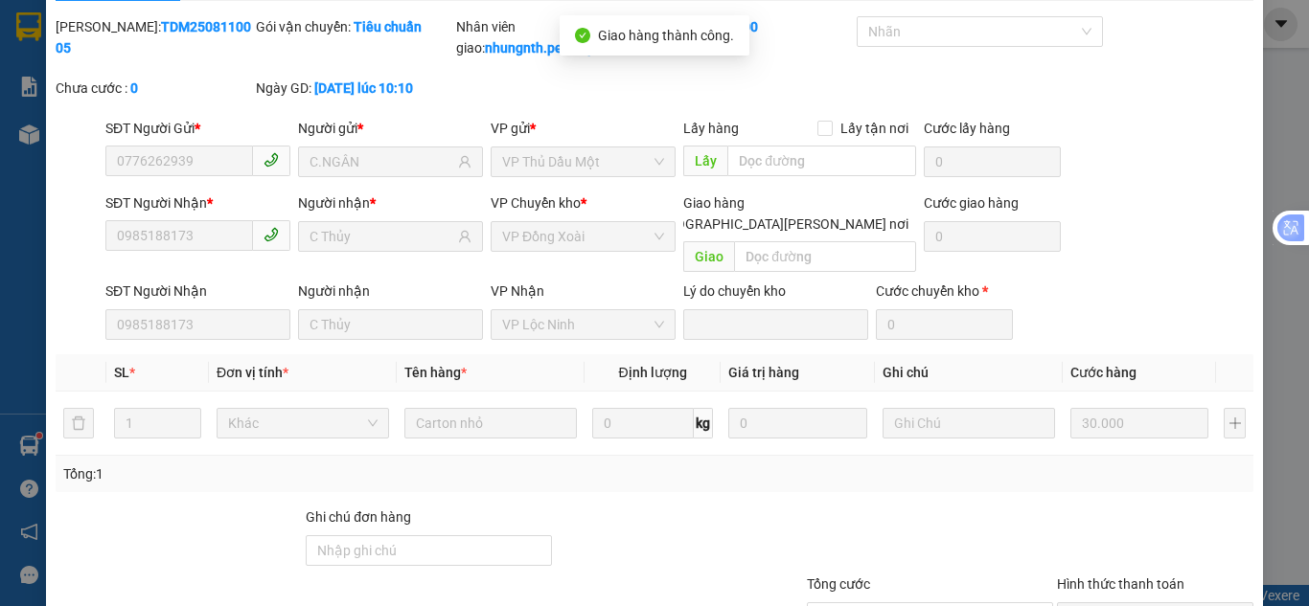
scroll to position [15, 0]
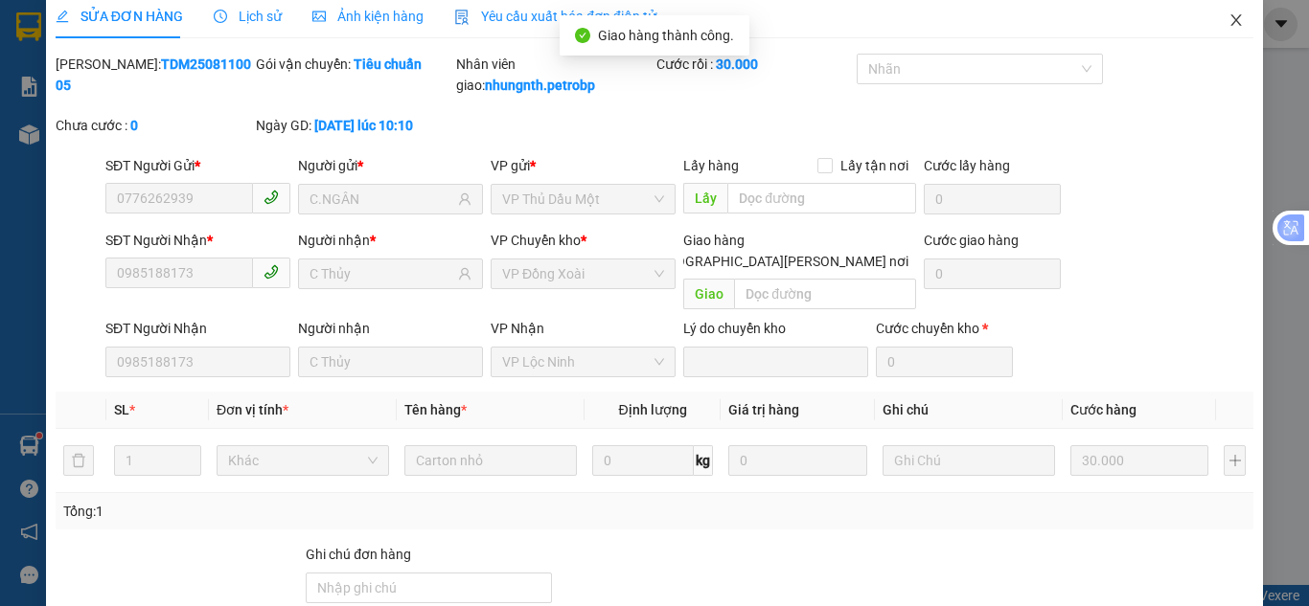
click at [1231, 21] on icon "close" at bounding box center [1236, 19] width 11 height 11
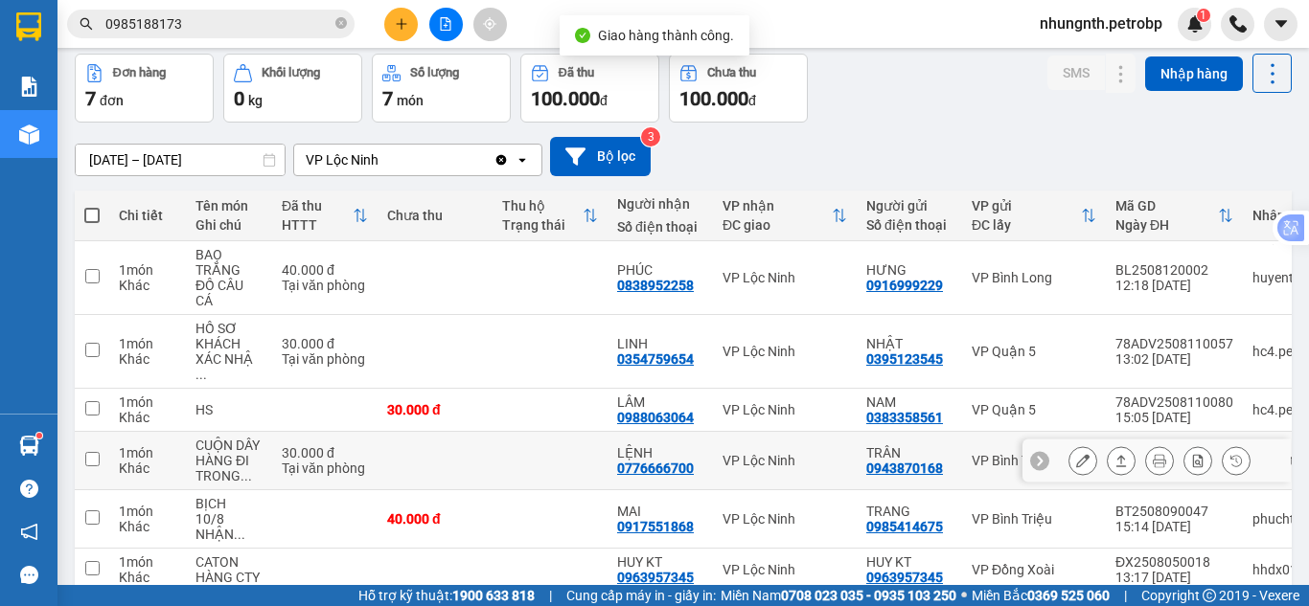
scroll to position [185, 0]
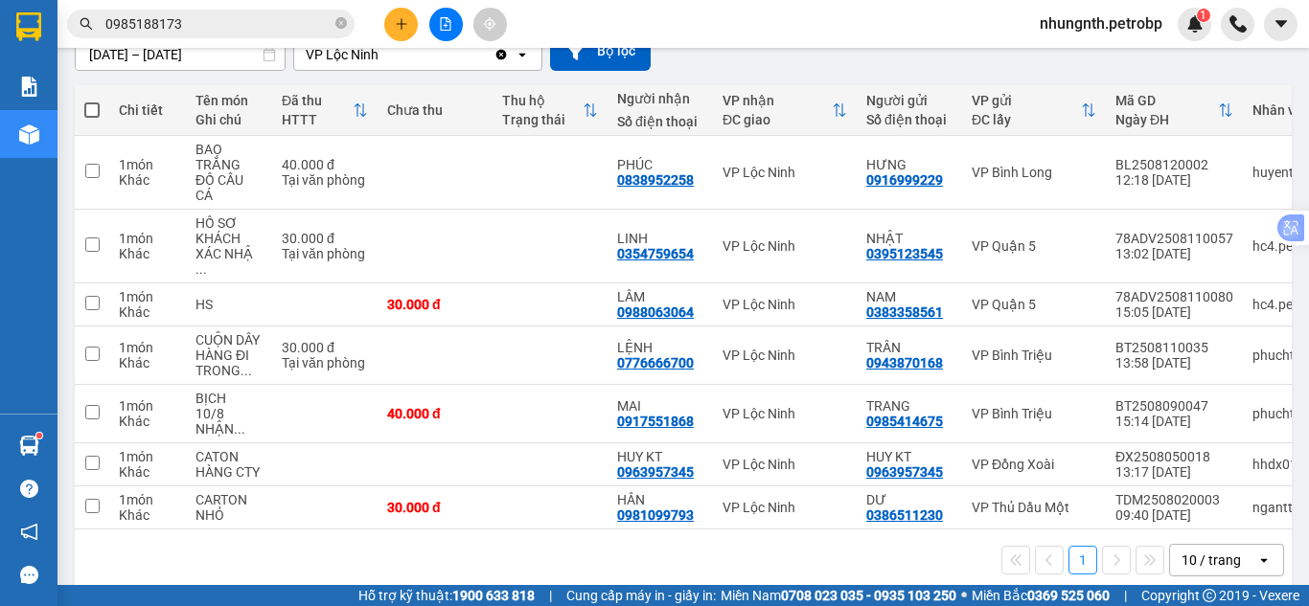
click at [729, 544] on div "1 10 / trang open" at bounding box center [682, 560] width 1201 height 33
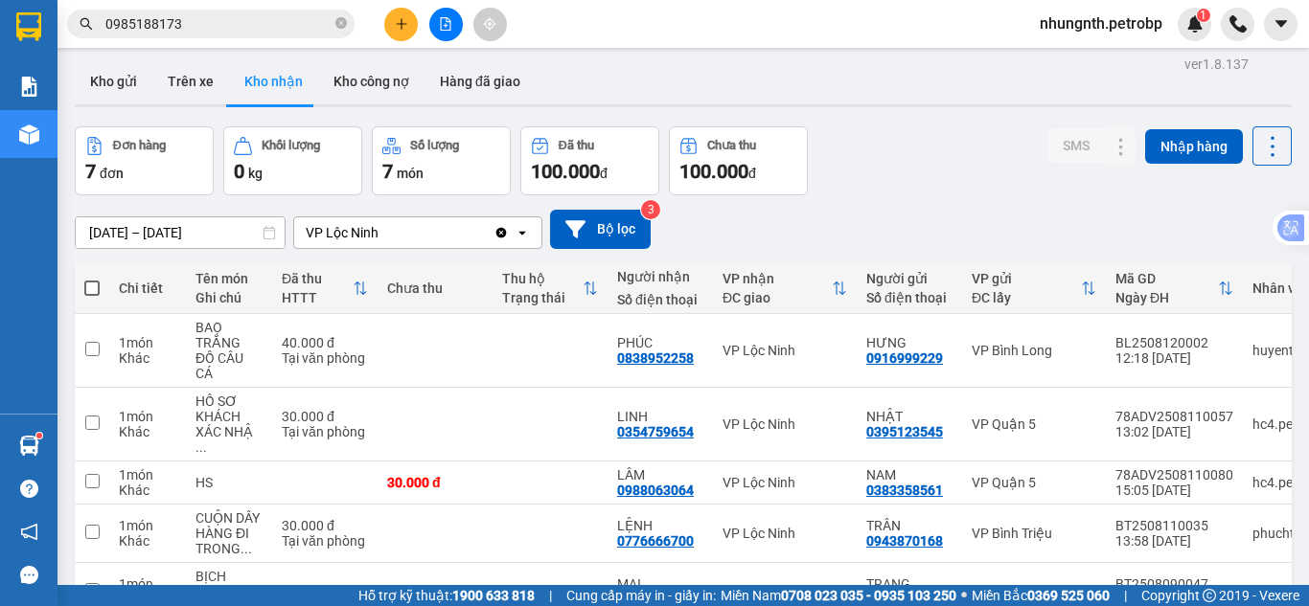
scroll to position [0, 0]
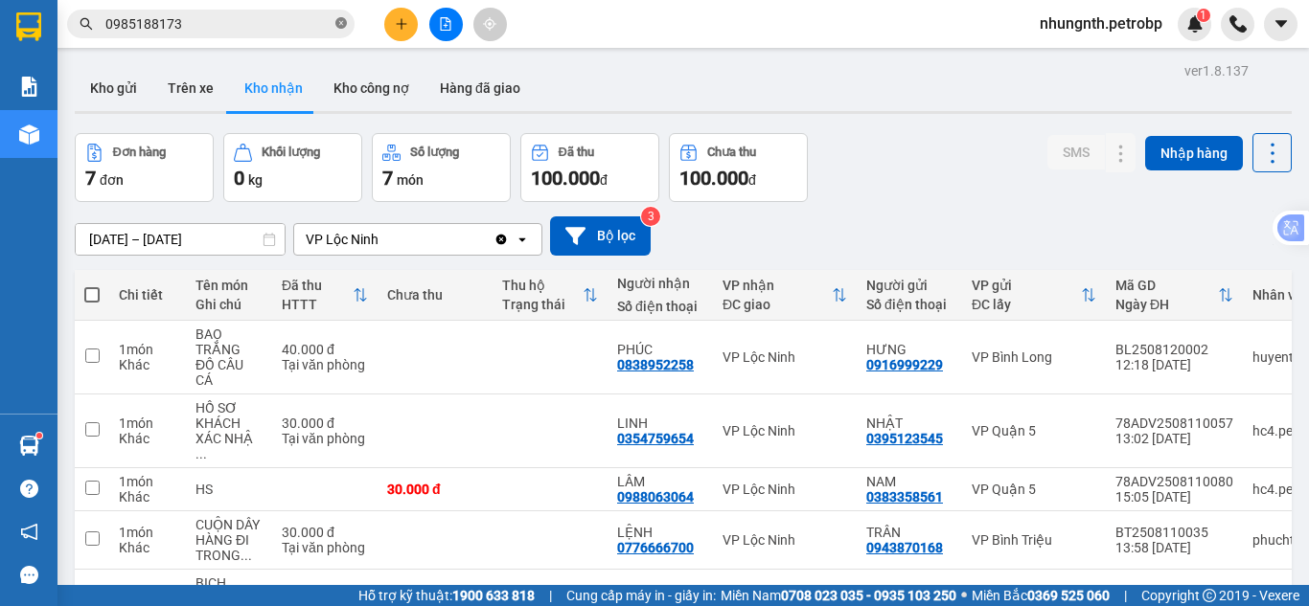
click at [340, 21] on icon "close-circle" at bounding box center [340, 22] width 11 height 11
click at [241, 22] on input "text" at bounding box center [218, 23] width 226 height 21
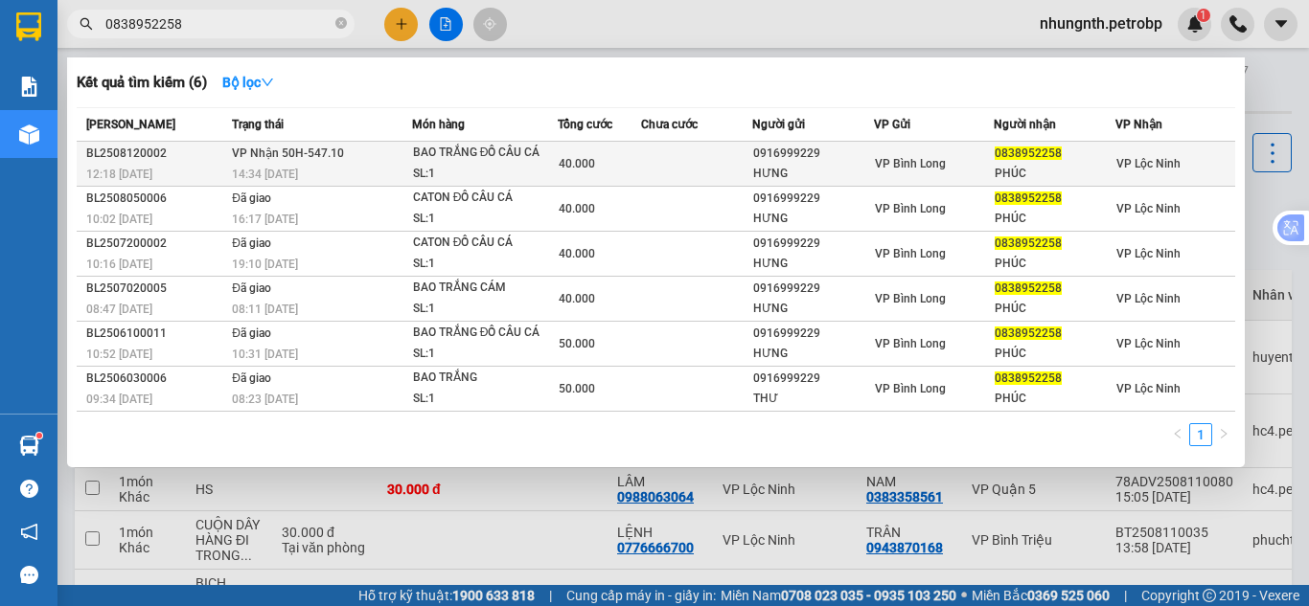
type input "0838952258"
click at [542, 174] on div "SL: 1" at bounding box center [485, 174] width 144 height 21
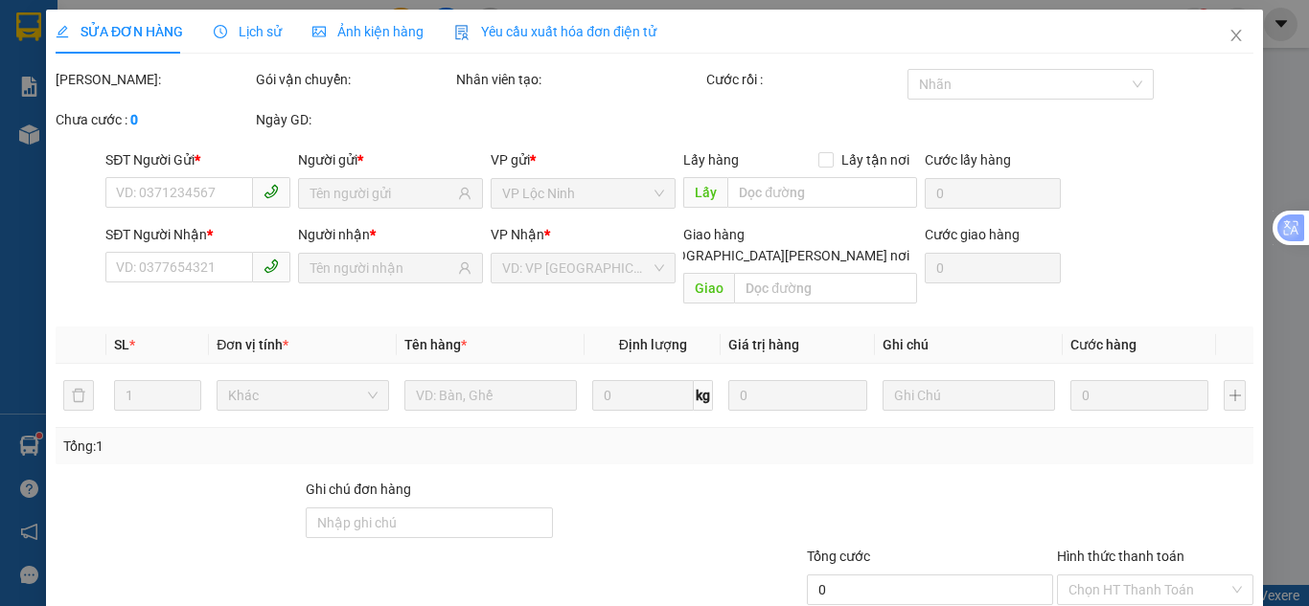
type input "0916999229"
type input "HƯNG"
type input "0838952258"
type input "PHÚC"
type input "40.000"
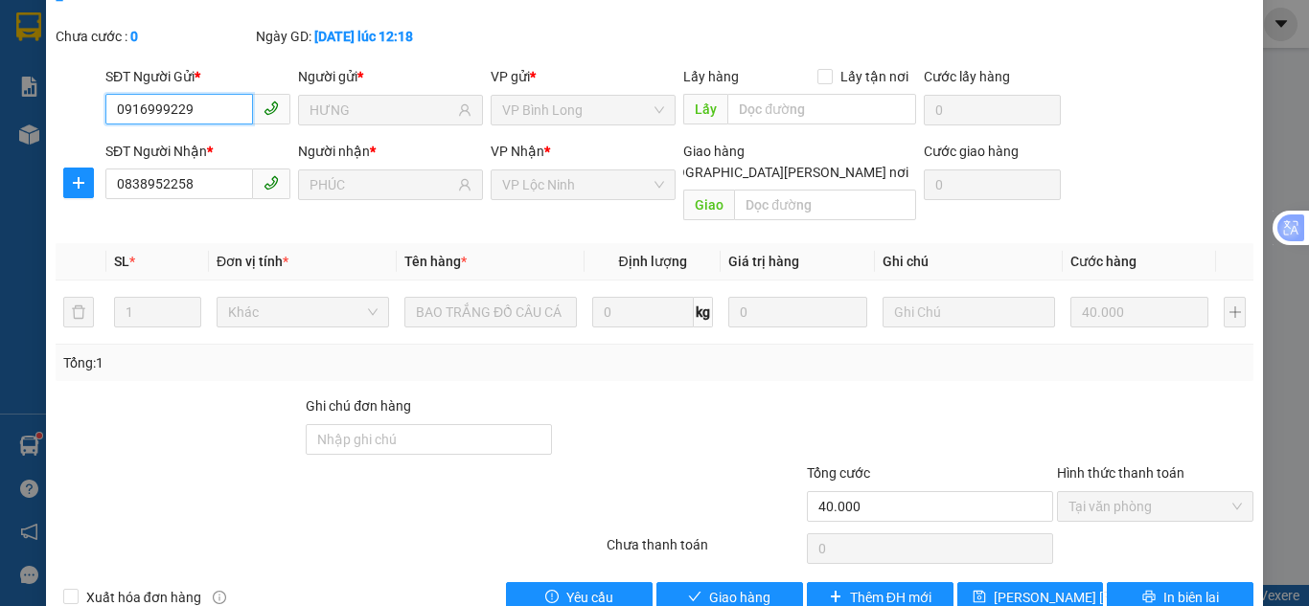
scroll to position [106, 0]
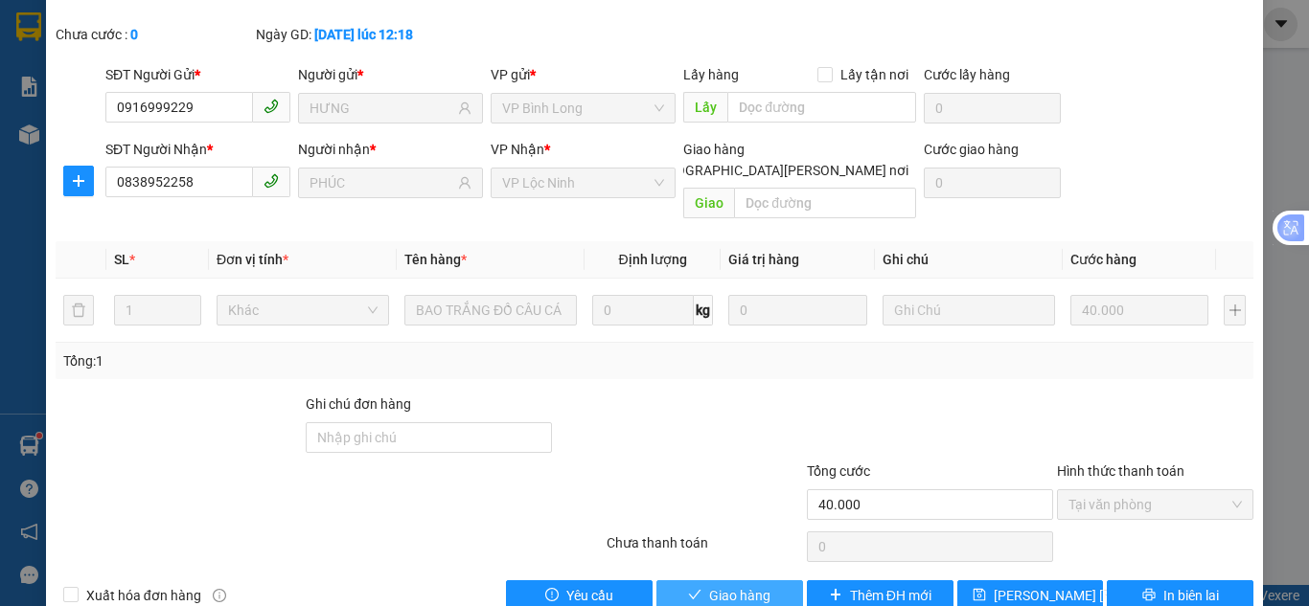
drag, startPoint x: 737, startPoint y: 554, endPoint x: 740, endPoint y: 536, distance: 17.5
click at [737, 585] on span "Giao hàng" at bounding box center [739, 595] width 61 height 21
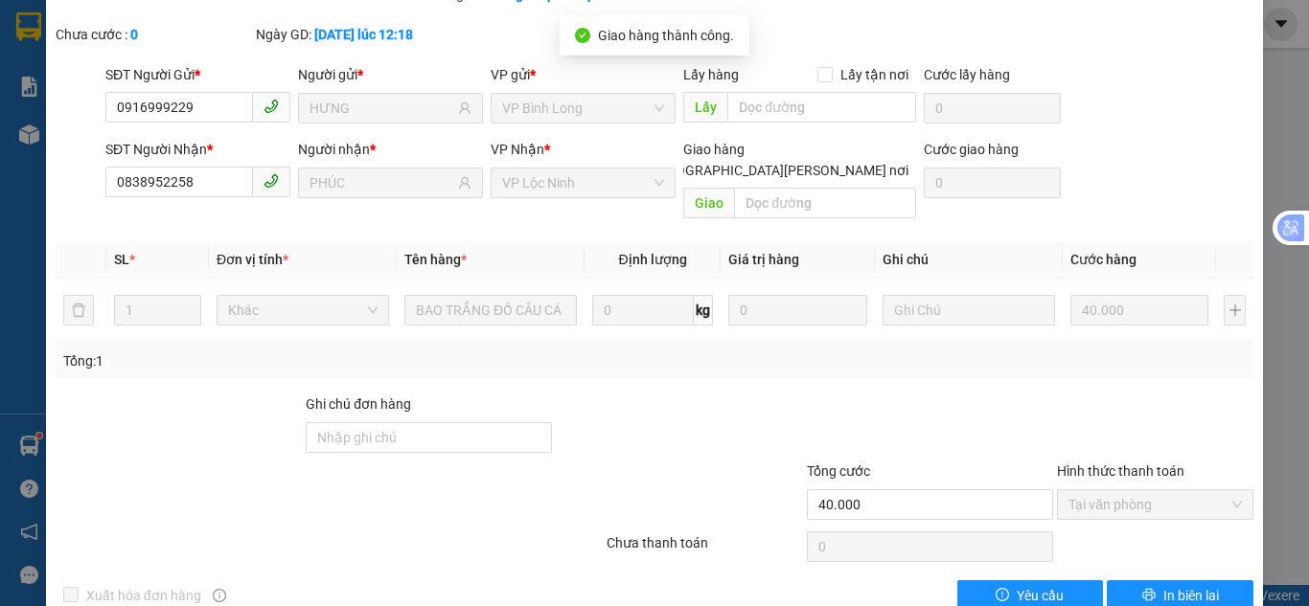
scroll to position [0, 0]
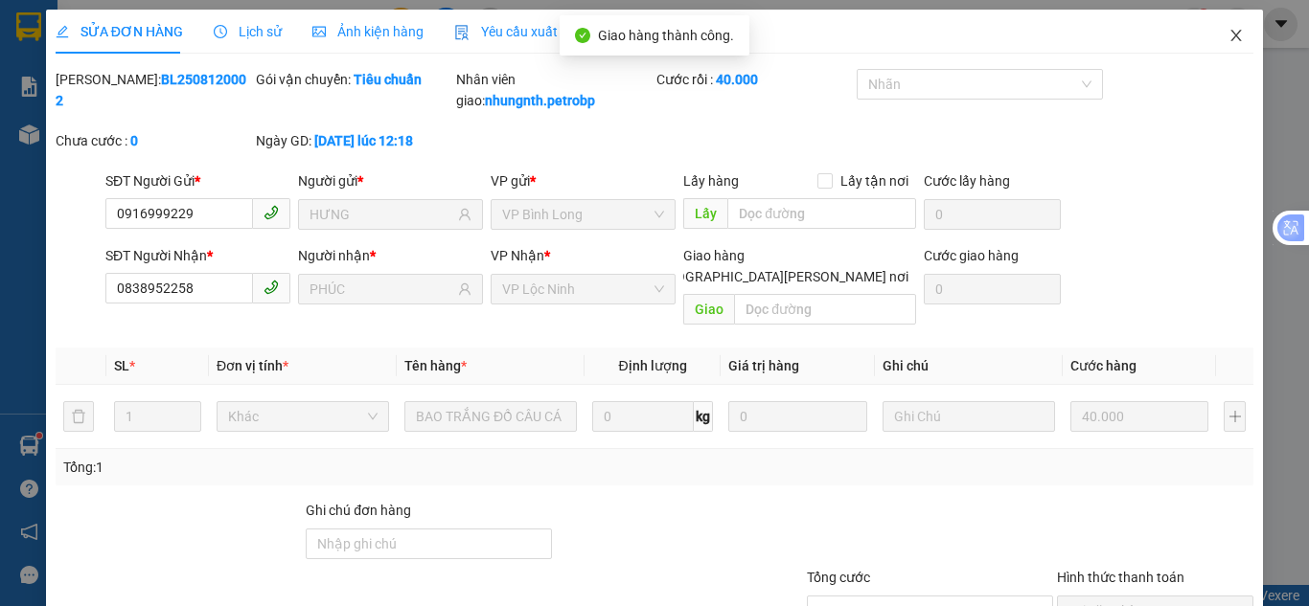
click at [1228, 34] on icon "close" at bounding box center [1235, 35] width 15 height 15
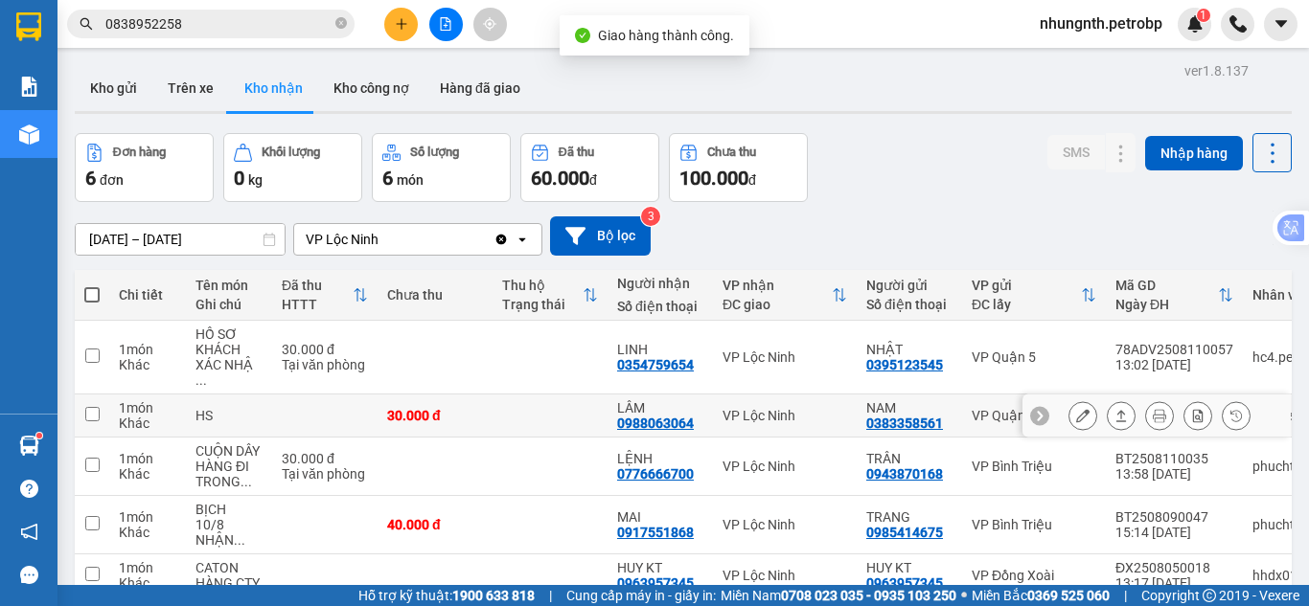
scroll to position [126, 0]
